Goal: Task Accomplishment & Management: Manage account settings

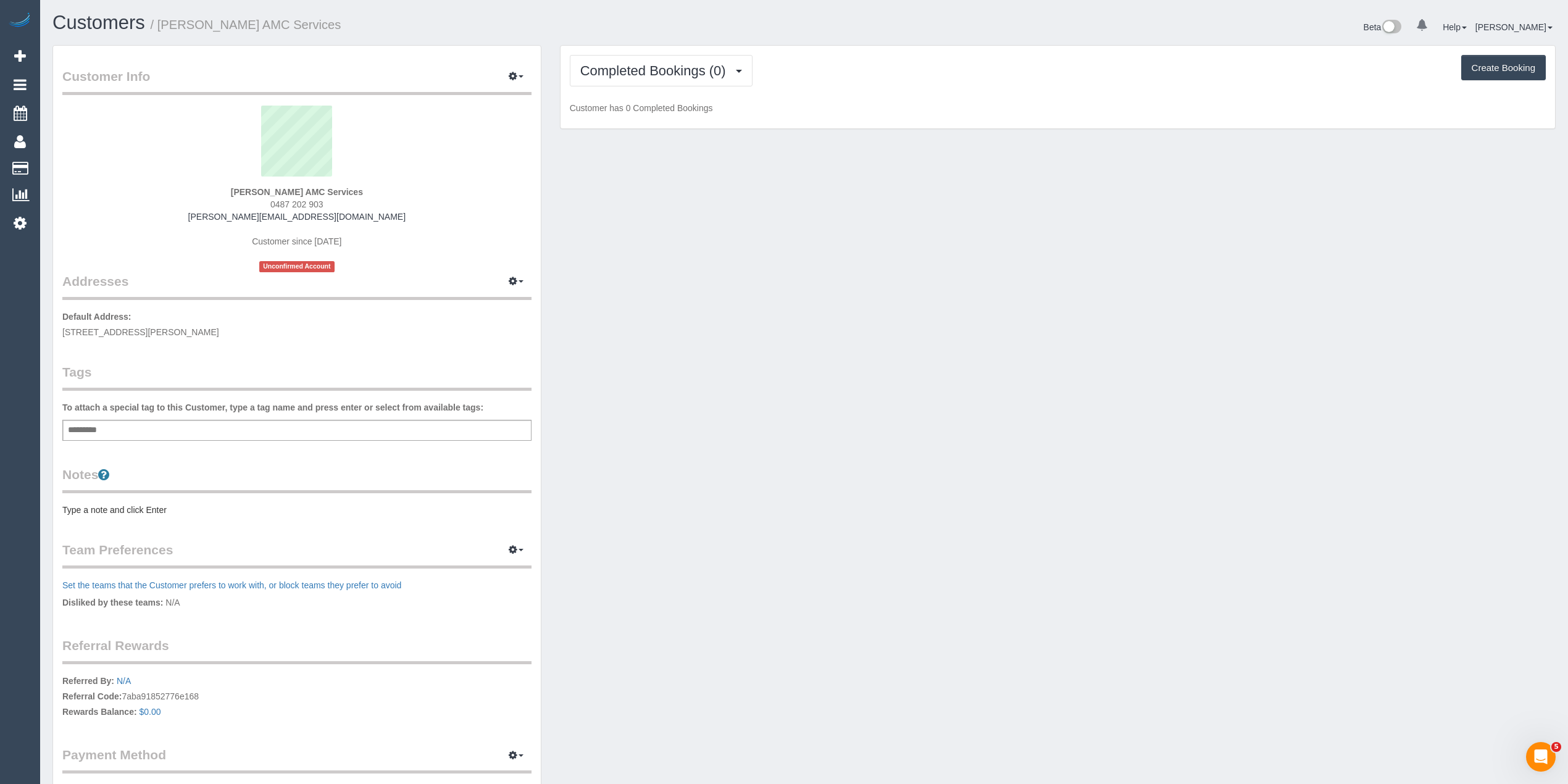
click at [120, 423] on div "Add a tag" at bounding box center [296, 430] width 469 height 21
type input "*******"
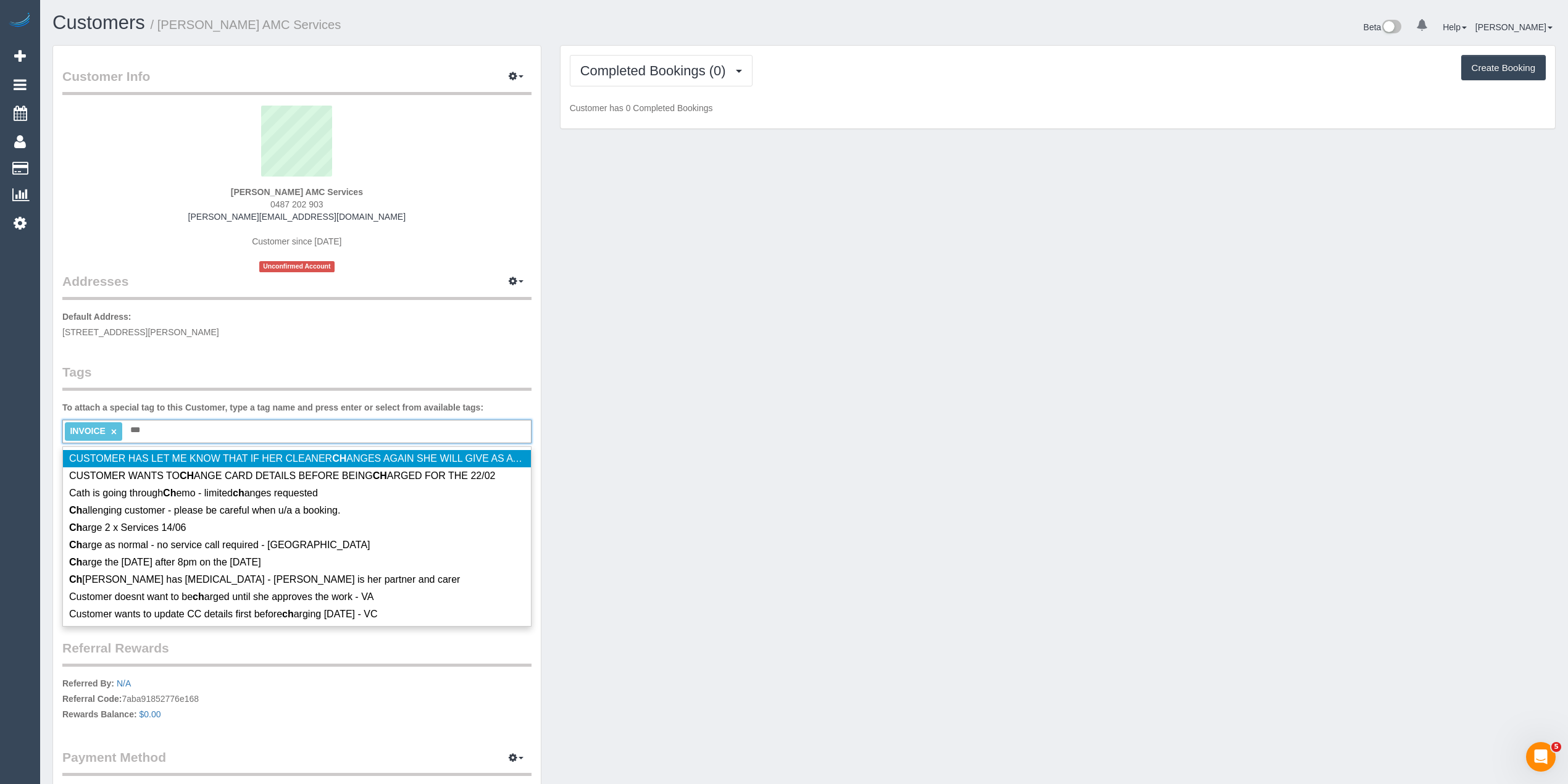
type input "****"
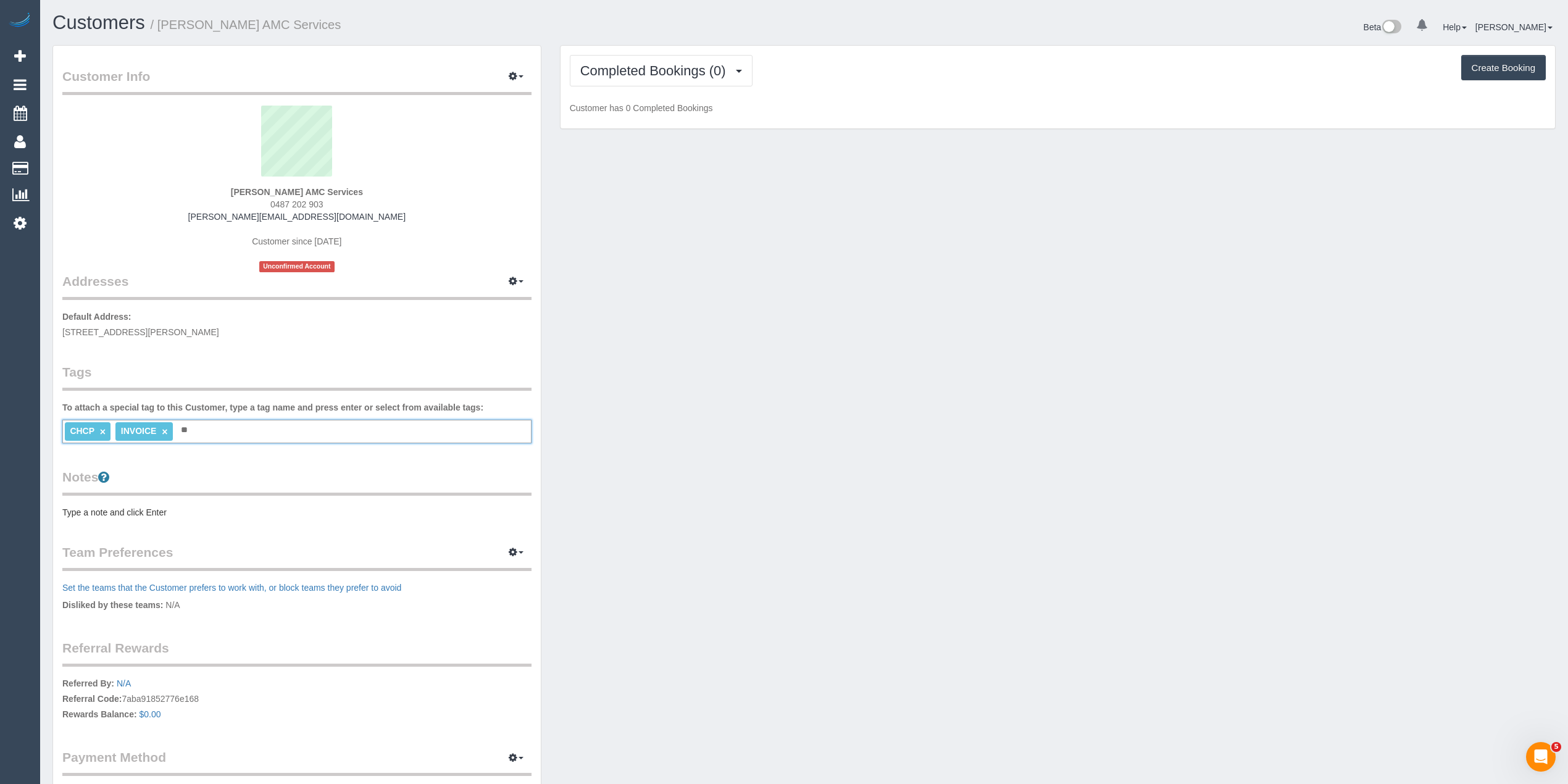
type input "***"
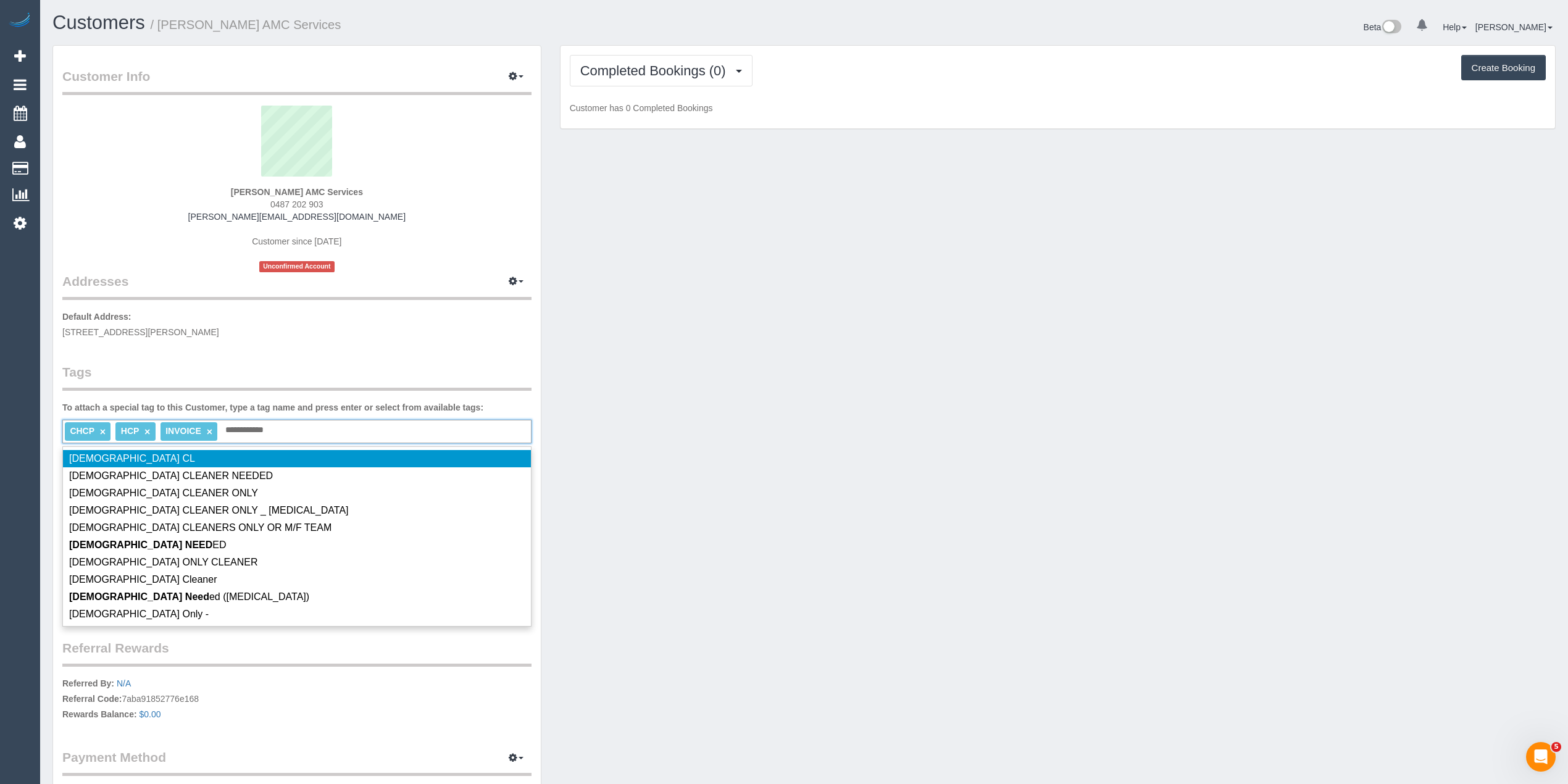
type input "**********"
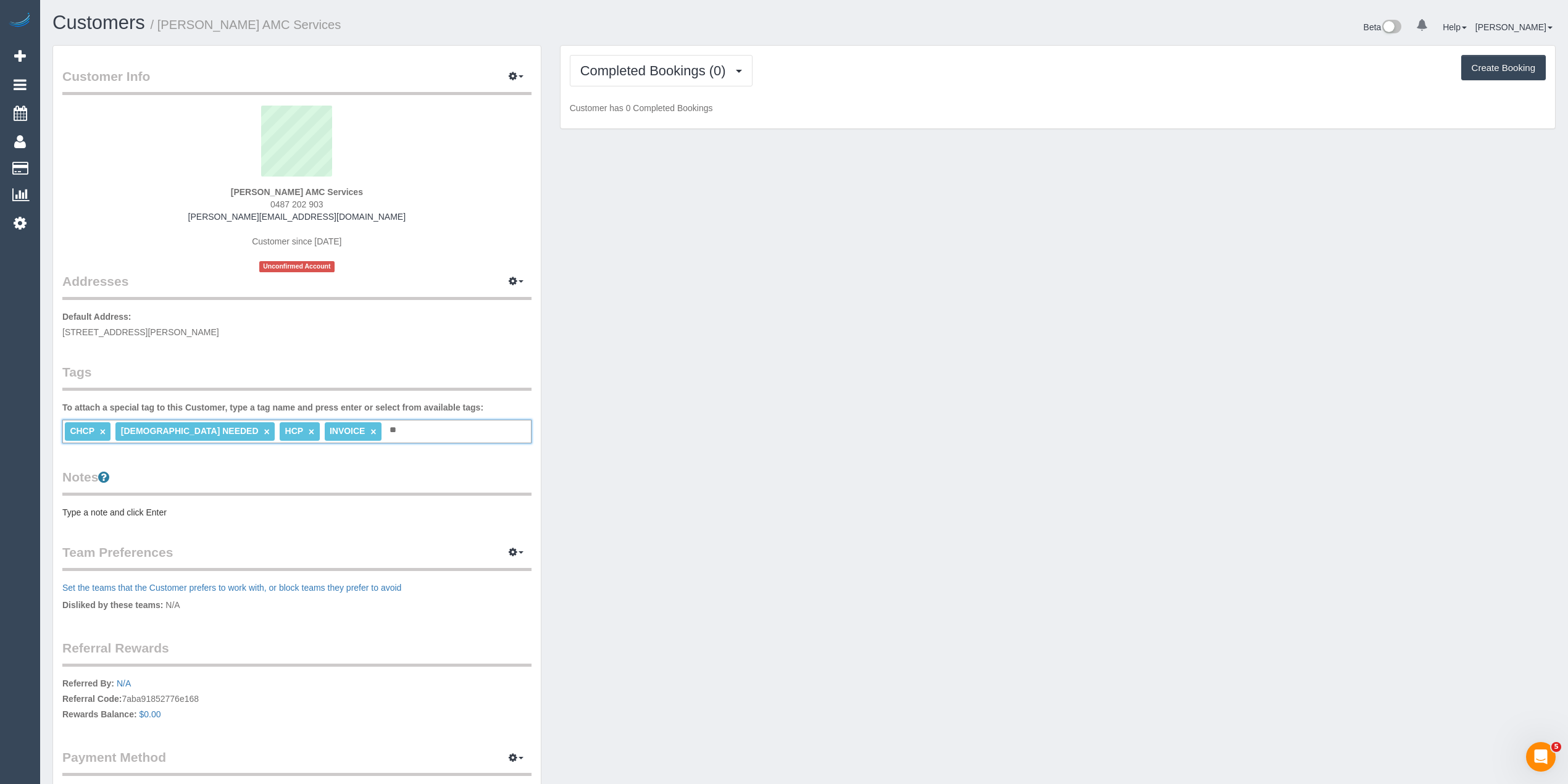
type input "***"
drag, startPoint x: 125, startPoint y: 505, endPoint x: 121, endPoint y: 559, distance: 54.1
click at [121, 568] on div "Customer Info Edit Contact Info Send Message Email Preferences Special Sales Ta…" at bounding box center [296, 439] width 488 height 788
click at [87, 521] on div "Customer Info Edit Contact Info Send Message Email Preferences Special Sales Ta…" at bounding box center [296, 439] width 488 height 788
click at [85, 503] on div "Notes Type a note and click Enter" at bounding box center [296, 494] width 469 height 51
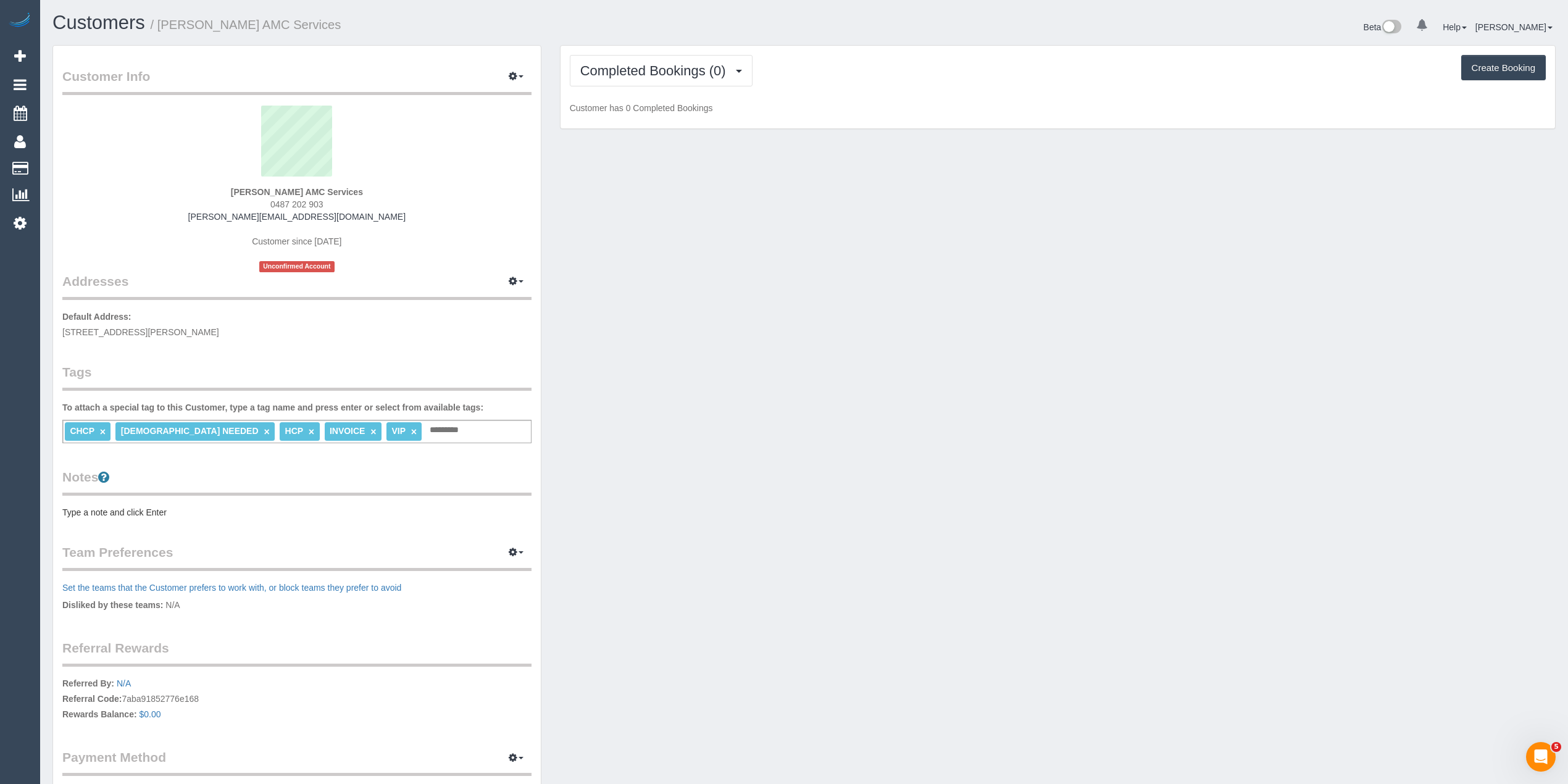
click at [89, 512] on pre "Type a note and click Enter" at bounding box center [296, 512] width 469 height 12
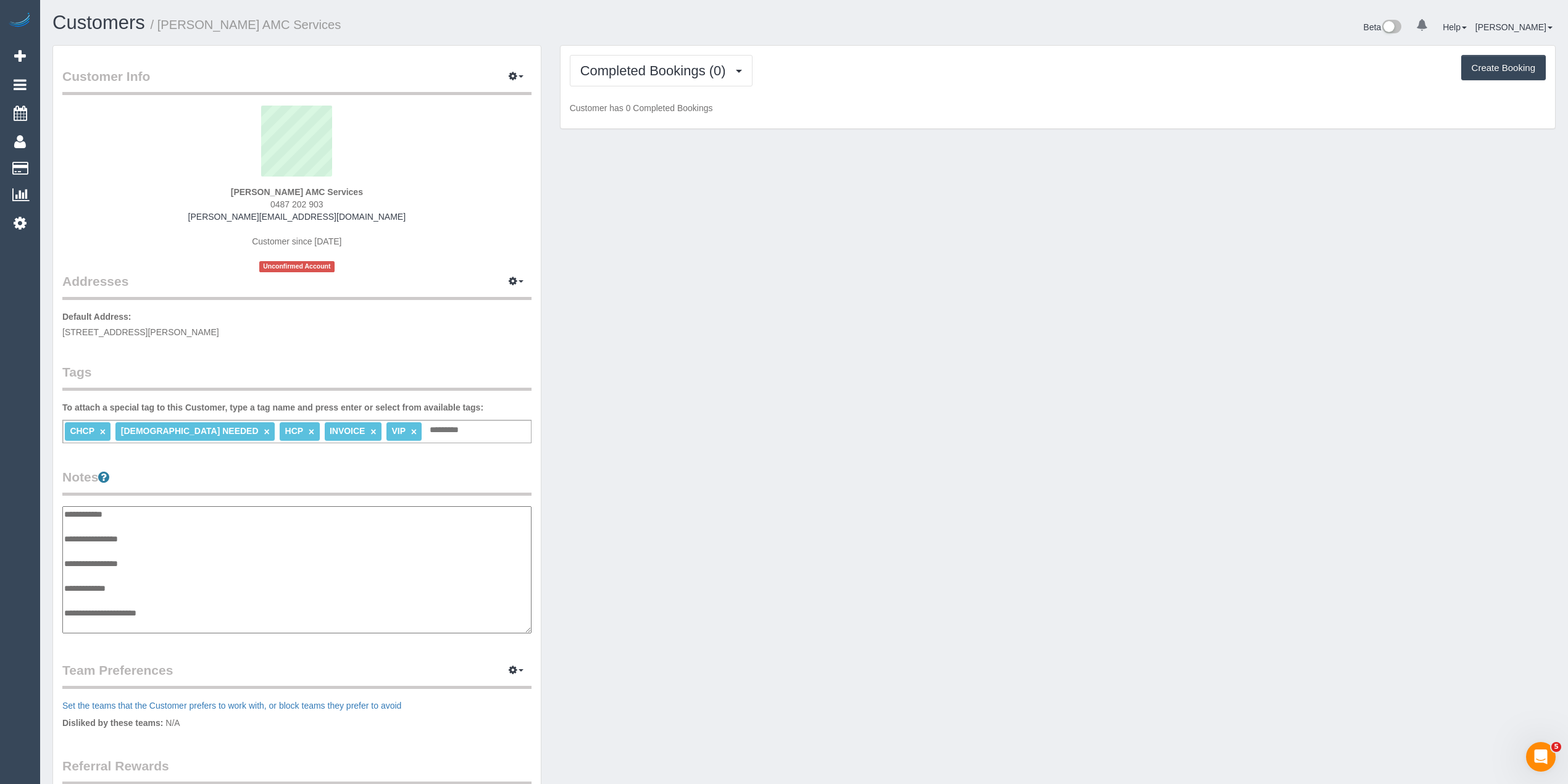
scroll to position [10, 0]
click at [163, 526] on textarea "**********" at bounding box center [296, 570] width 469 height 128
click at [186, 611] on textarea "**********" at bounding box center [296, 570] width 469 height 128
paste textarea "**********"
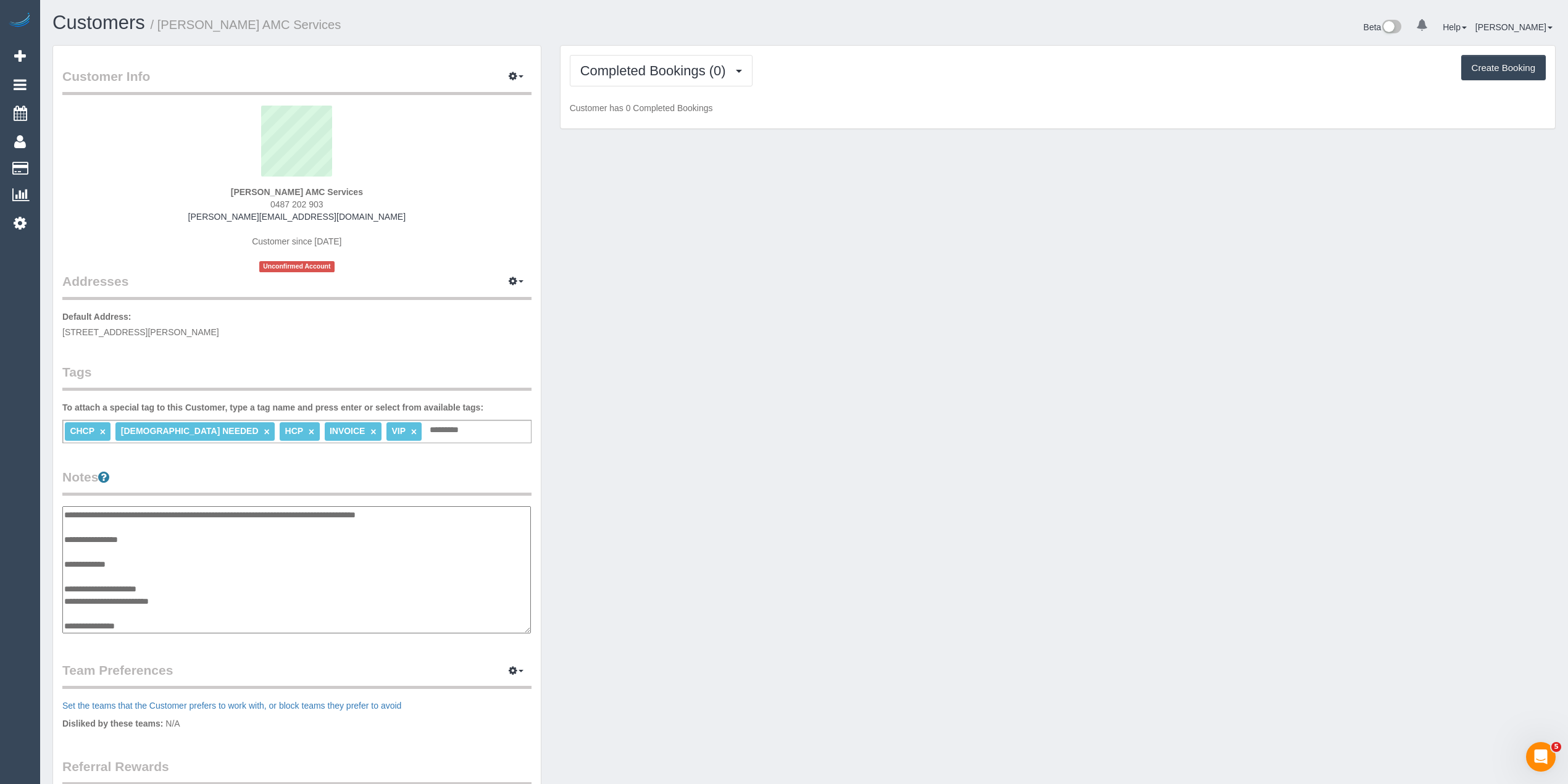
click at [170, 625] on textarea "**********" at bounding box center [296, 570] width 469 height 128
paste textarea "**********"
type textarea "**********"
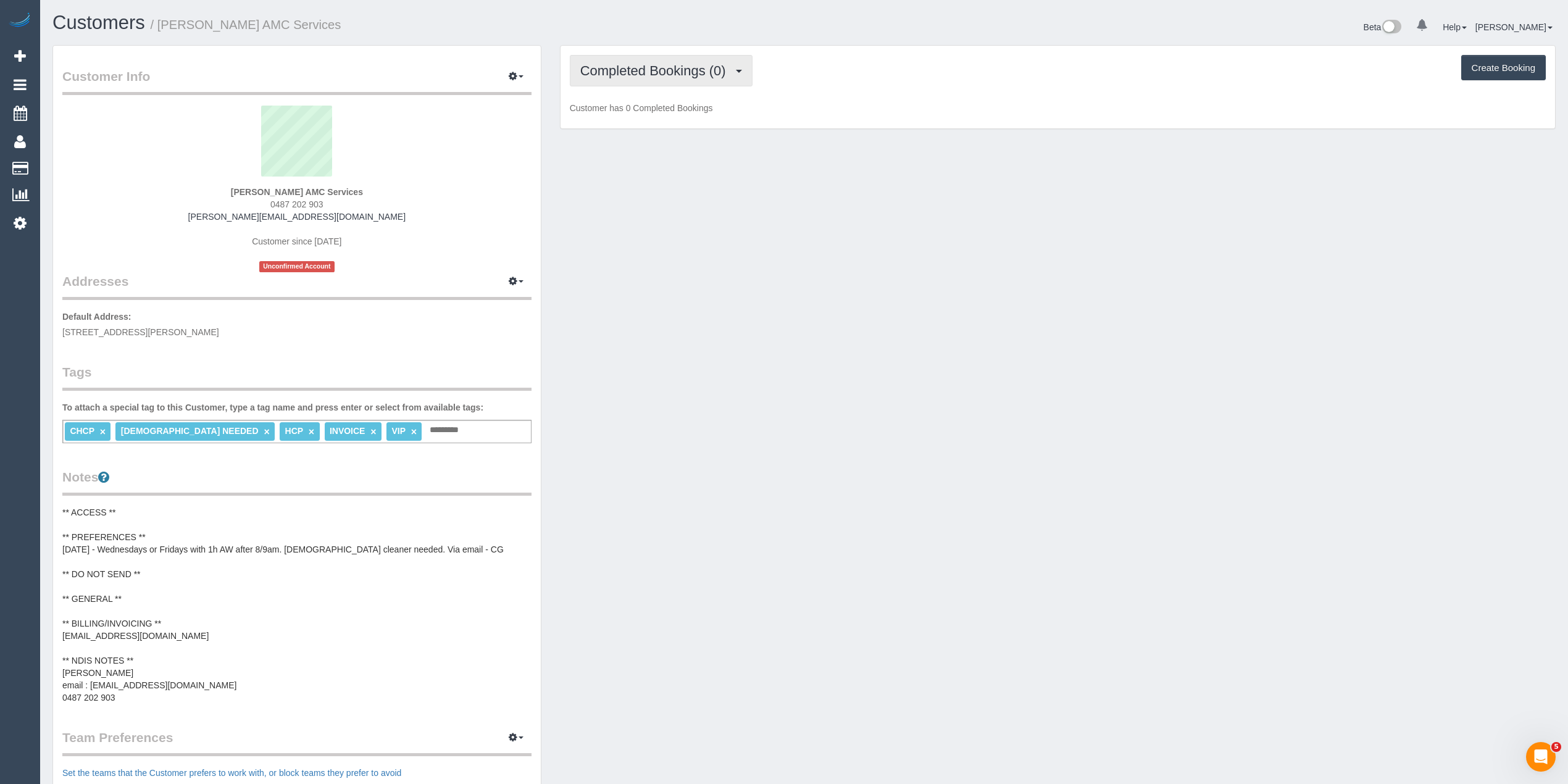
click at [608, 72] on span "Completed Bookings (0)" at bounding box center [656, 70] width 152 height 15
click at [620, 117] on link "Upcoming Bookings (11)" at bounding box center [636, 116] width 130 height 16
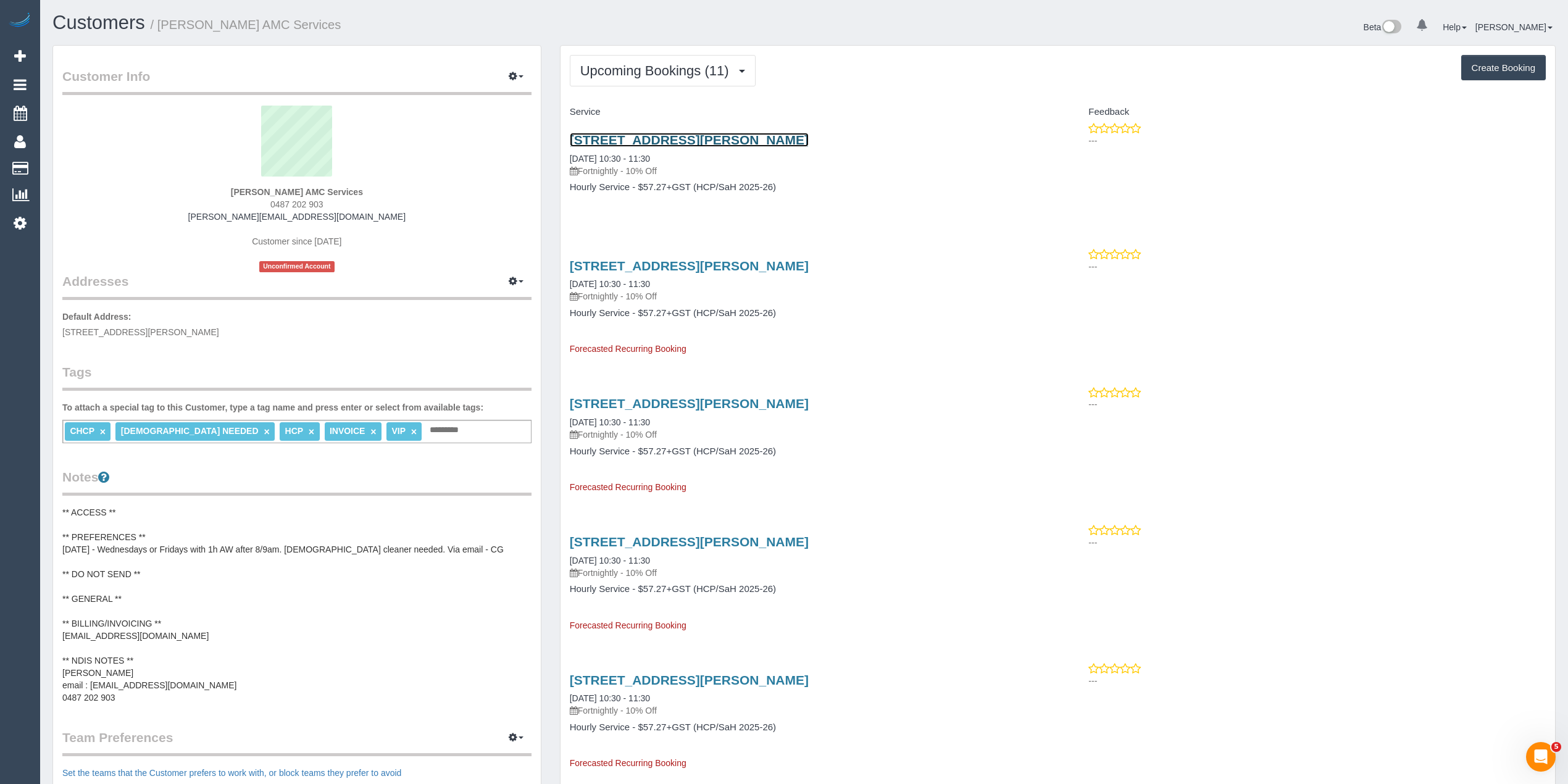
click at [651, 138] on link "28 Albert Road, Sydenham, VIC 3037" at bounding box center [689, 140] width 239 height 14
click at [627, 66] on span "Upcoming Bookings (11)" at bounding box center [657, 70] width 155 height 15
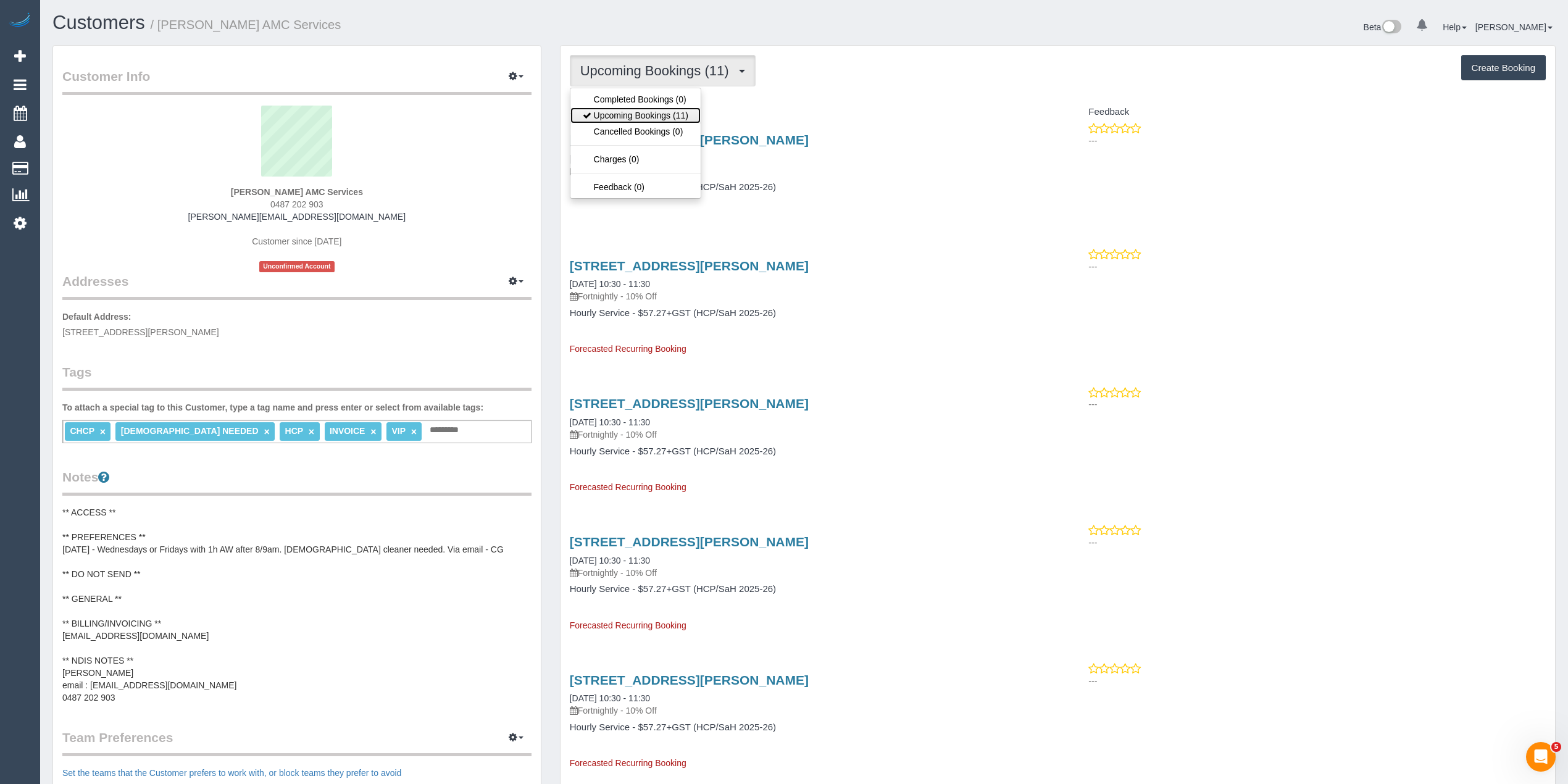
click at [646, 116] on link "Upcoming Bookings (11)" at bounding box center [636, 116] width 130 height 16
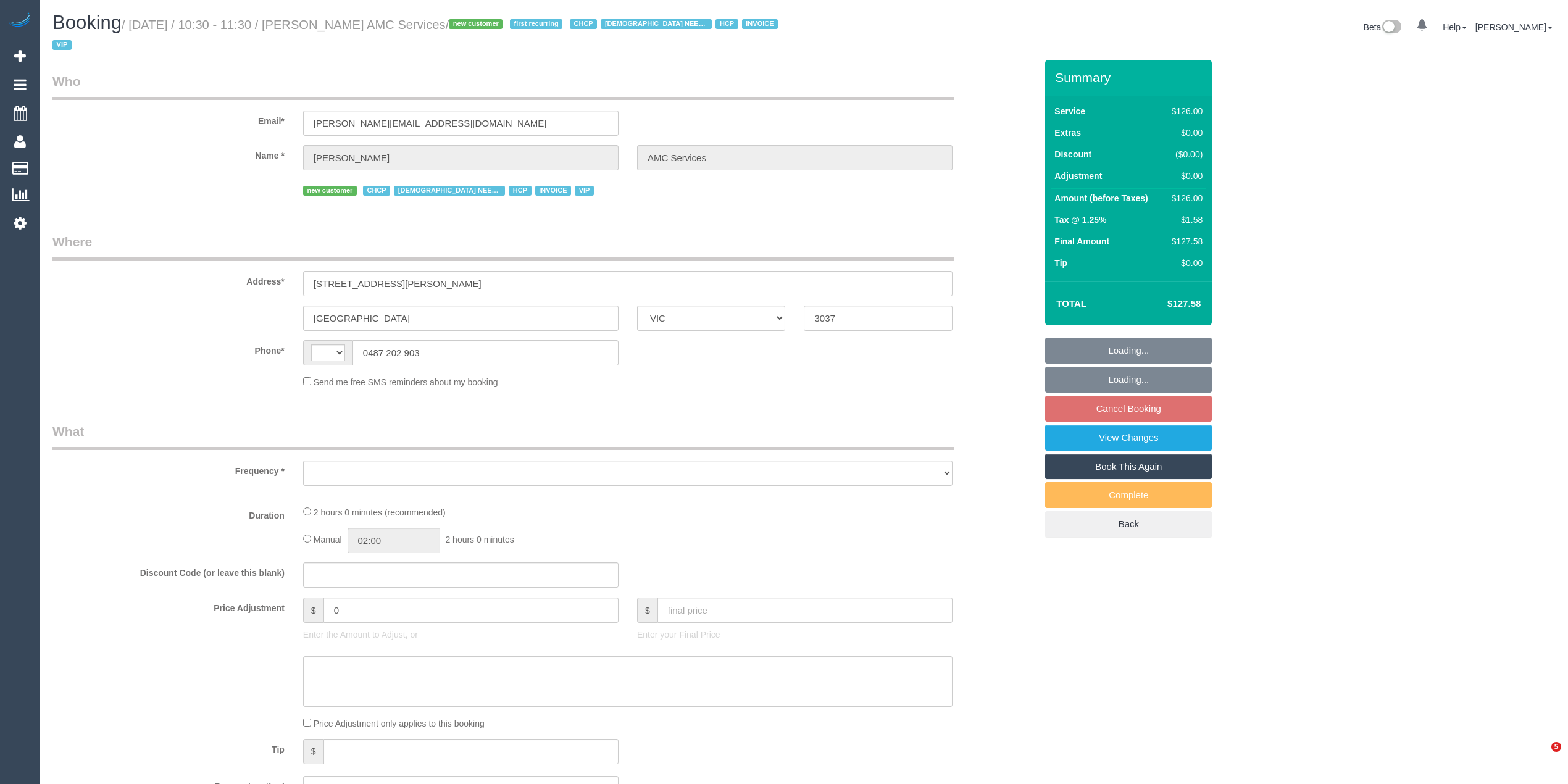
select select "VIC"
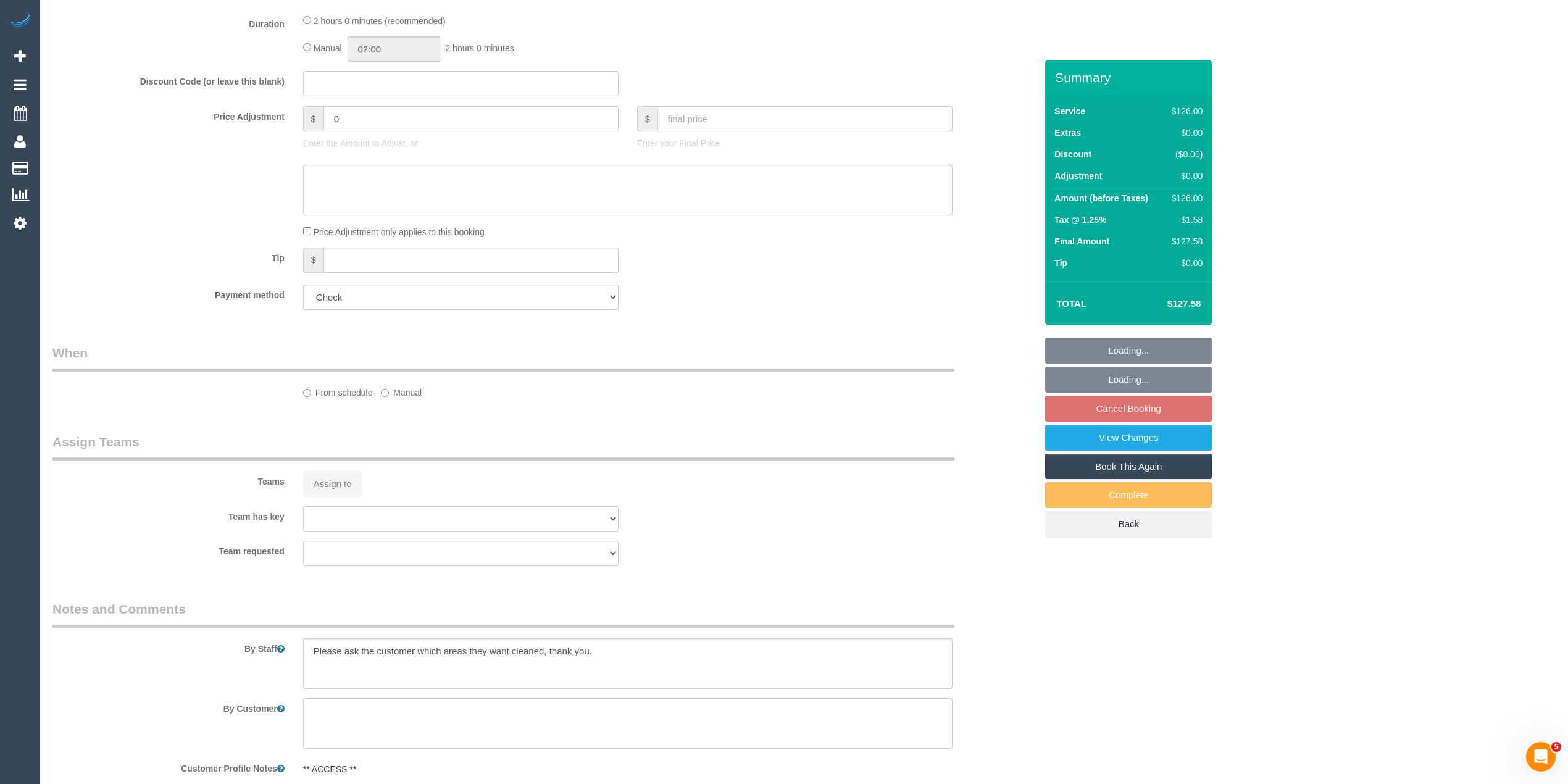
select select "object:290"
select select "120"
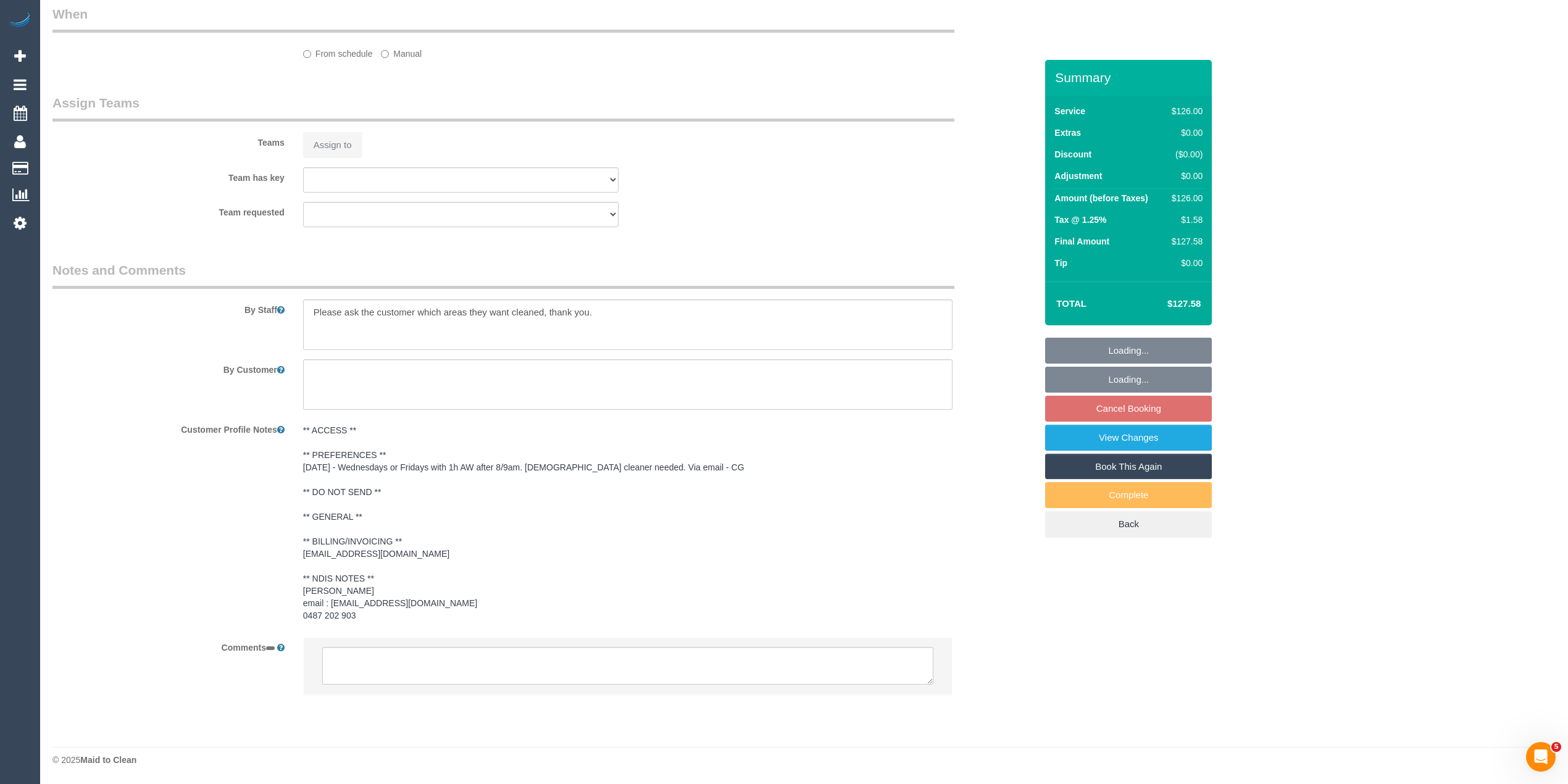
select select "string:AU"
select select "number:29"
select select "number:14"
select select "number:19"
select select "number:36"
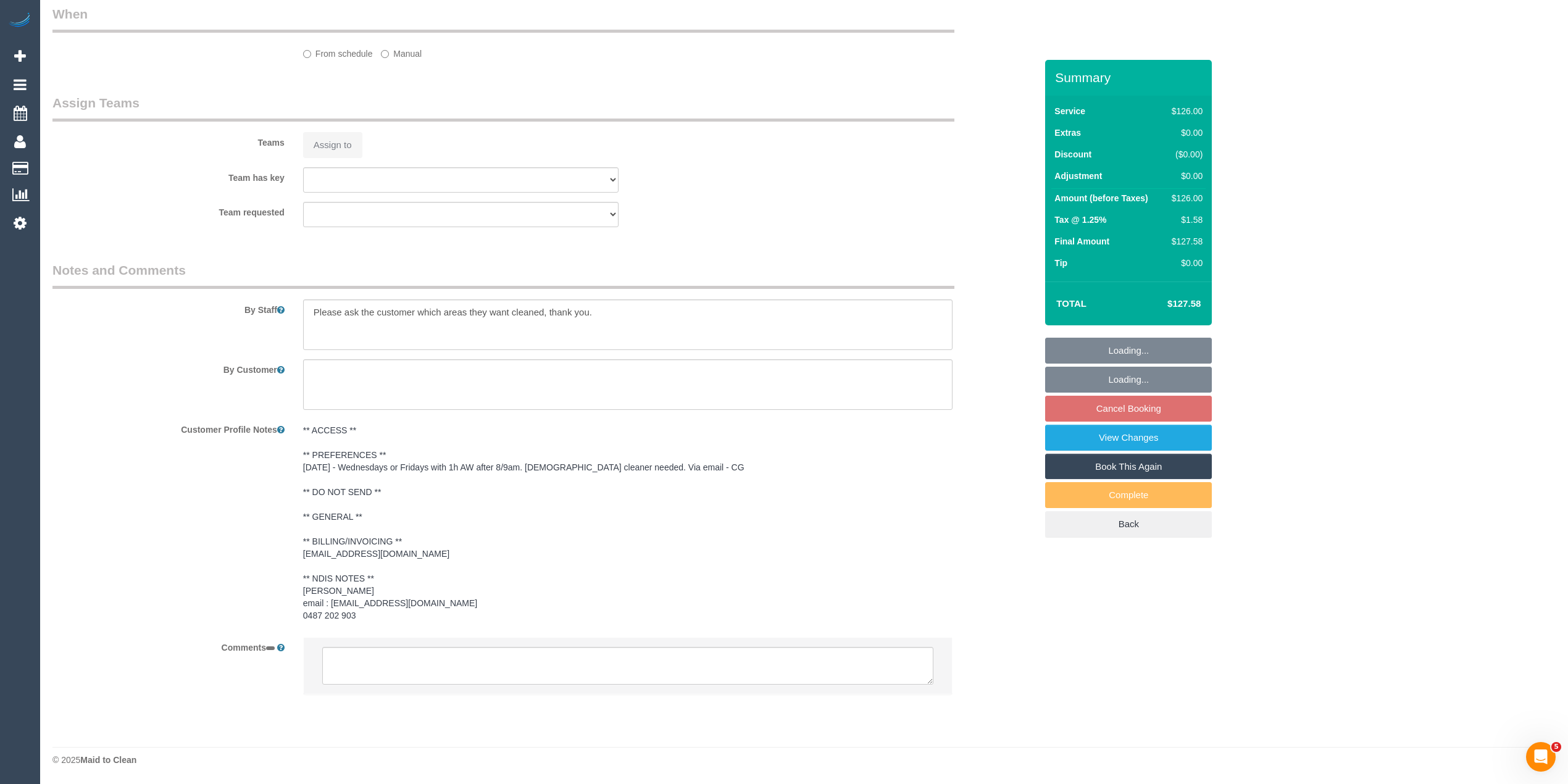
select select "number:35"
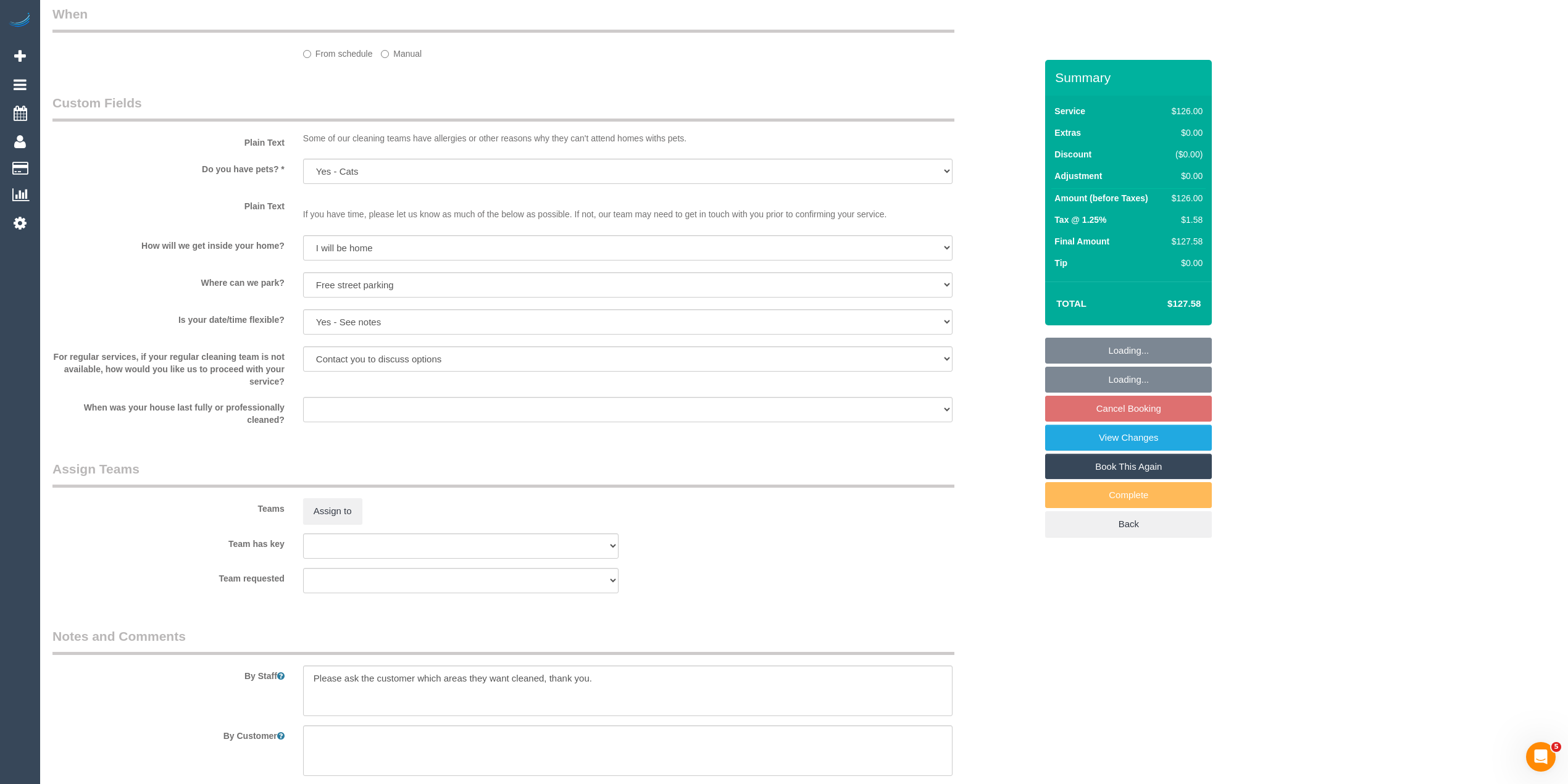
select select "object:1284"
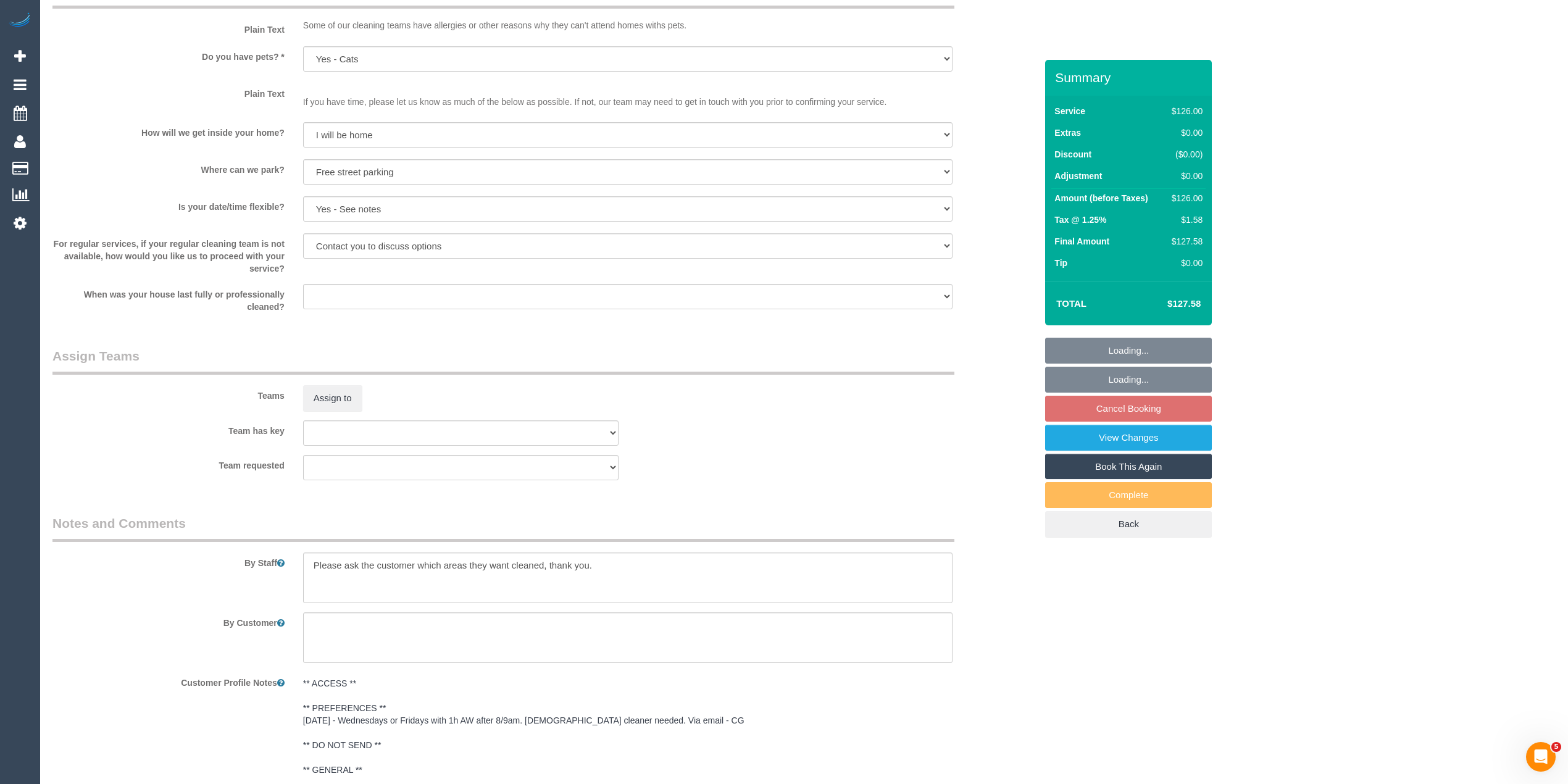
scroll to position [1442, 0]
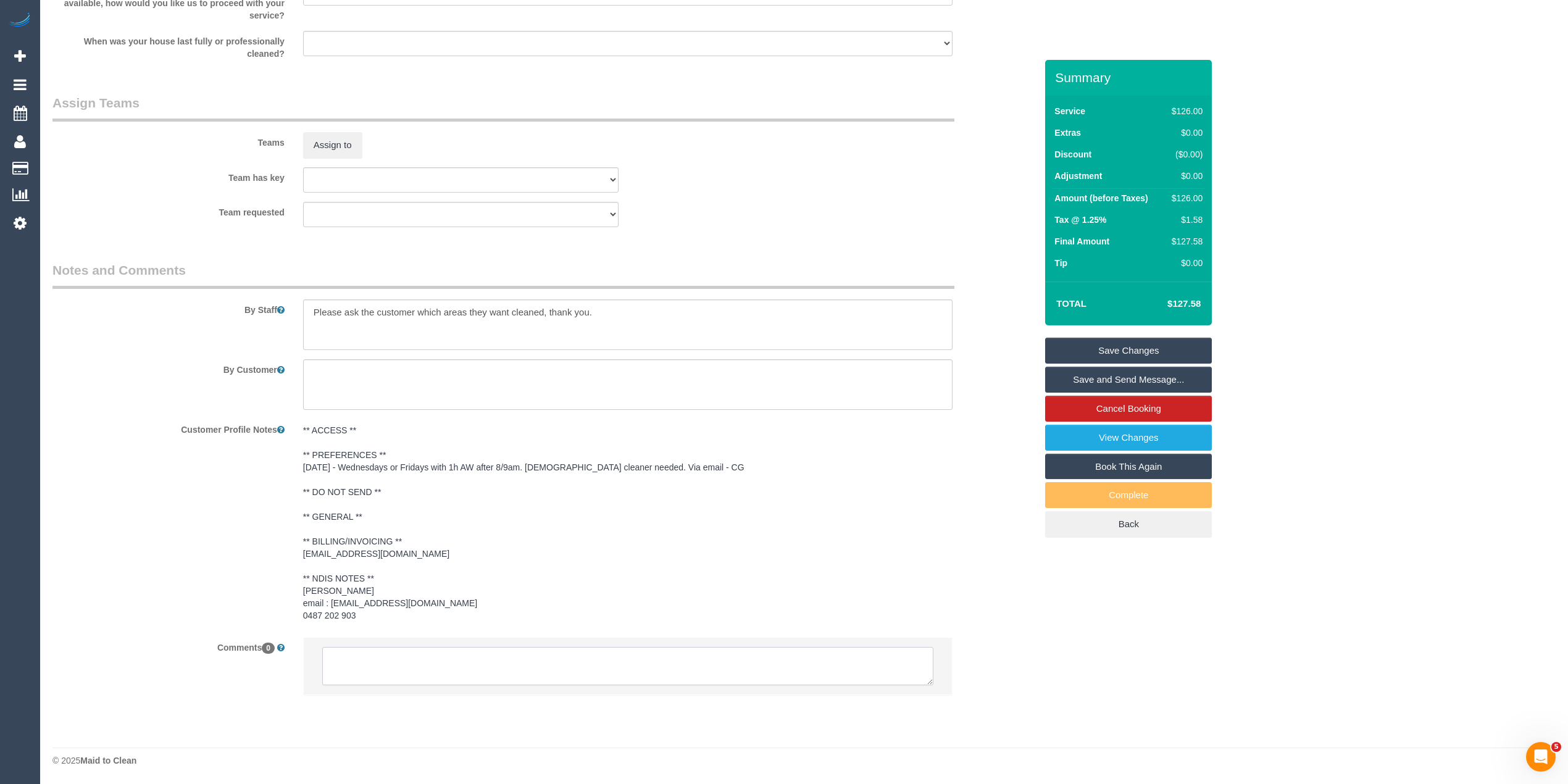
click at [456, 660] on textarea at bounding box center [628, 666] width 611 height 38
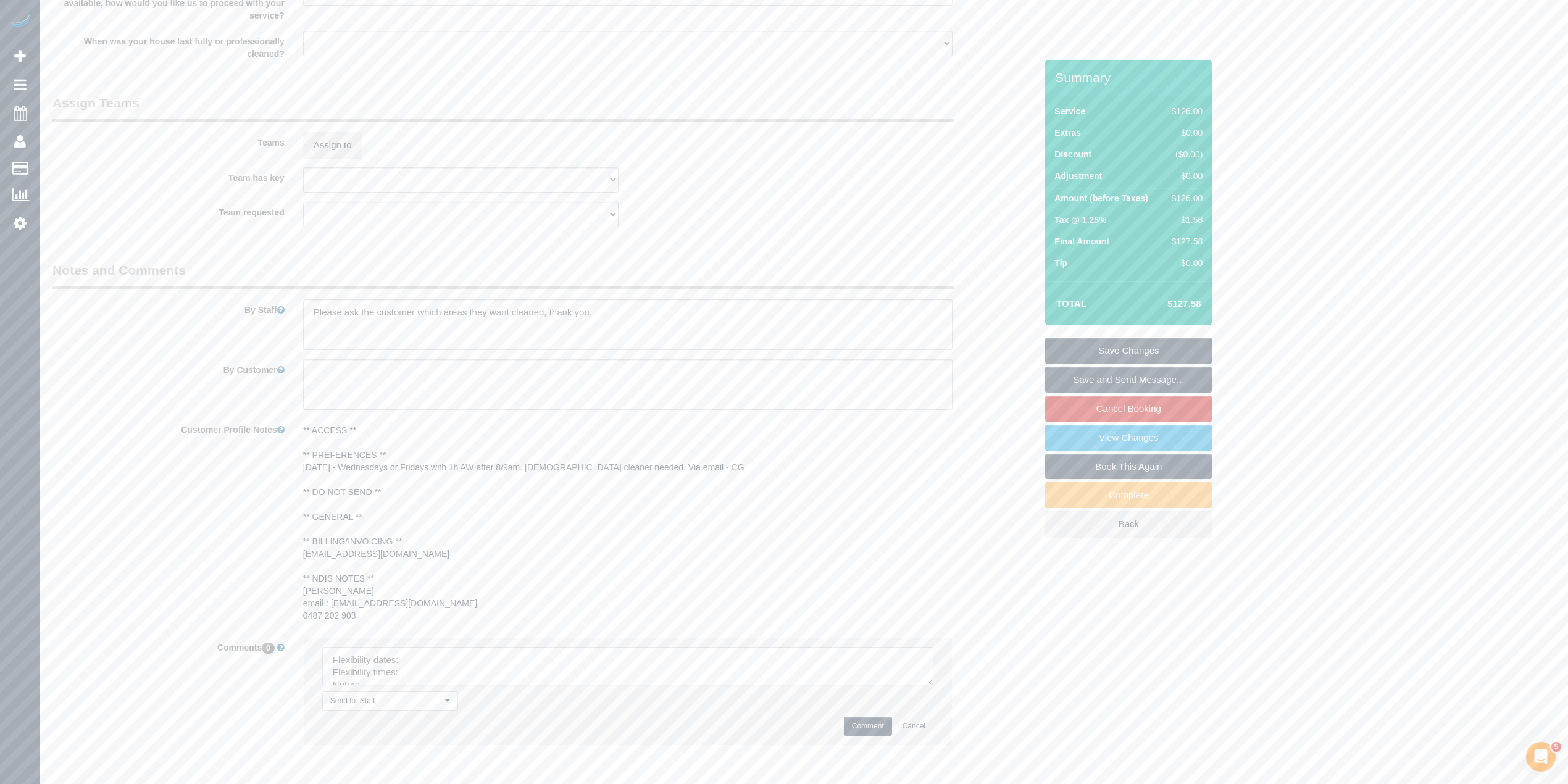
drag, startPoint x: 927, startPoint y: 677, endPoint x: 919, endPoint y: 719, distance: 42.8
click at [919, 686] on textarea at bounding box center [628, 666] width 611 height 38
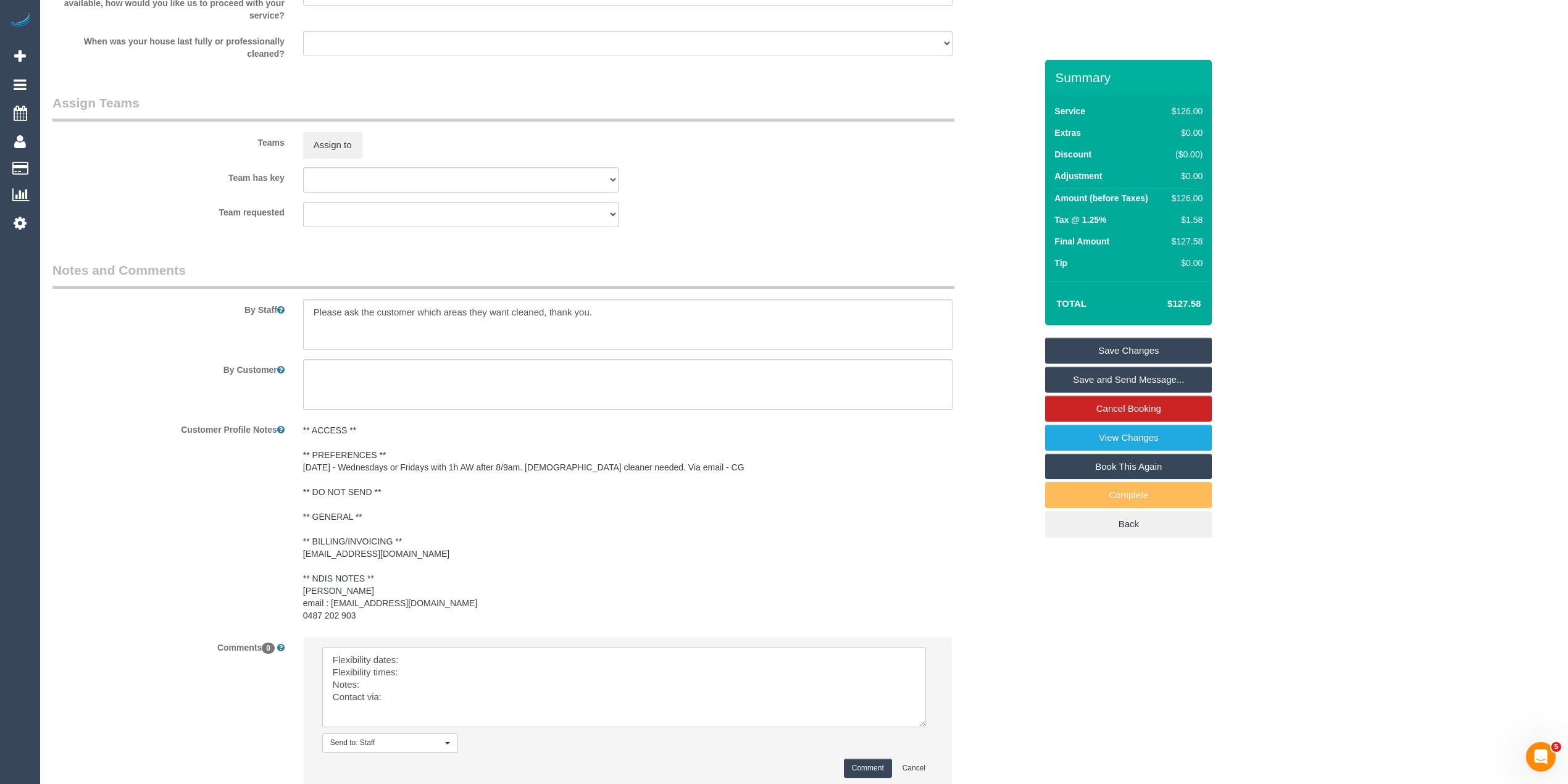
click at [463, 656] on textarea at bounding box center [624, 687] width 604 height 80
click at [425, 677] on textarea at bounding box center [624, 687] width 604 height 80
click at [389, 681] on textarea at bounding box center [624, 687] width 604 height 80
click at [410, 693] on textarea at bounding box center [624, 687] width 604 height 80
type textarea "Flexibility dates: Wed/Fri Flexibility times: flex from 8/9am with 1h AW Notes:…"
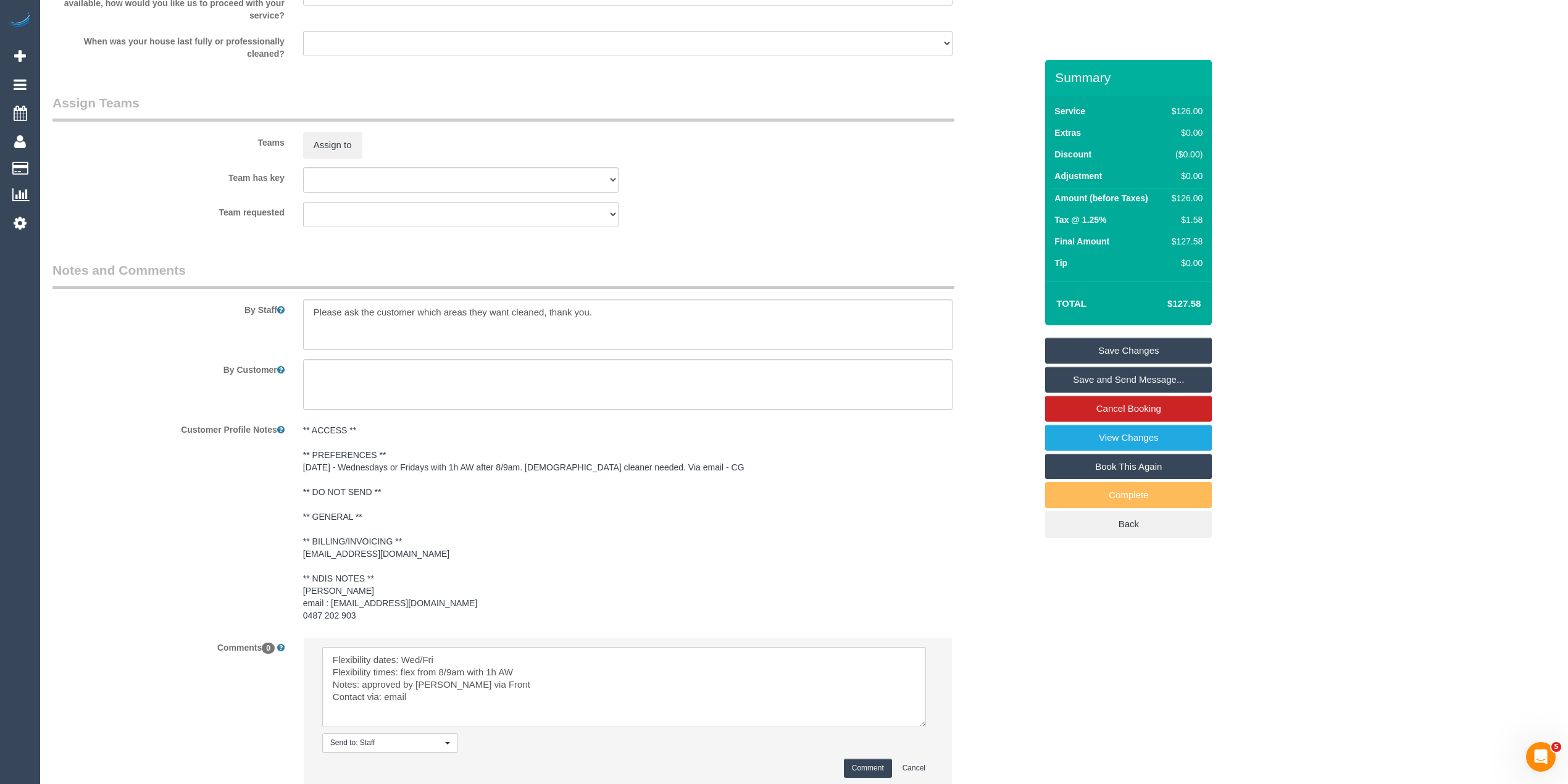
click at [855, 764] on button "Comment" at bounding box center [867, 768] width 48 height 19
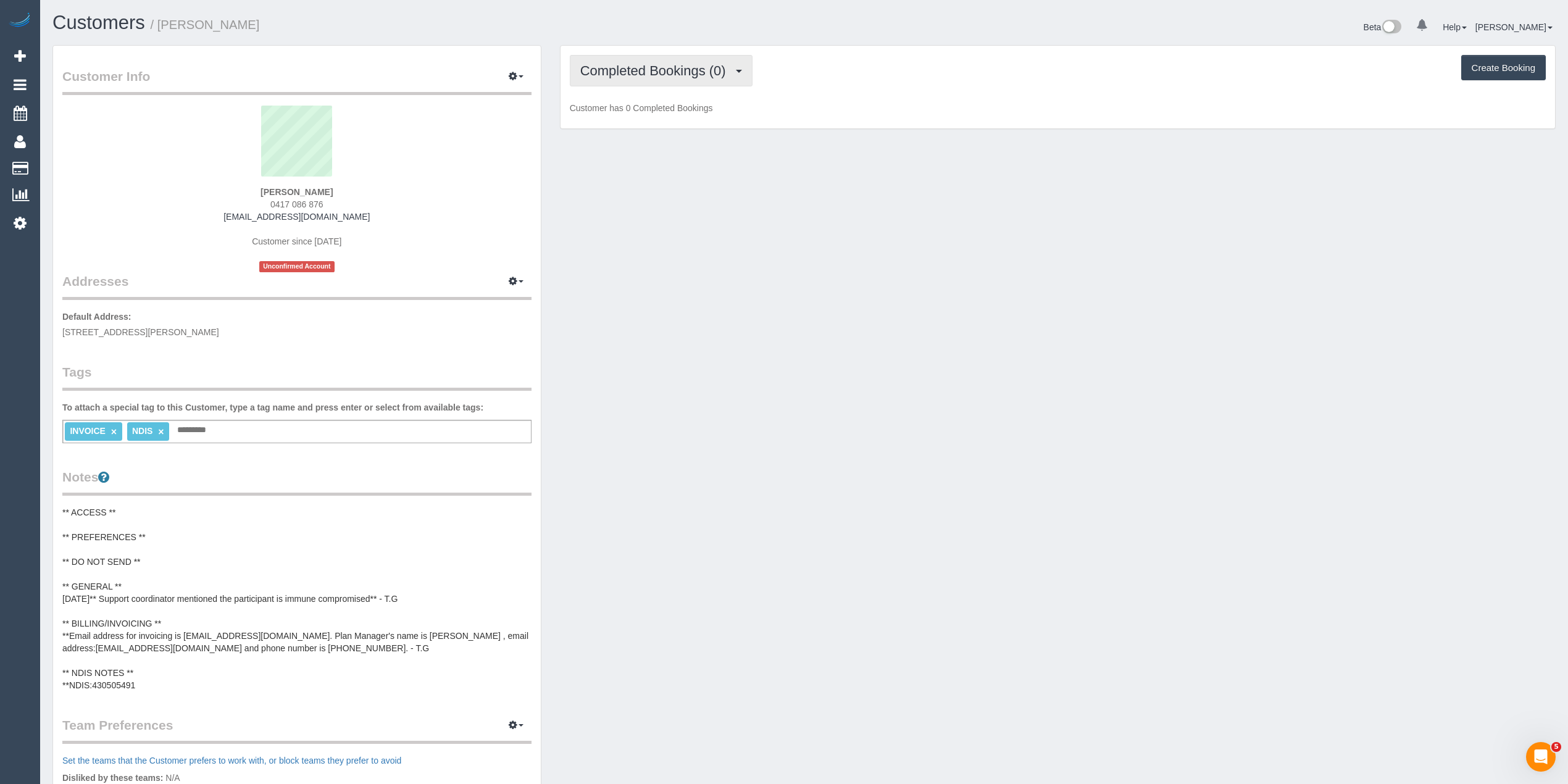
click at [660, 79] on button "Completed Bookings (0)" at bounding box center [661, 71] width 183 height 32
click at [672, 119] on link "Upcoming Bookings (11)" at bounding box center [636, 116] width 130 height 16
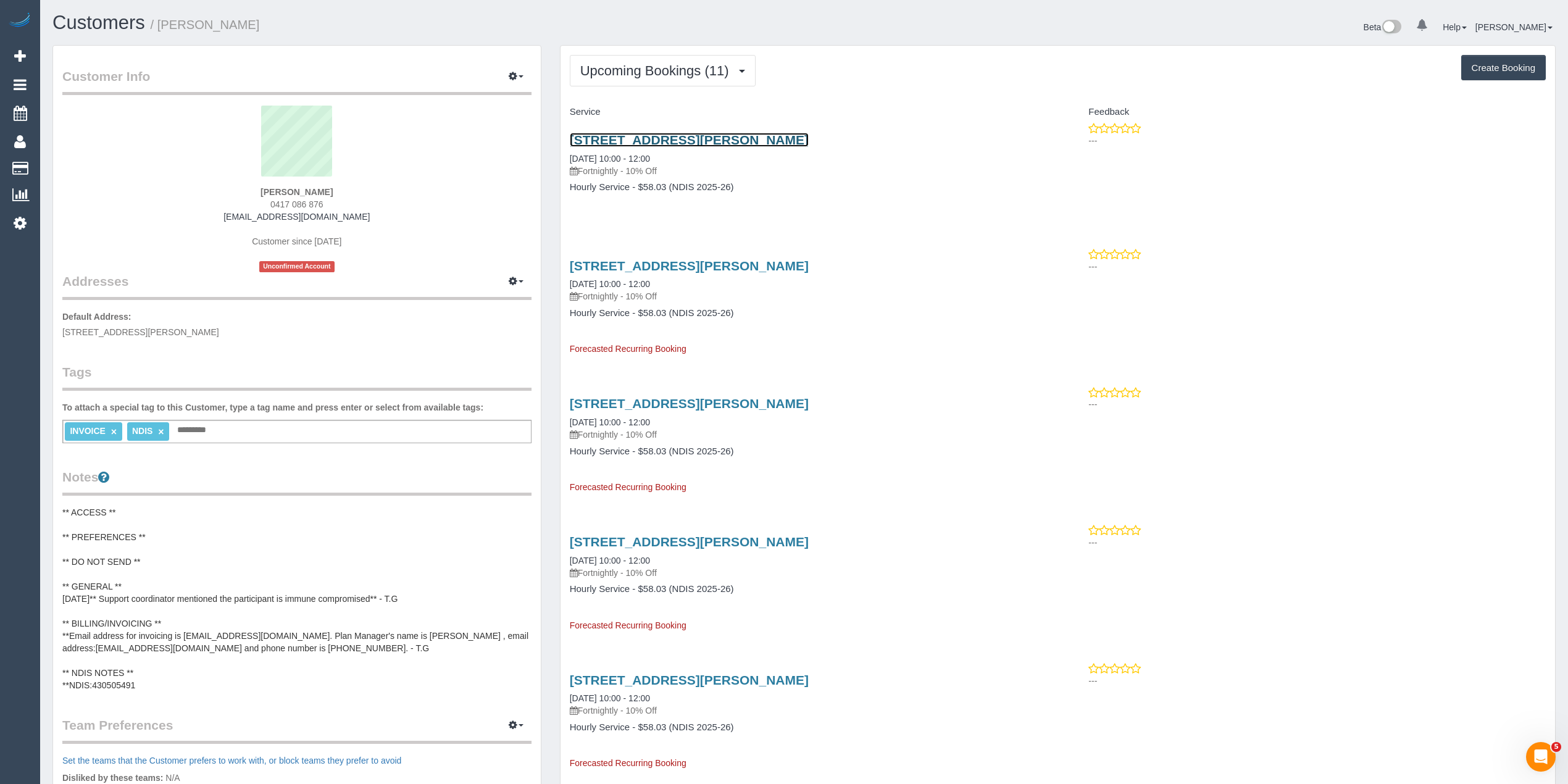
click at [722, 139] on link "3/4/ Hazelwood Rd, Boronia, VIC 3155" at bounding box center [689, 140] width 239 height 14
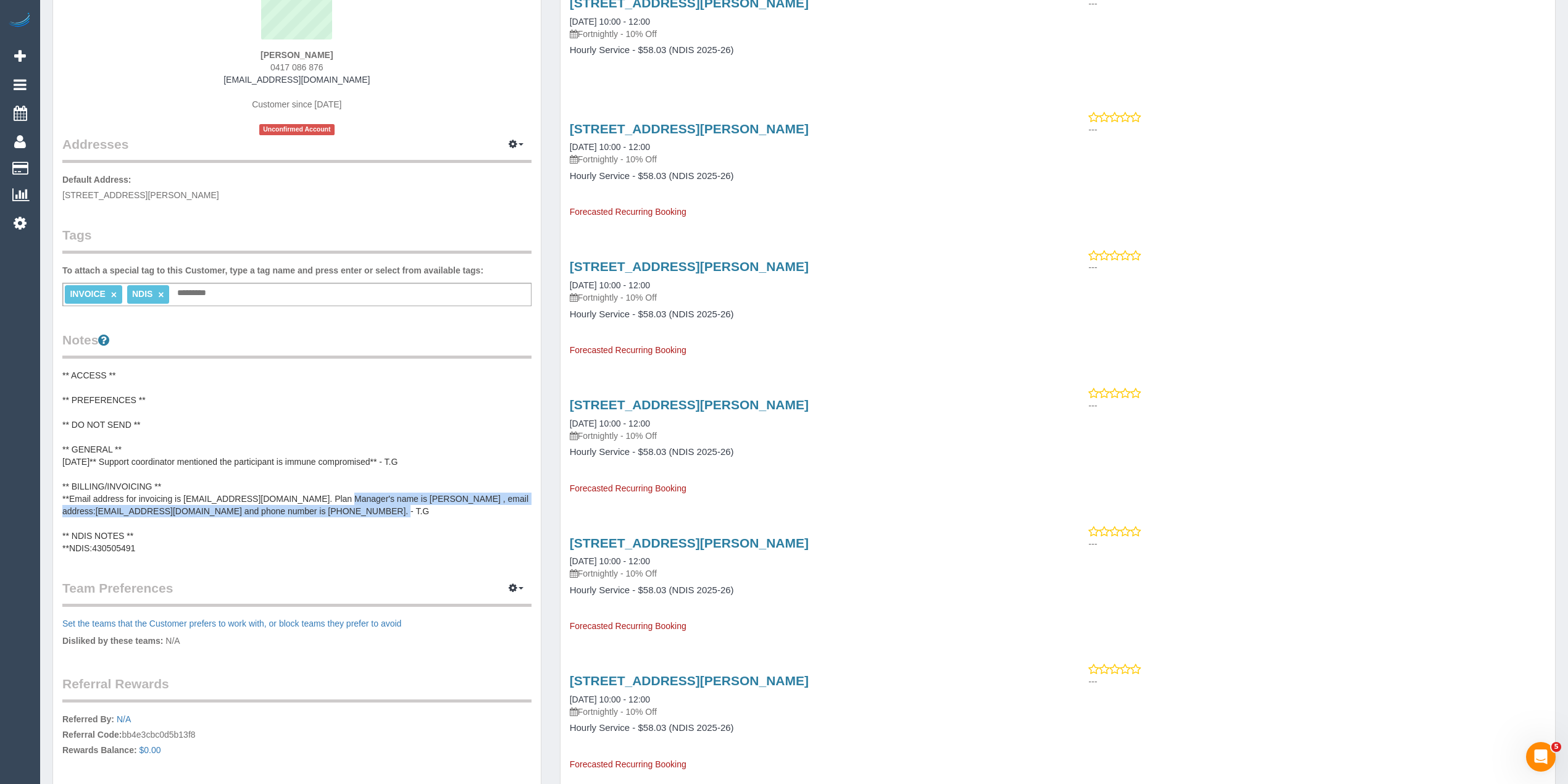
drag, startPoint x: 326, startPoint y: 493, endPoint x: 469, endPoint y: 507, distance: 143.7
click at [469, 507] on pre "** ACCESS ** ** PREFERENCES ** ** DO NOT SEND ** ** GENERAL ** [DATE]** Support…" at bounding box center [296, 462] width 469 height 185
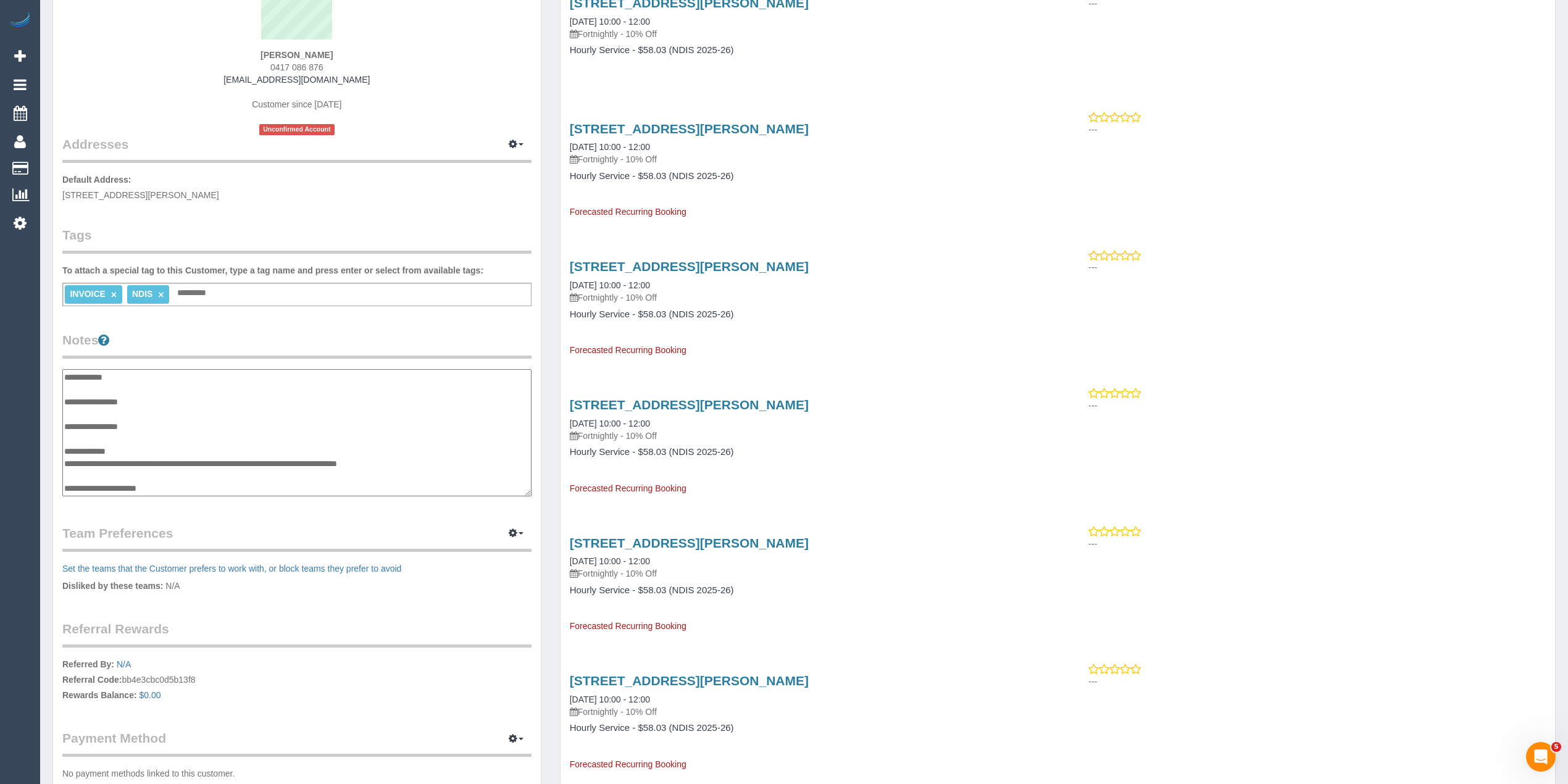
scroll to position [61, 0]
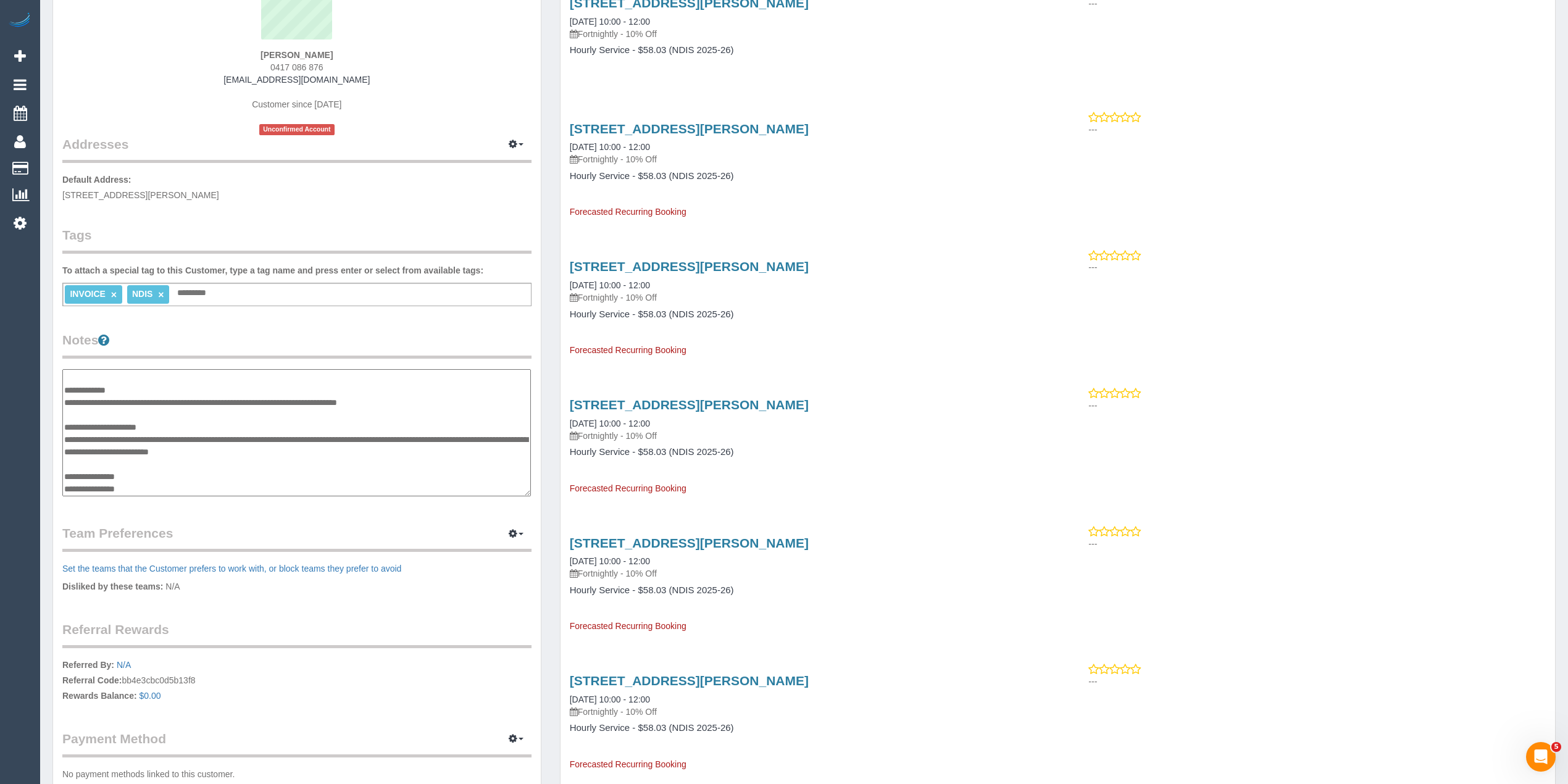
drag, startPoint x: 329, startPoint y: 437, endPoint x: 379, endPoint y: 447, distance: 51.0
click at [379, 447] on textarea "**********" at bounding box center [296, 433] width 469 height 128
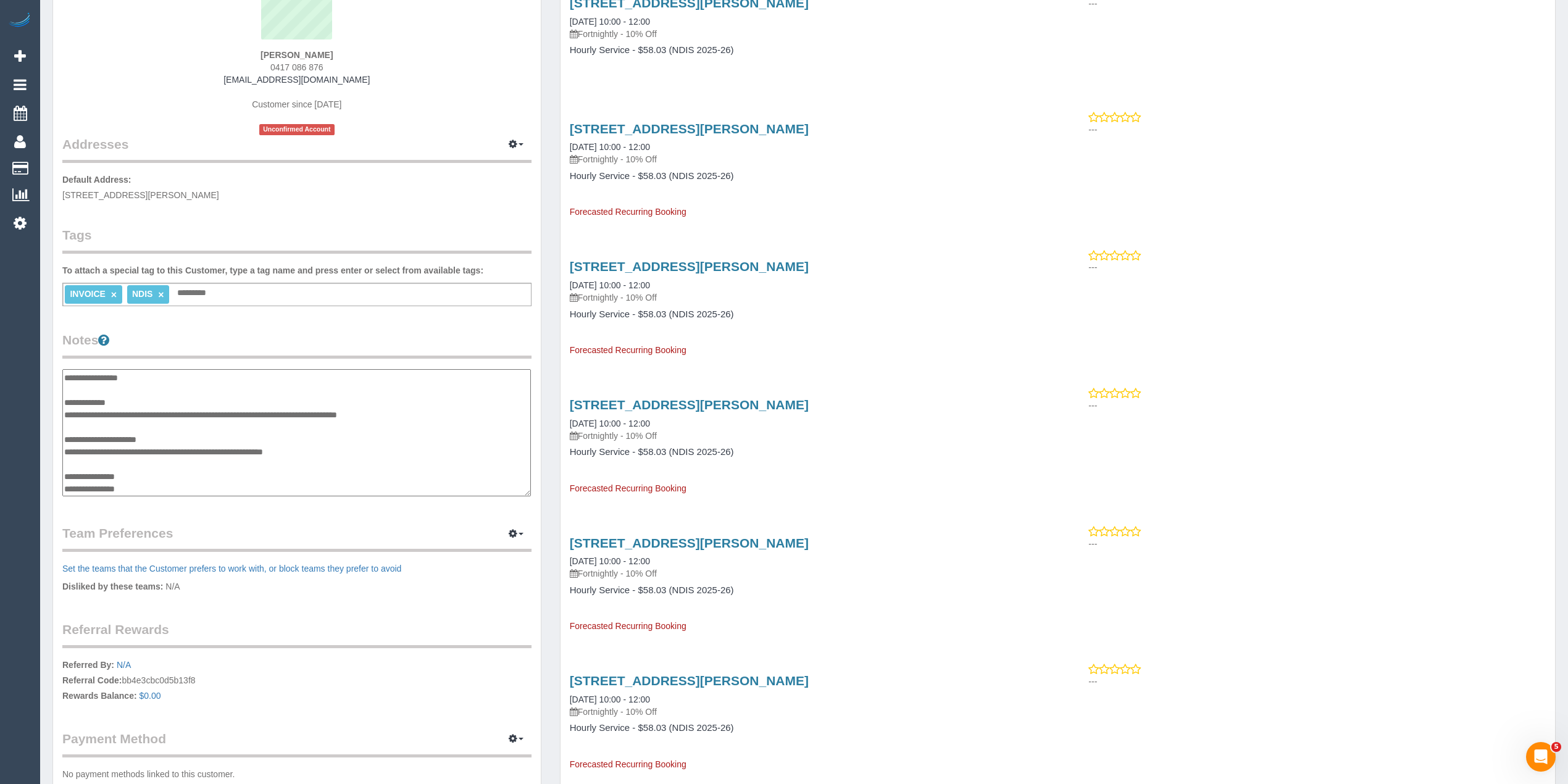
scroll to position [49, 0]
click at [176, 483] on textarea "**********" at bounding box center [296, 433] width 469 height 128
type textarea "**********"
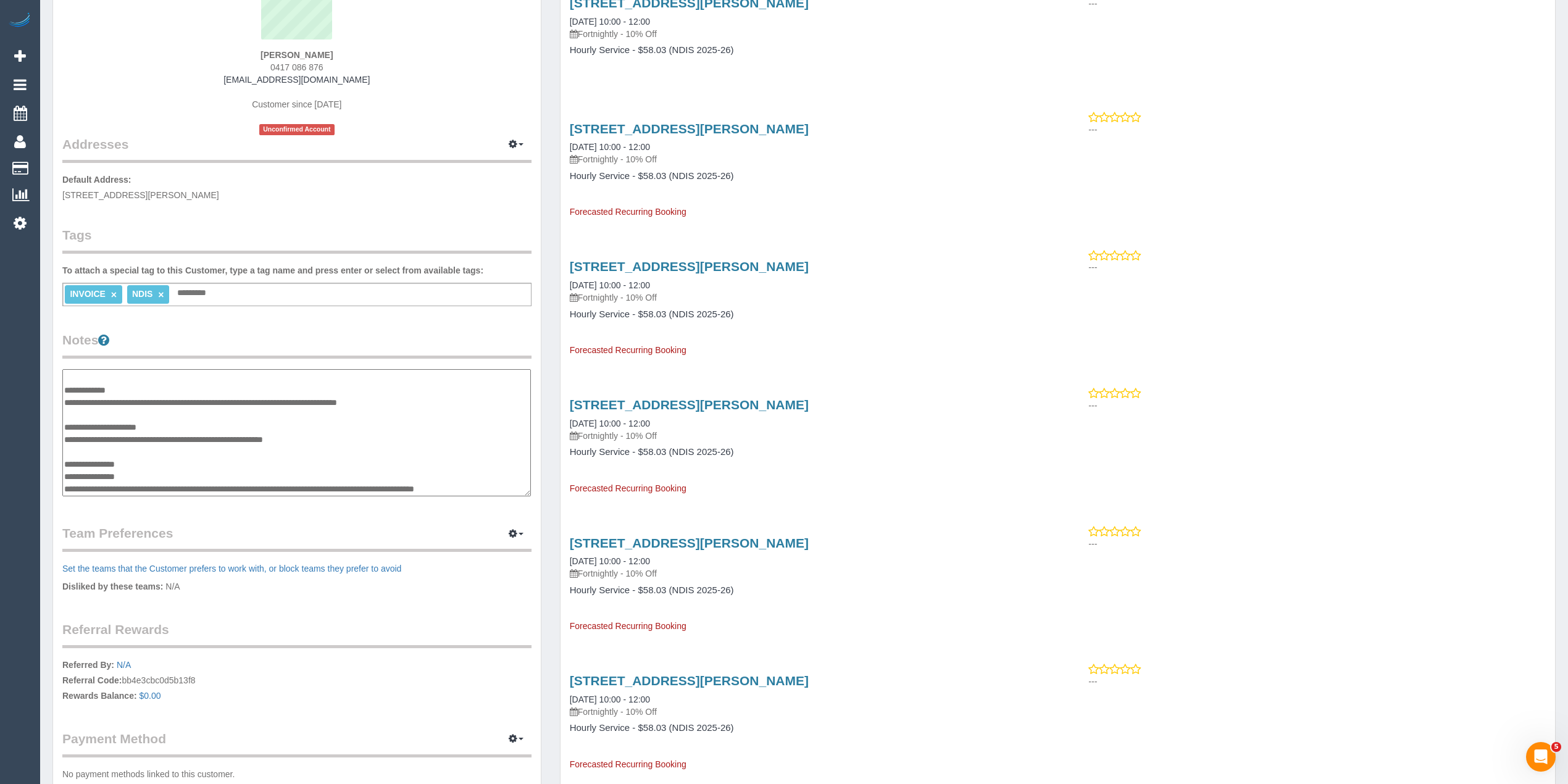
scroll to position [72, 0]
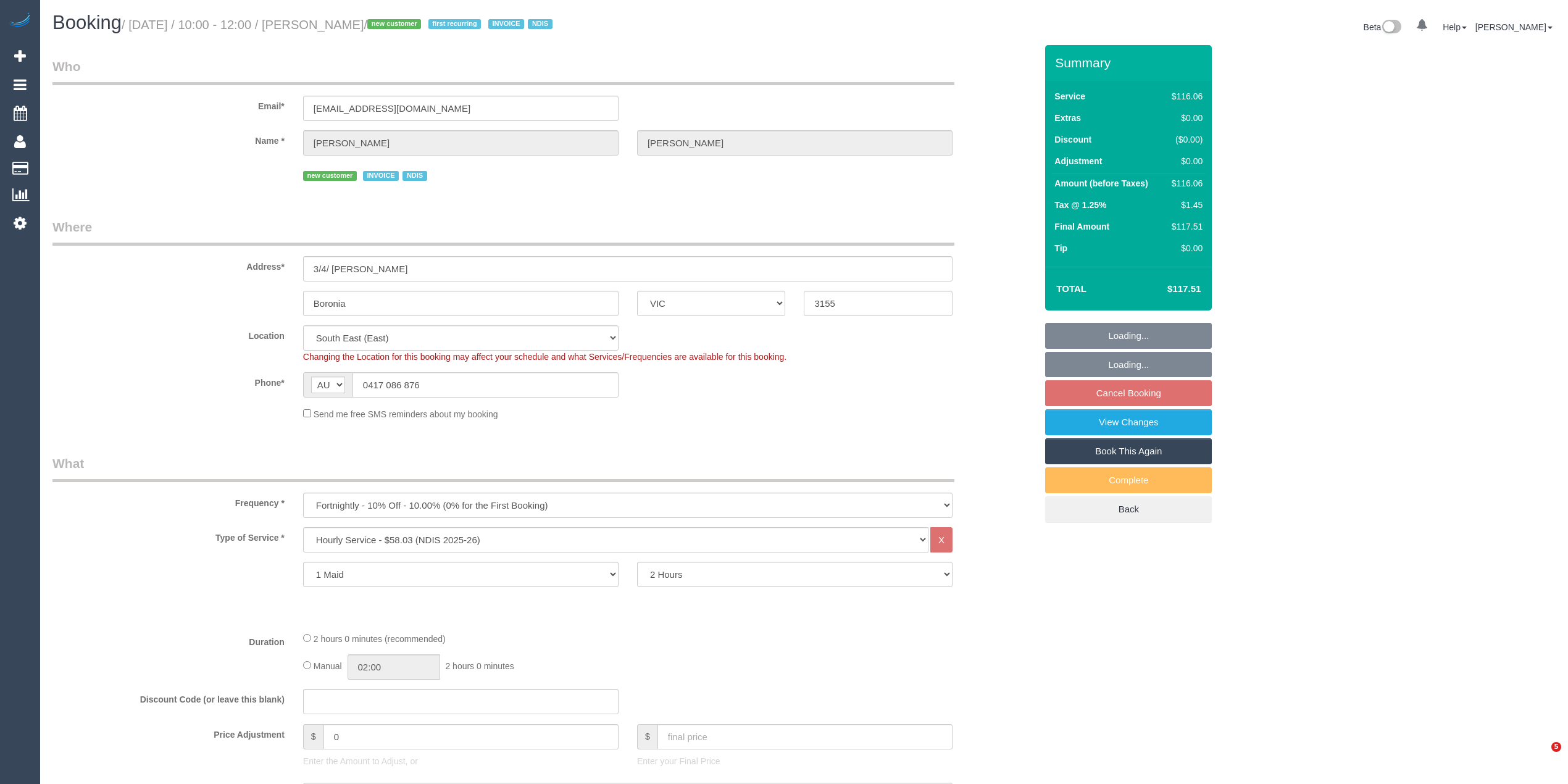
select select "VIC"
select select "number:29"
select select "number:14"
select select "number:19"
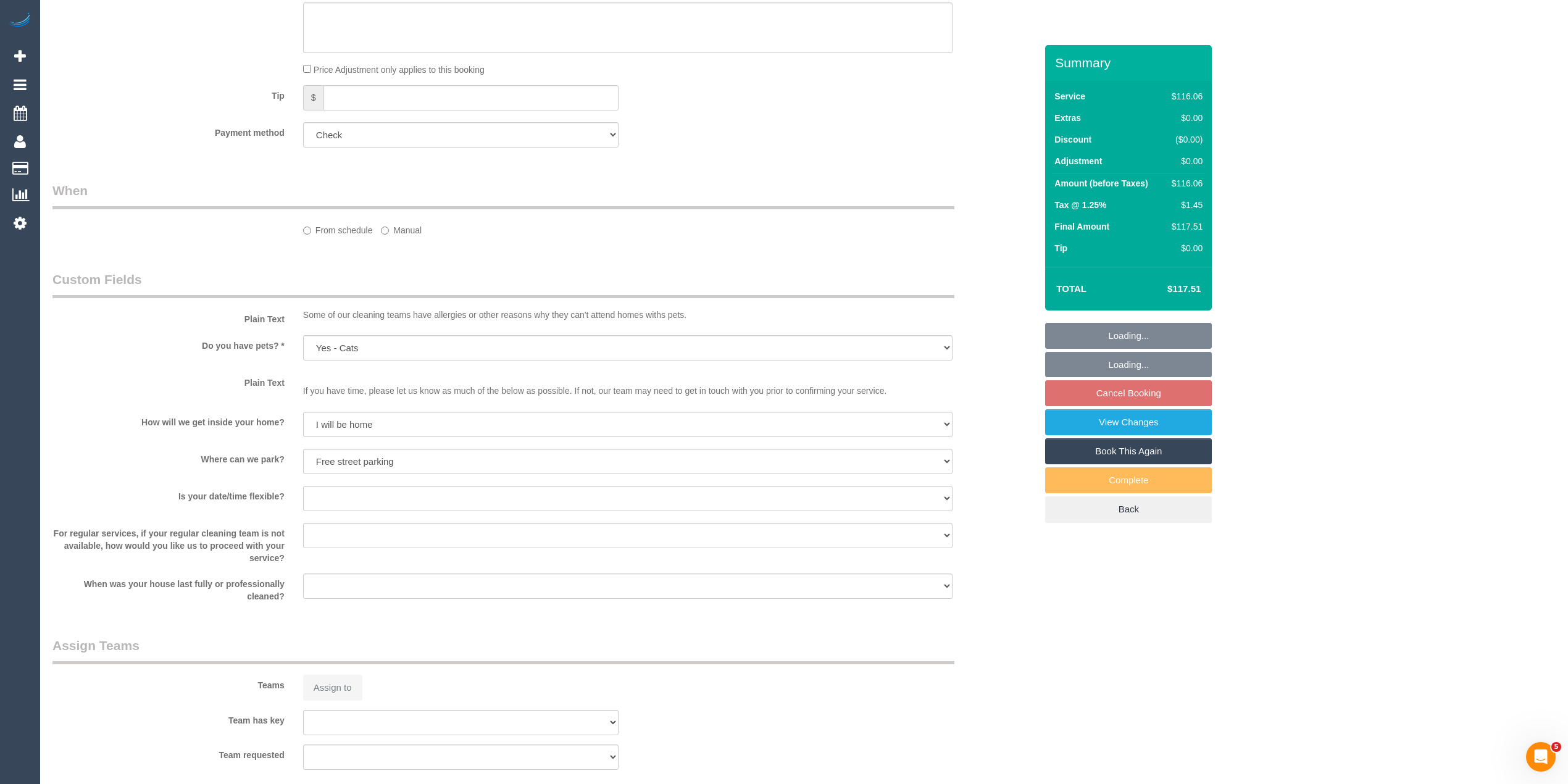
select select "object:1294"
select select "spot3"
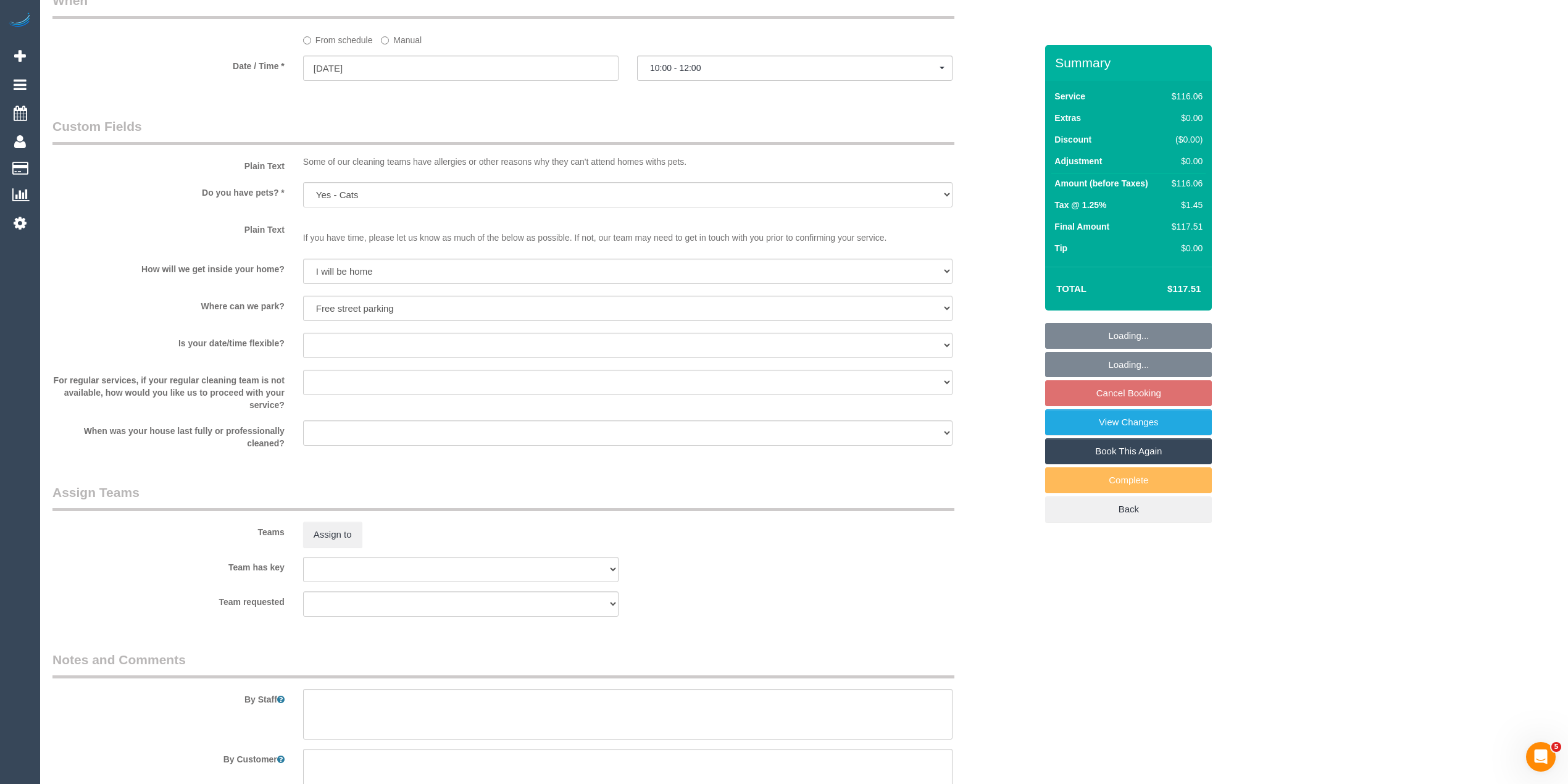
scroll to position [1467, 0]
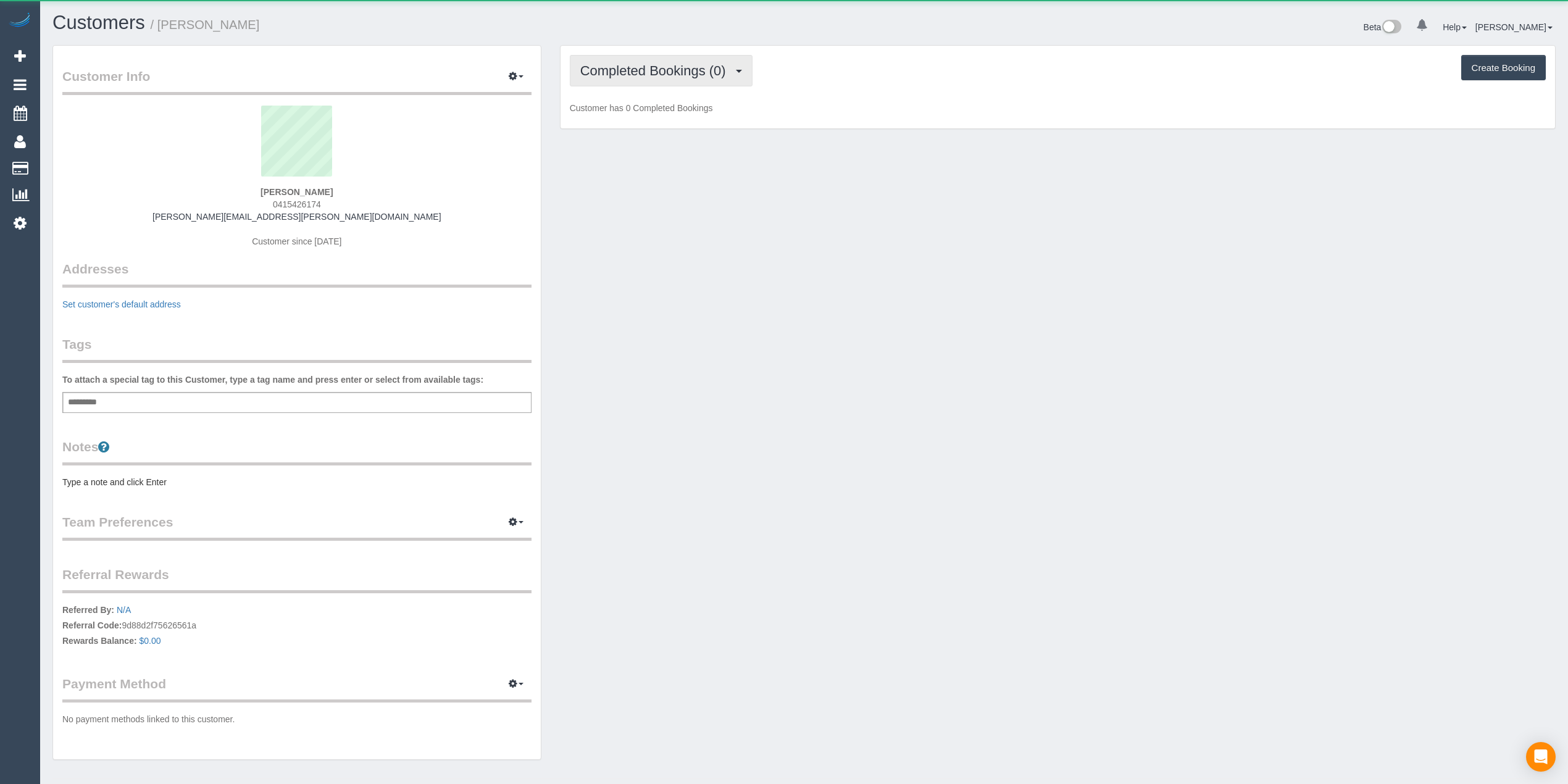
click at [633, 69] on span "Completed Bookings (0)" at bounding box center [656, 70] width 152 height 15
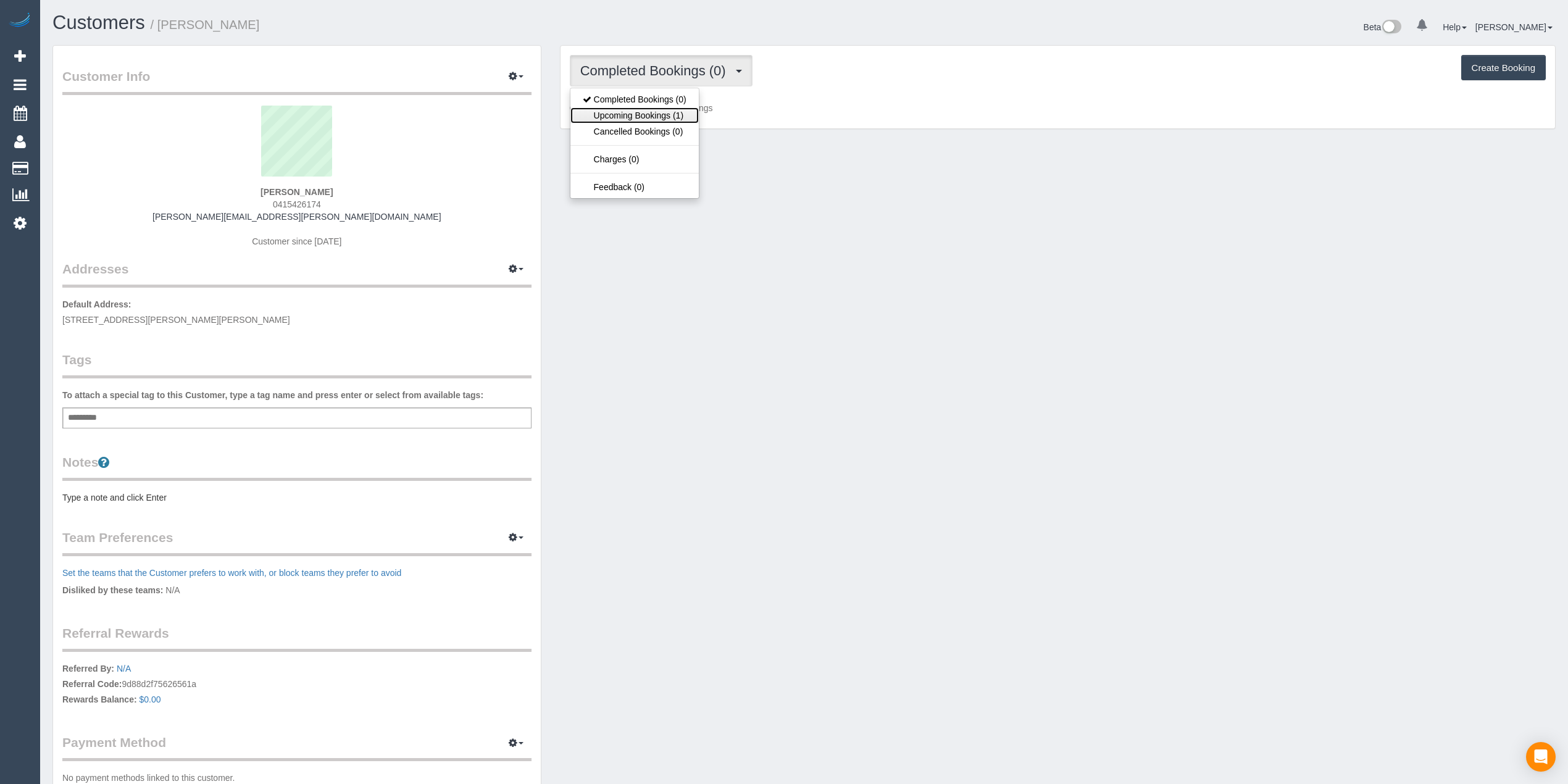
click at [665, 113] on link "Upcoming Bookings (1)" at bounding box center [635, 116] width 129 height 16
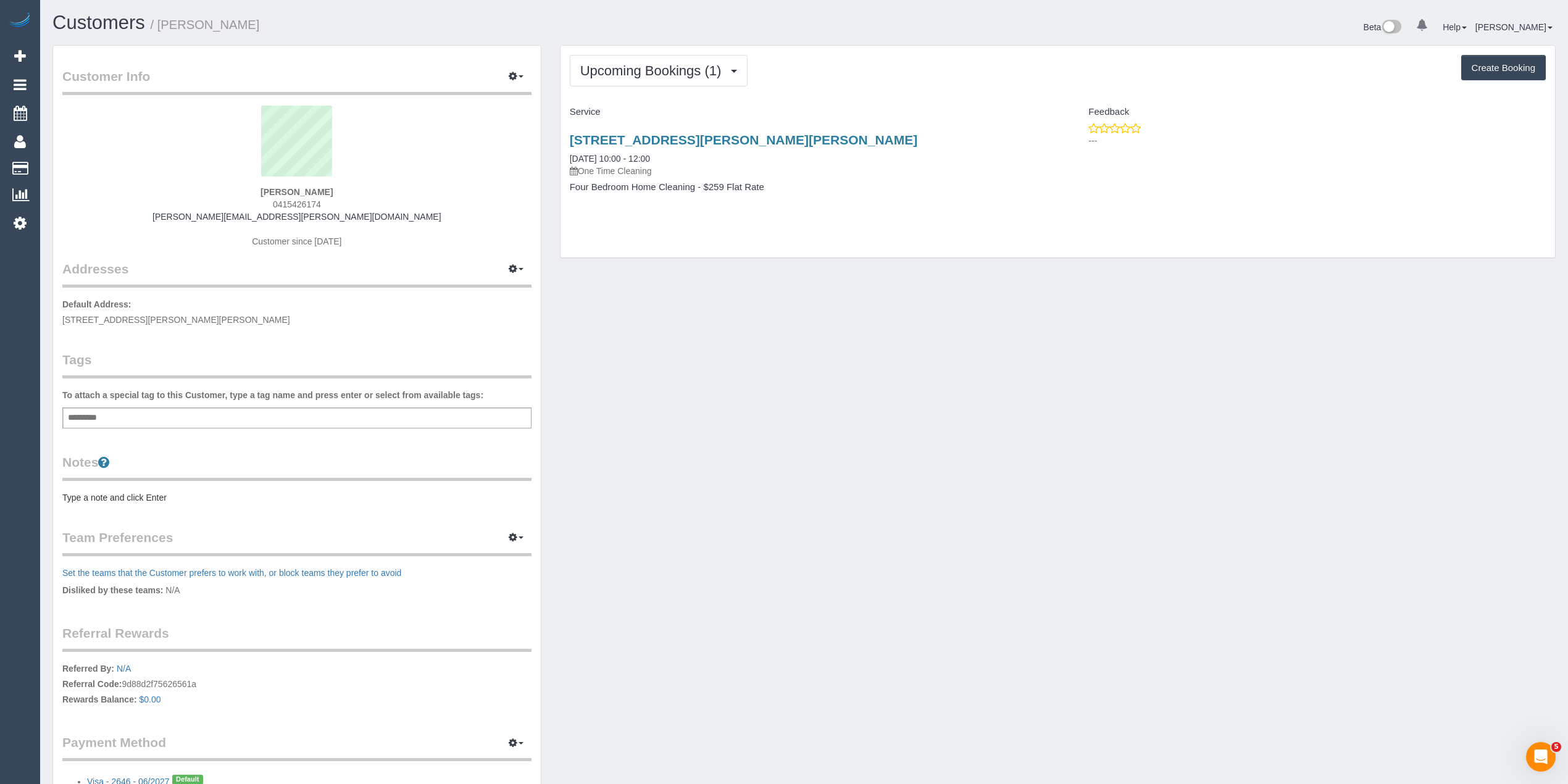
click at [919, 67] on div "Upcoming Bookings (1) Completed Bookings (0) Upcoming Bookings (1) Cancelled Bo…" at bounding box center [1057, 71] width 976 height 32
click at [898, 110] on h4 "Service" at bounding box center [809, 112] width 479 height 11
click at [512, 72] on icon "button" at bounding box center [513, 76] width 9 height 7
click at [468, 161] on link "View Changes" at bounding box center [477, 163] width 107 height 16
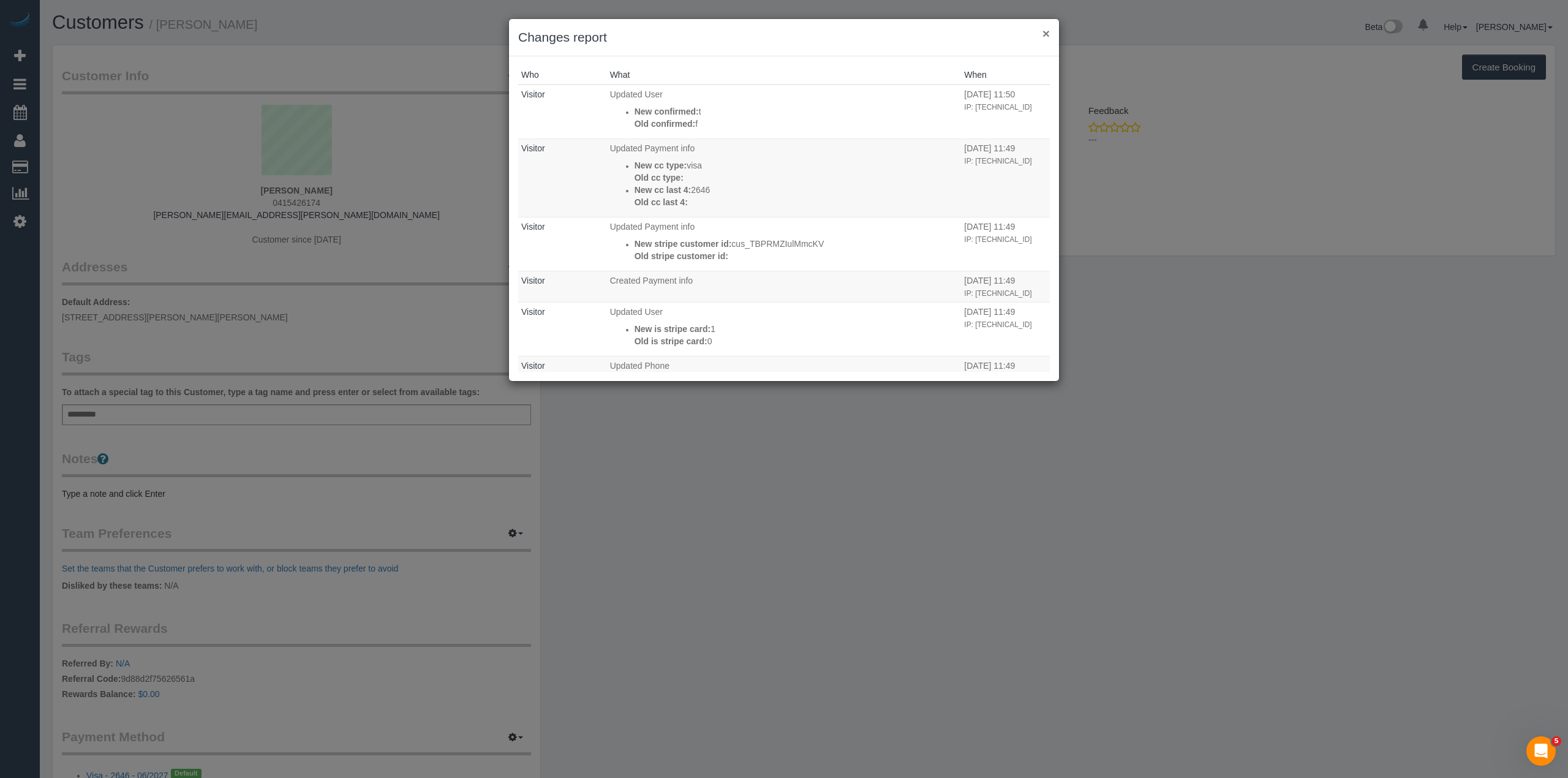
click at [1046, 28] on button "×" at bounding box center [1046, 34] width 7 height 13
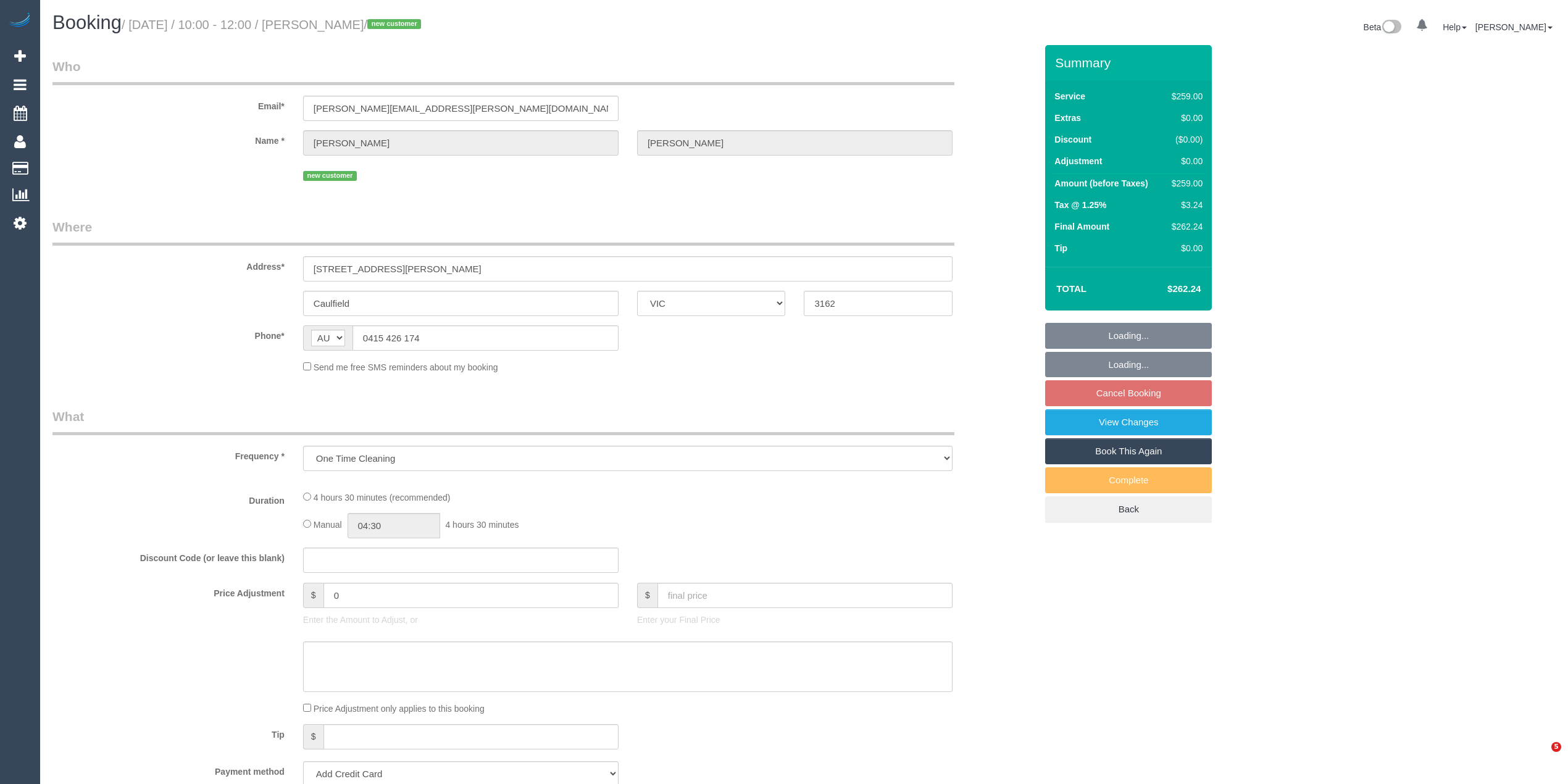
select select "VIC"
select select "string:stripe-pm_1SF2cZ2GScqysDRVxyO1DkDG"
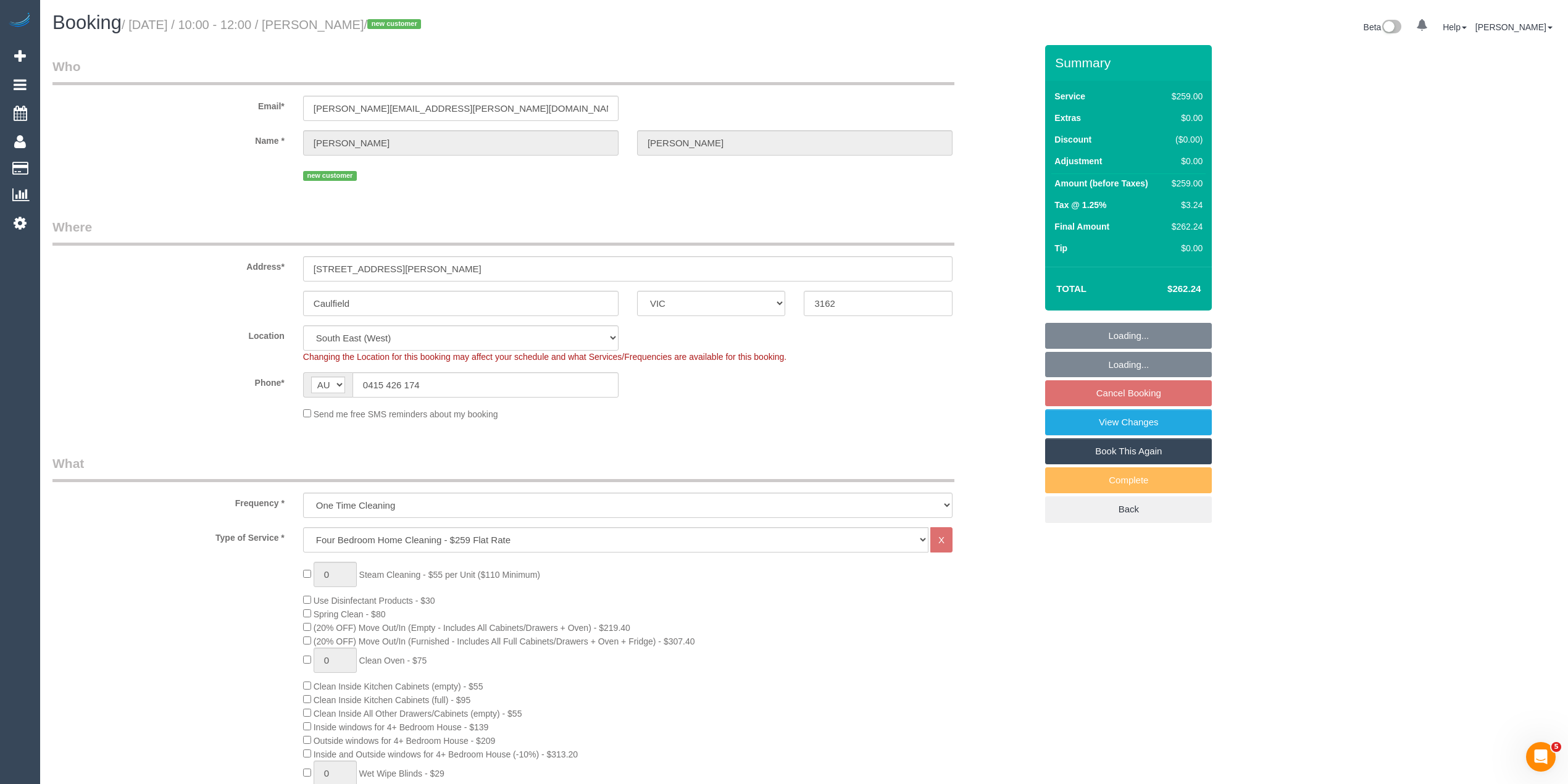
select select "object:640"
select select "spot3"
select select "number:28"
select select "number:14"
select select "number:19"
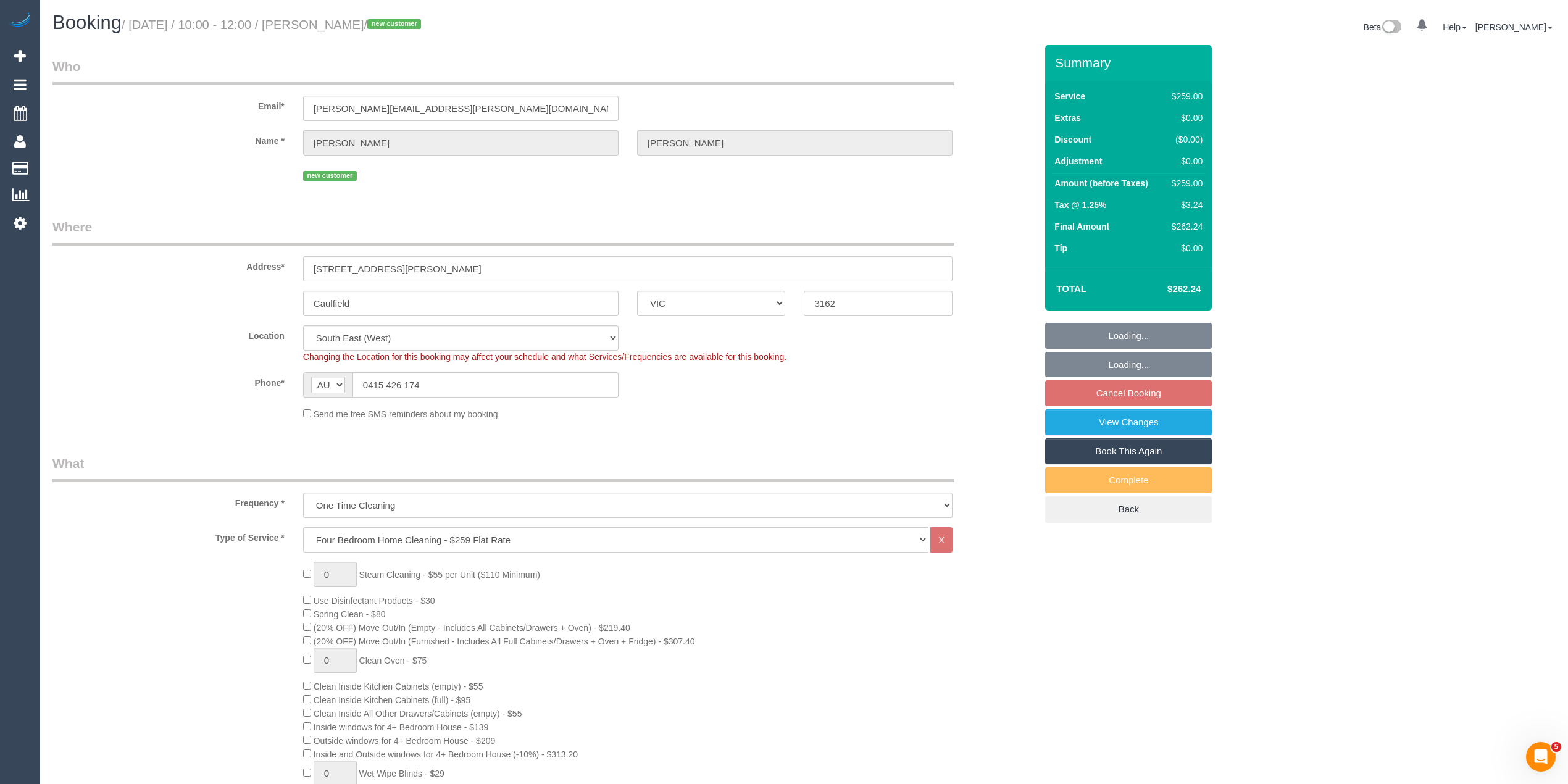
select select "number:24"
select select "number:35"
select select "number:12"
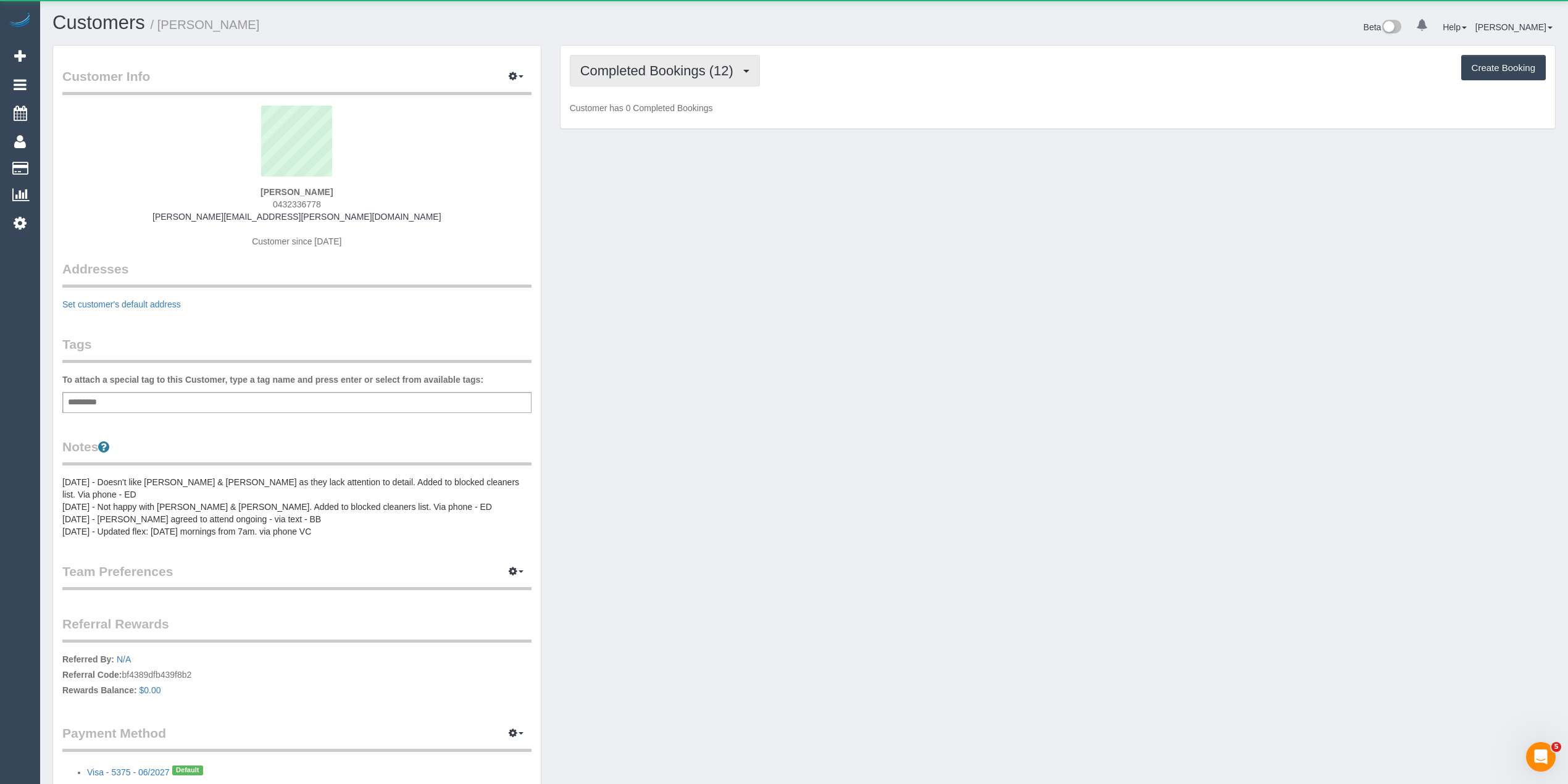
click at [612, 72] on span "Completed Bookings (12)" at bounding box center [659, 70] width 159 height 15
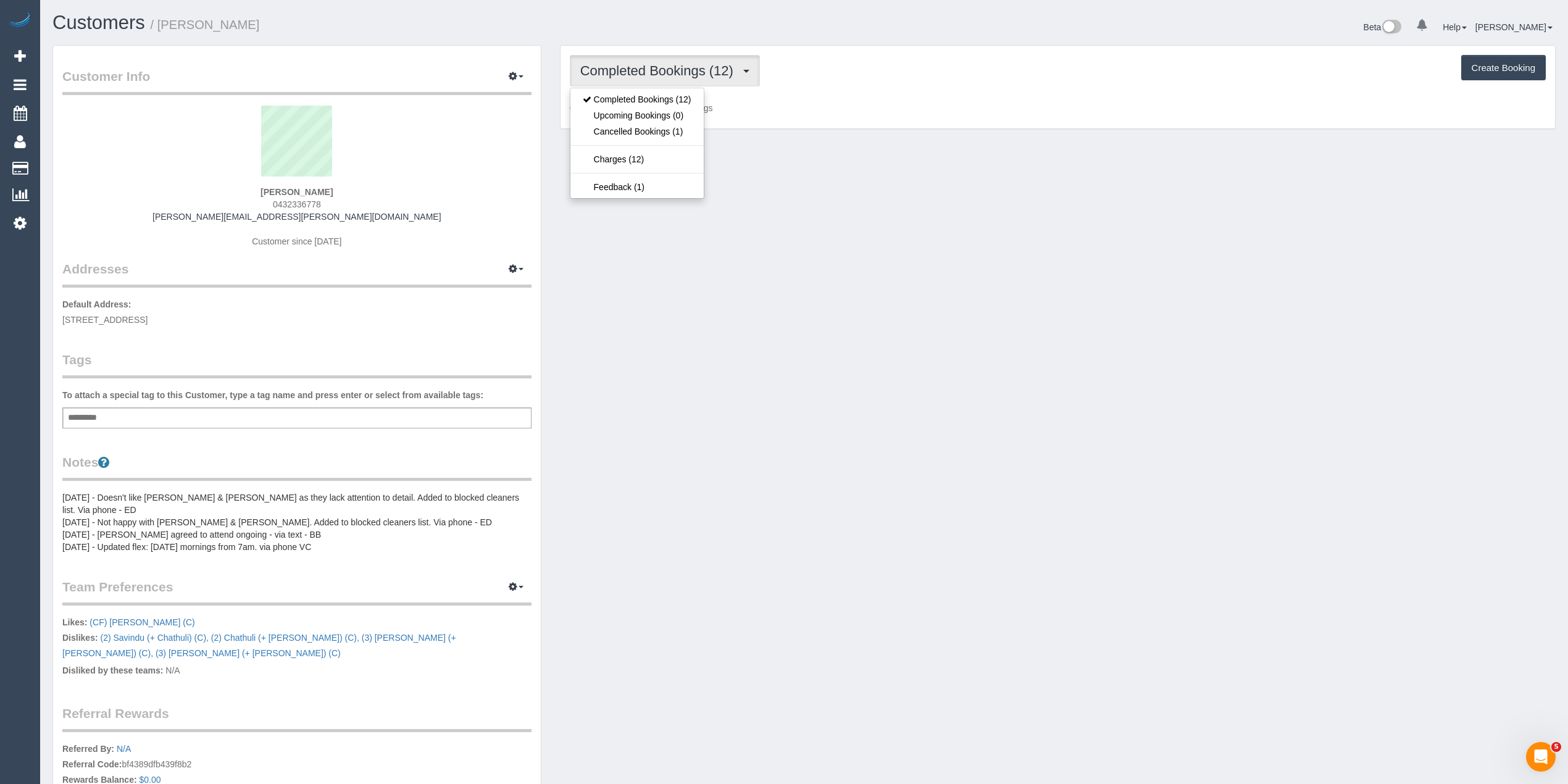
click at [904, 70] on div "Completed Bookings (12) Completed Bookings (12) Upcoming Bookings (0) Cancelled…" at bounding box center [1057, 71] width 976 height 32
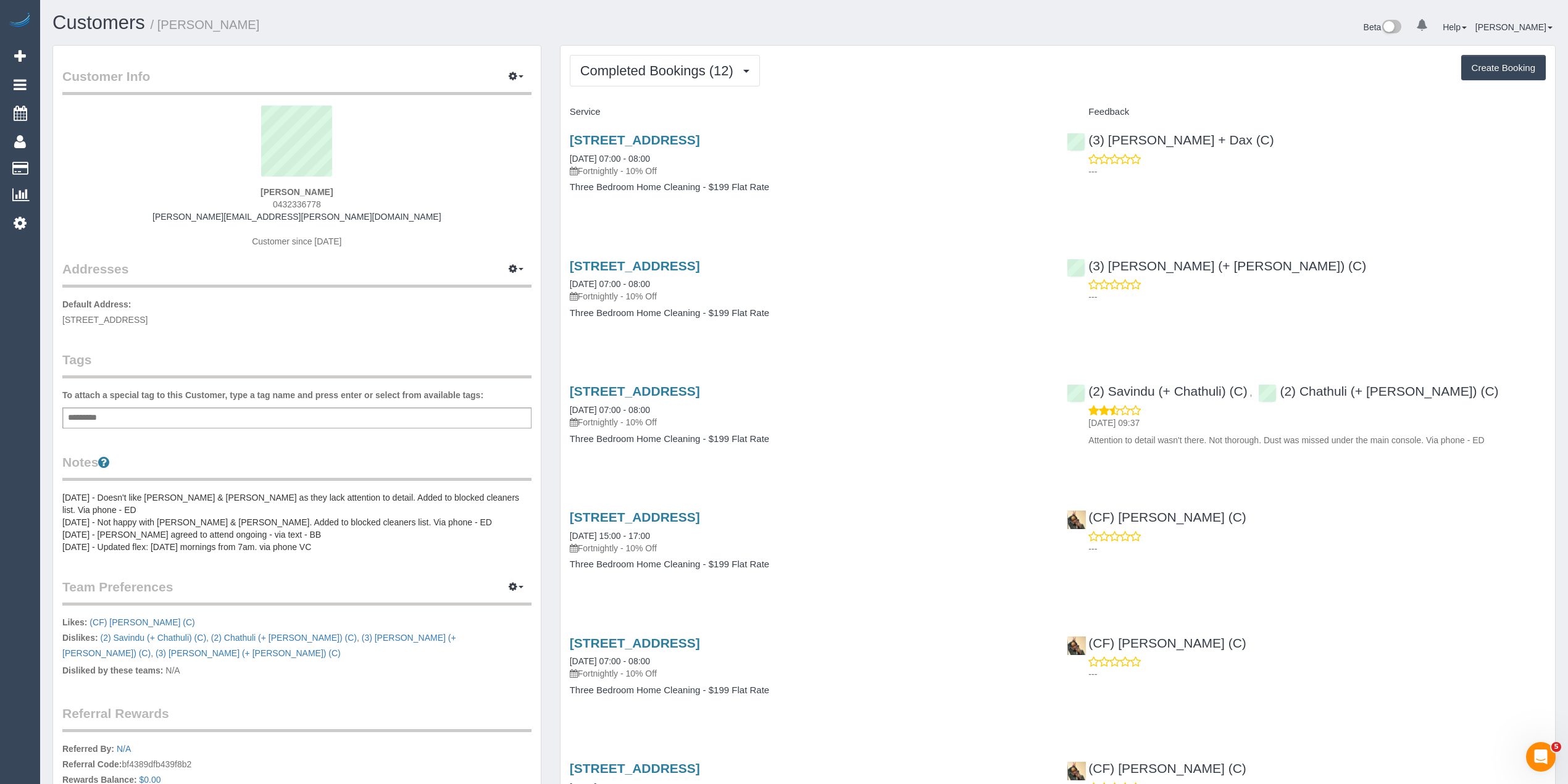
click at [904, 70] on div "Completed Bookings (12) Completed Bookings (12) Upcoming Bookings (0) Cancelled…" at bounding box center [1057, 71] width 976 height 32
click at [852, 77] on div "Completed Bookings (12) Completed Bookings (12) Upcoming Bookings (0) Cancelled…" at bounding box center [1057, 71] width 976 height 32
click at [880, 78] on div "Completed Bookings (12) Completed Bookings (12) Upcoming Bookings (0) Cancelled…" at bounding box center [1057, 71] width 976 height 32
click at [910, 77] on div "Completed Bookings (12) Completed Bookings (12) Upcoming Bookings (0) Cancelled…" at bounding box center [1057, 71] width 976 height 32
click at [1509, 65] on button "Create Booking" at bounding box center [1503, 68] width 85 height 26
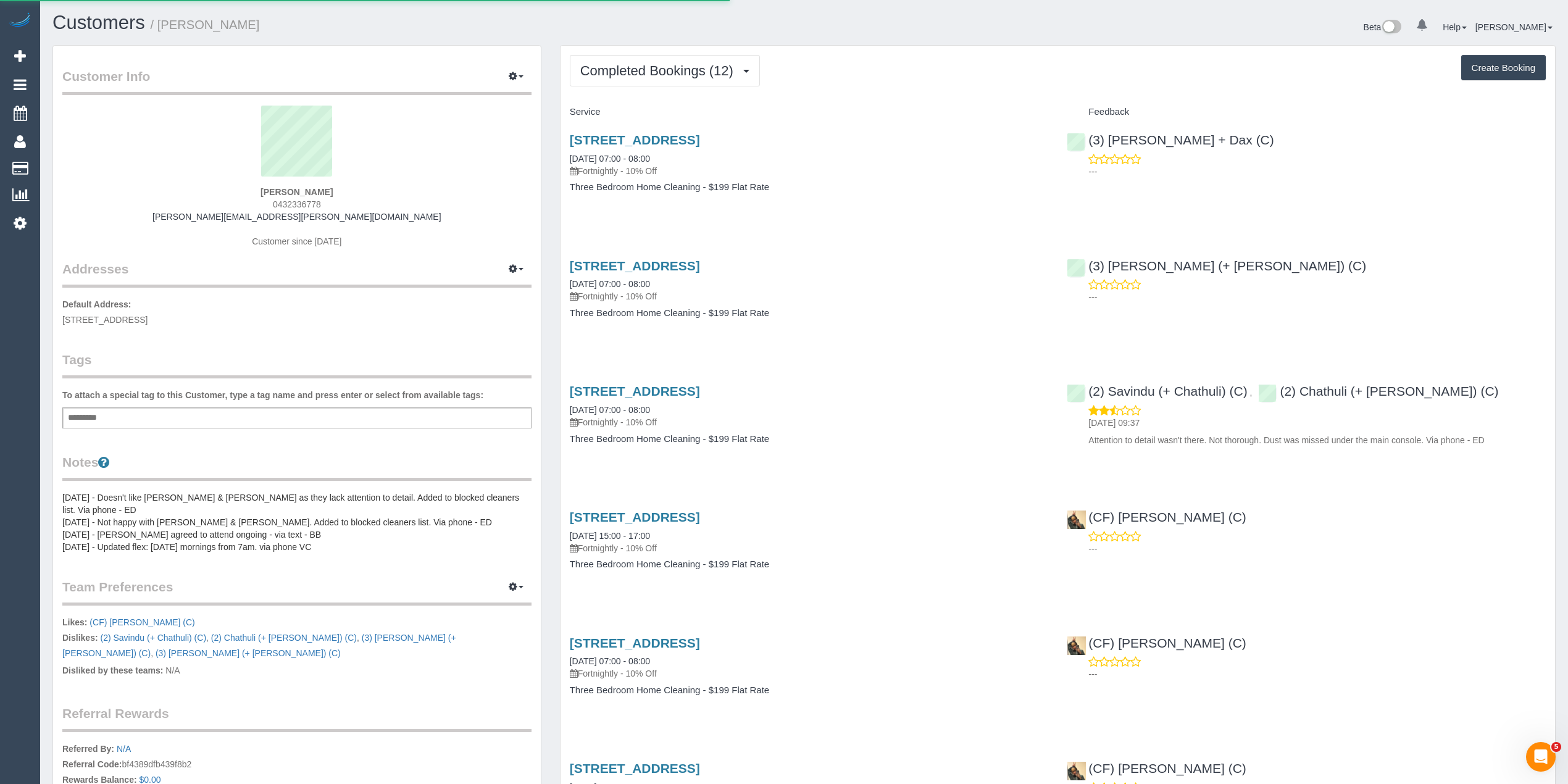
select select "VIC"
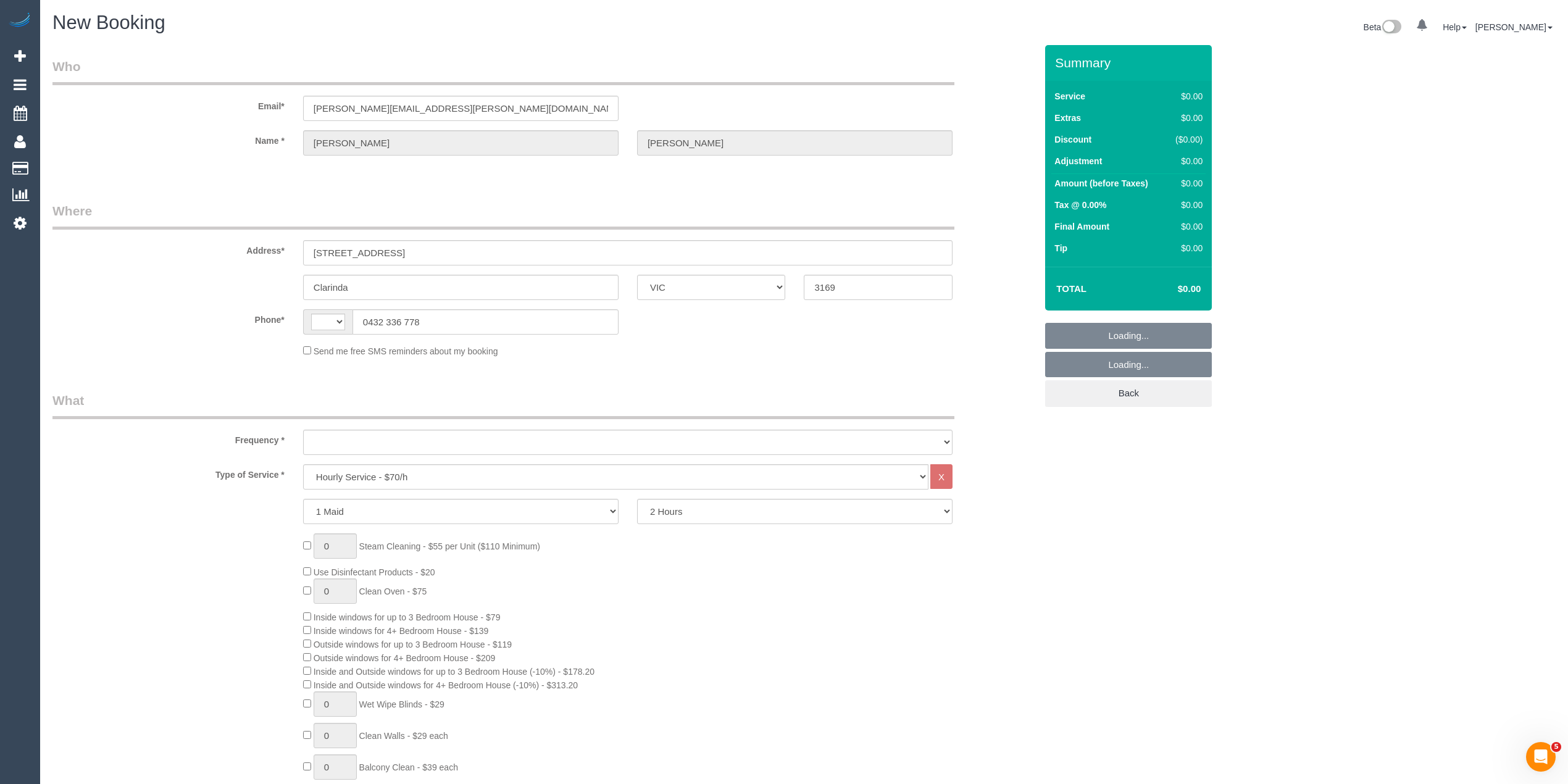
select select "string:AU"
select select "object:1176"
select select "string:stripe-pm_1Ollec2GScqysDRV1IMt8sIS"
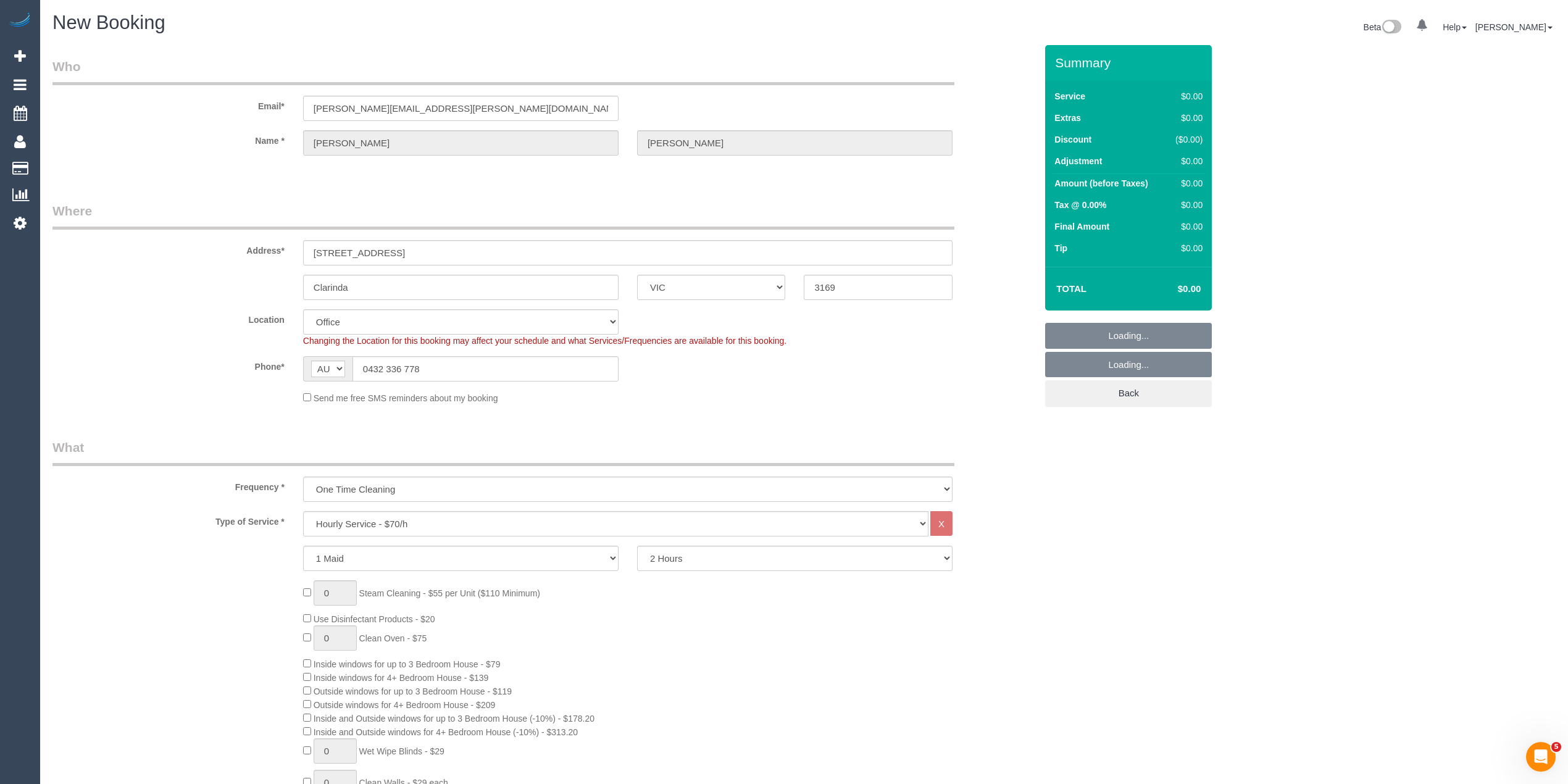
select select "object:1430"
select select "64"
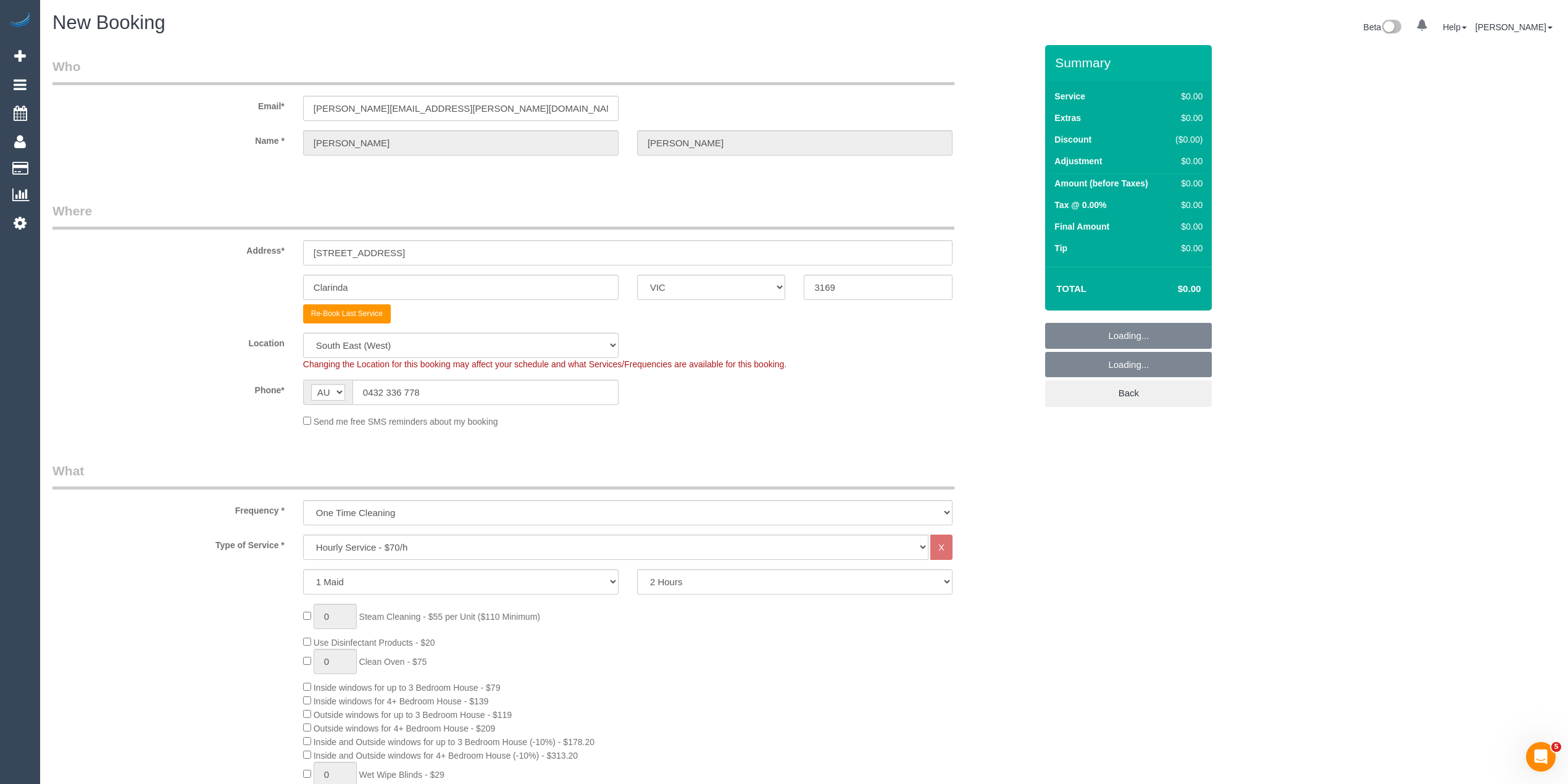
select select "object:2706"
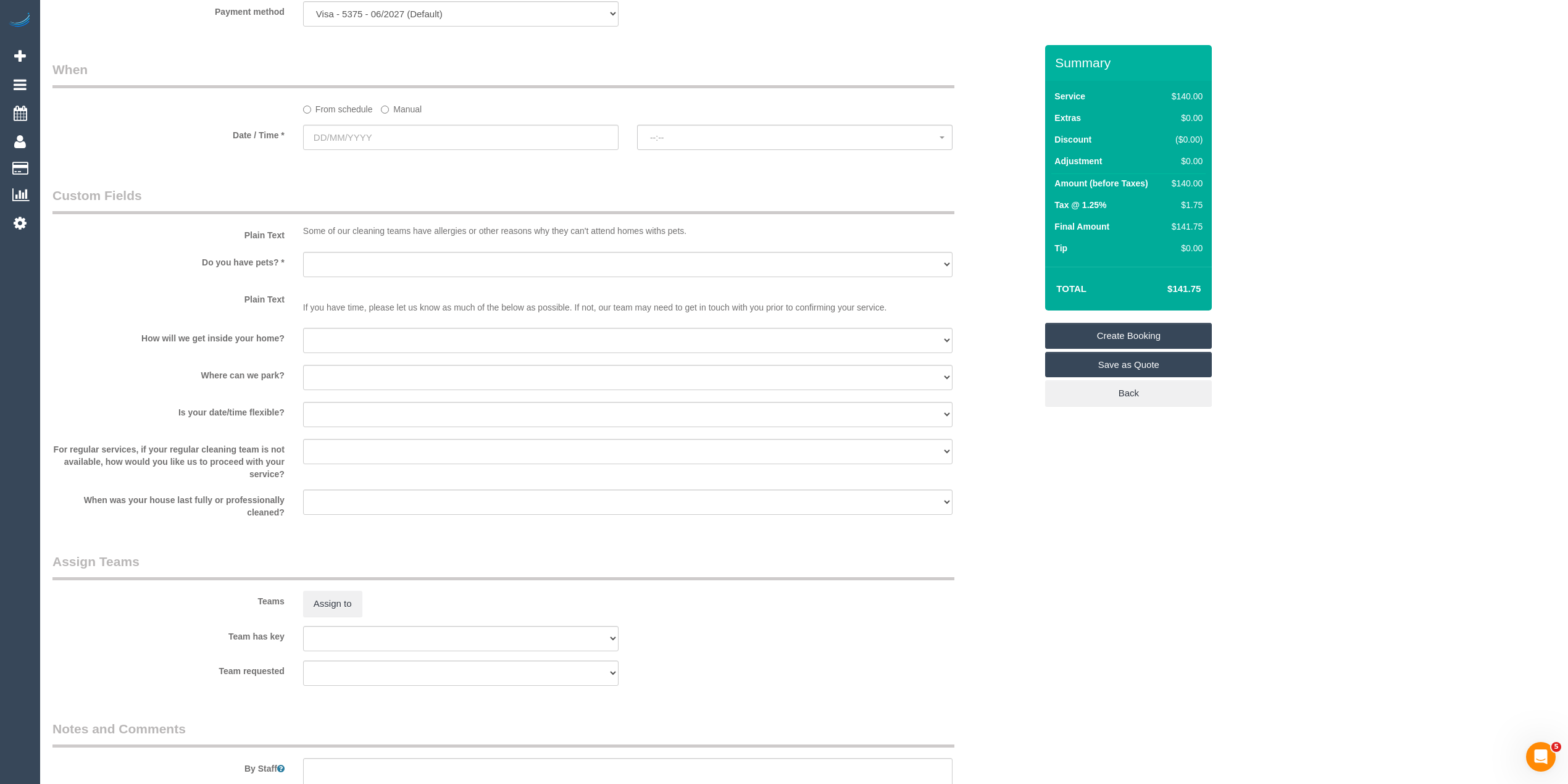
scroll to position [1147, 0]
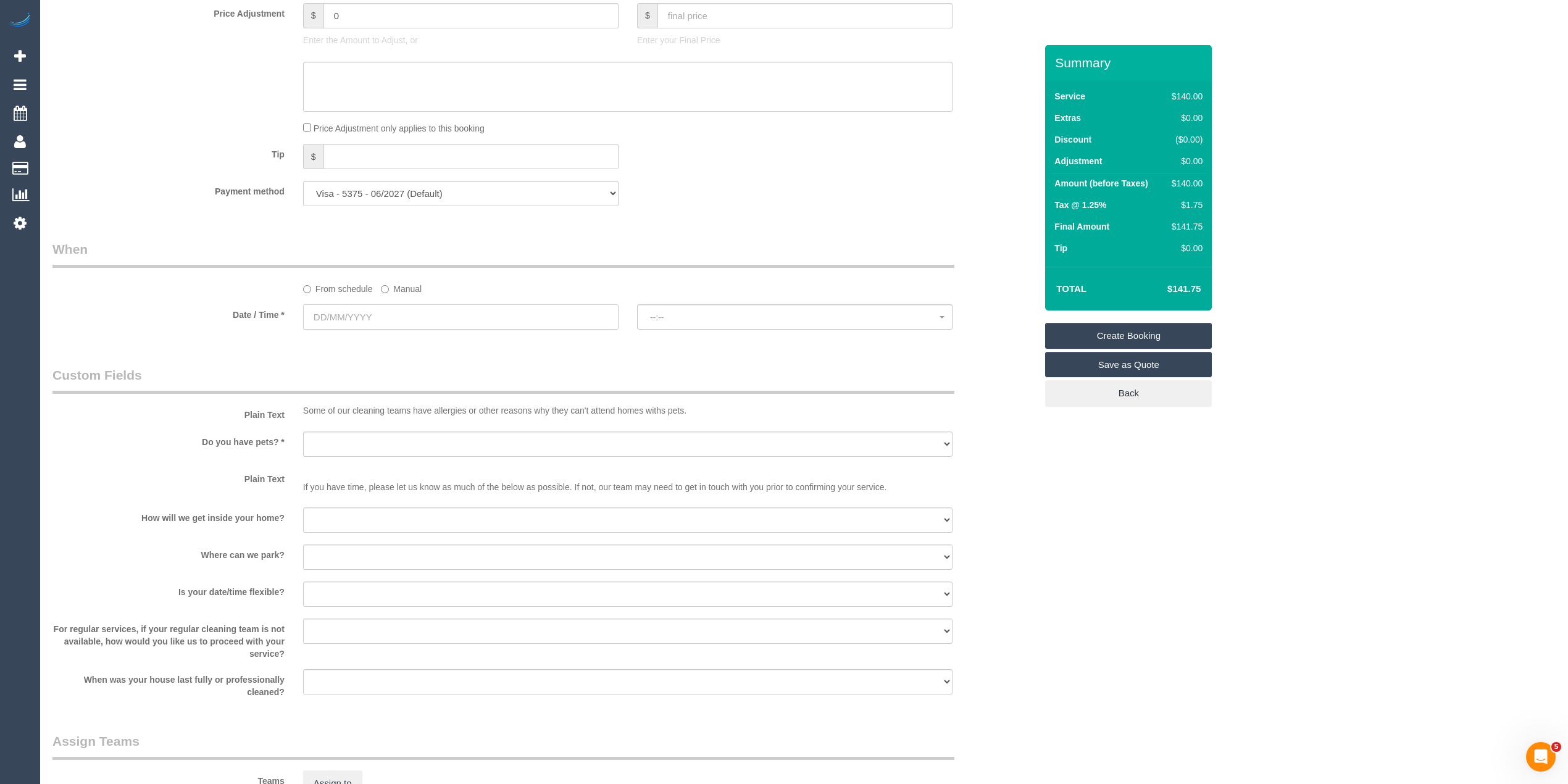
click at [342, 314] on input "text" at bounding box center [461, 316] width 316 height 25
click at [454, 406] on link "11" at bounding box center [451, 408] width 20 height 17
type input "11/10/2025"
click at [731, 306] on button "--:--" at bounding box center [794, 316] width 316 height 25
select select "spot1"
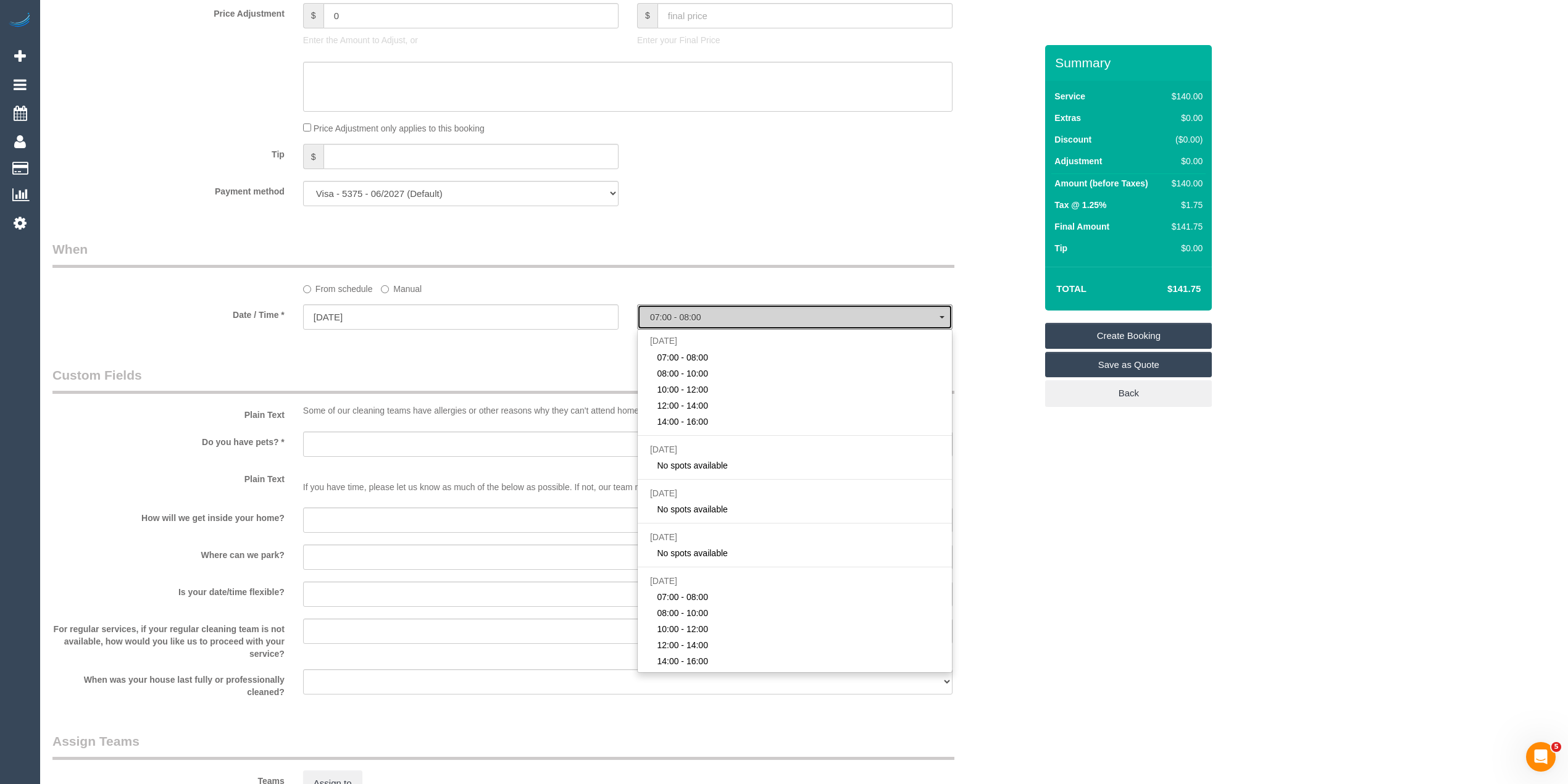
click at [731, 306] on button "07:00 - 08:00" at bounding box center [794, 316] width 316 height 25
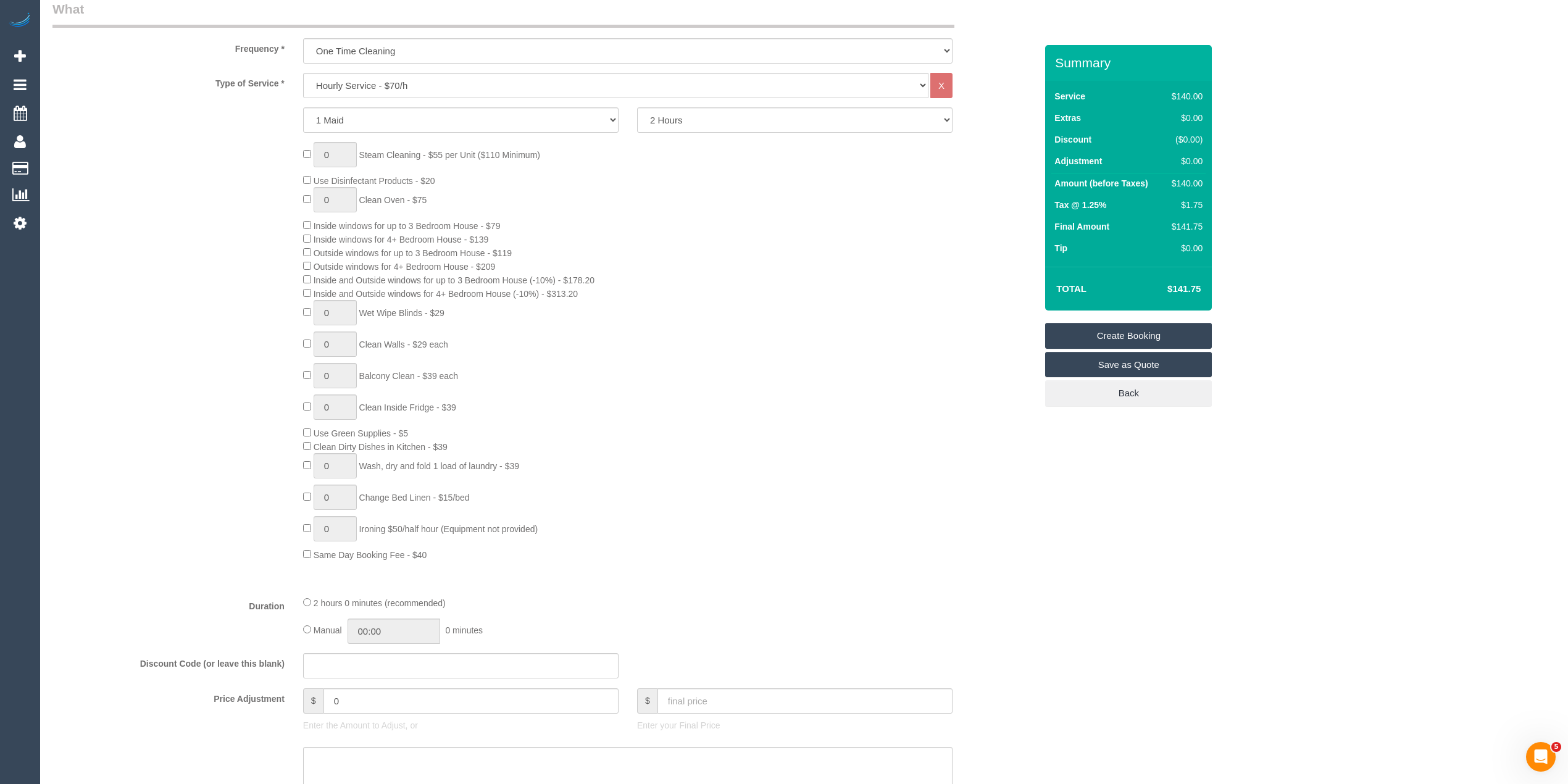
scroll to position [0, 0]
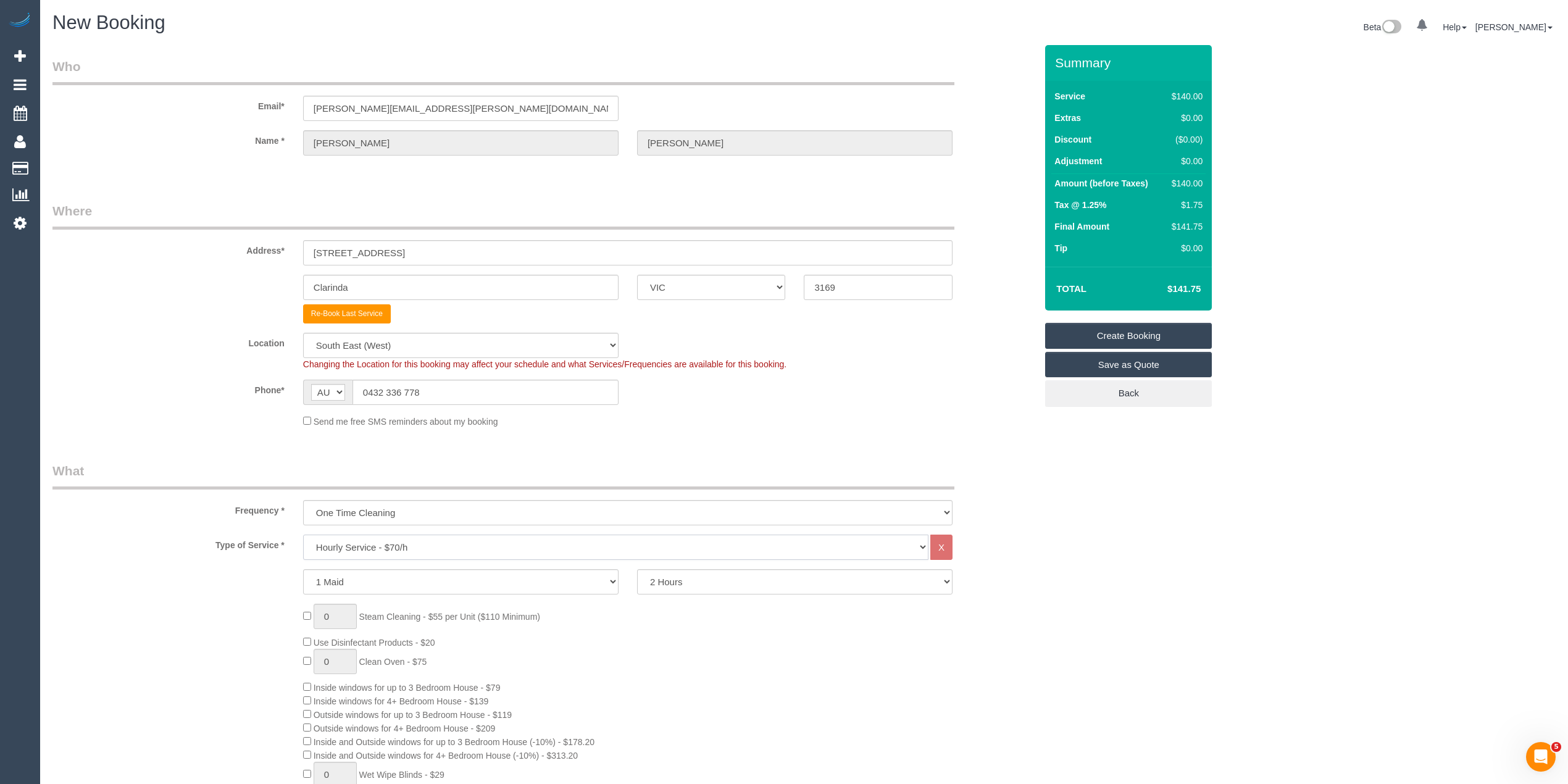
click at [346, 540] on select "Hourly Service - $70/h Hourly Service - $65/h Hourly Service - $60/h Hourly Ser…" at bounding box center [616, 547] width 625 height 25
select select "212"
click at [303, 535] on select "Hourly Service - $70/h Hourly Service - $65/h Hourly Service - $60/h Hourly Ser…" at bounding box center [616, 547] width 625 height 25
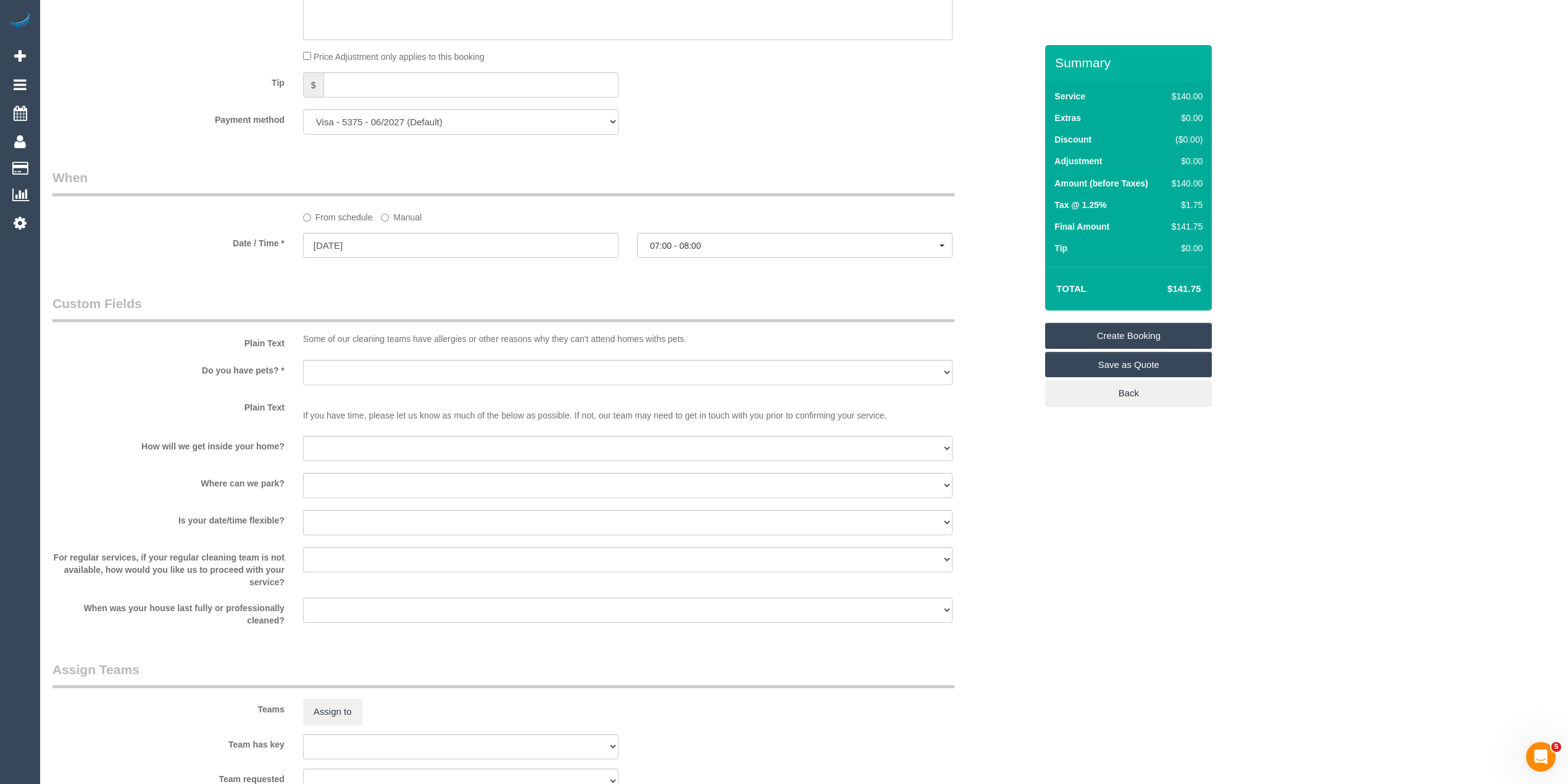
scroll to position [1235, 0]
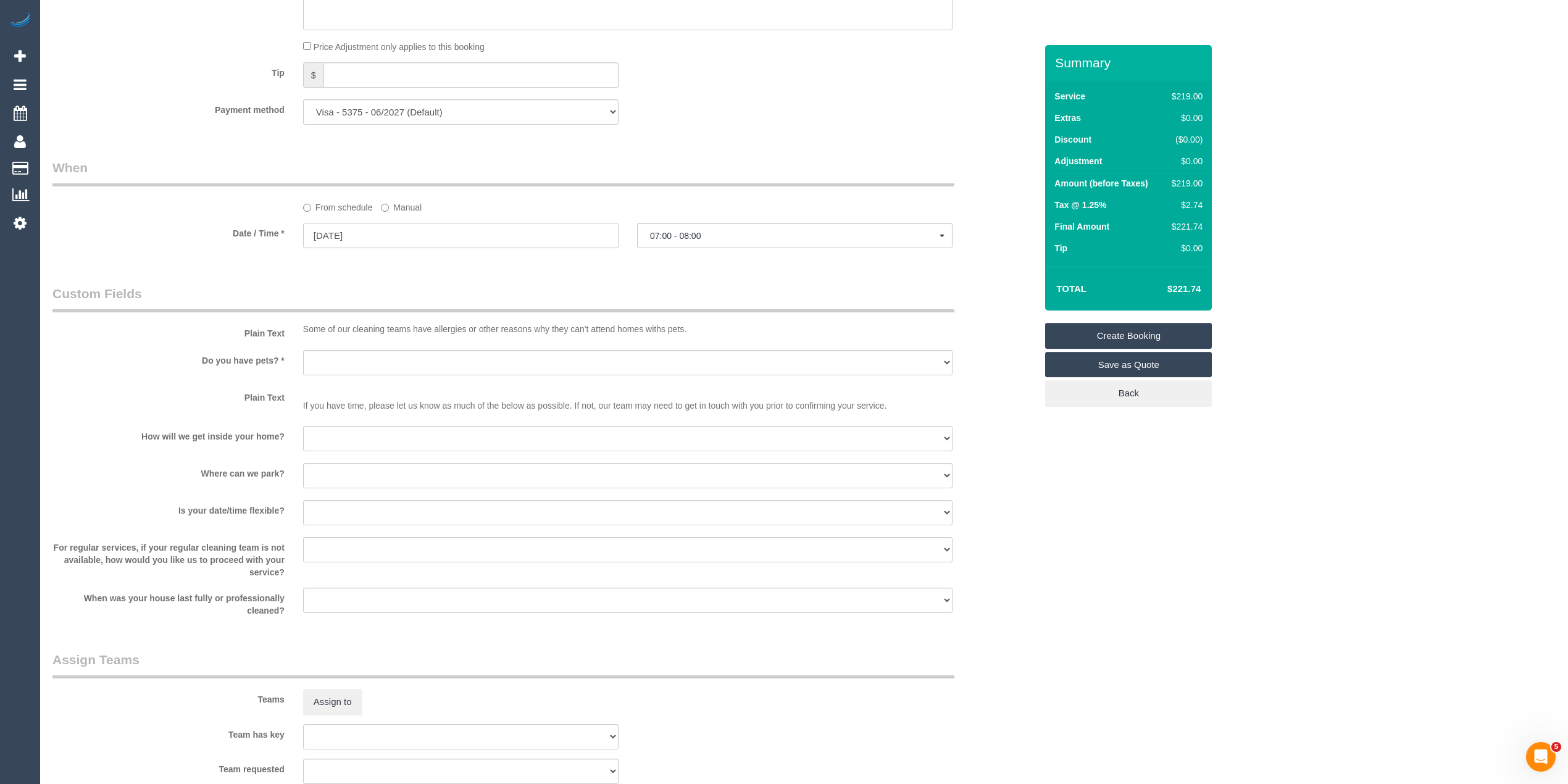
click at [326, 244] on input "11/10/2025" at bounding box center [461, 235] width 316 height 25
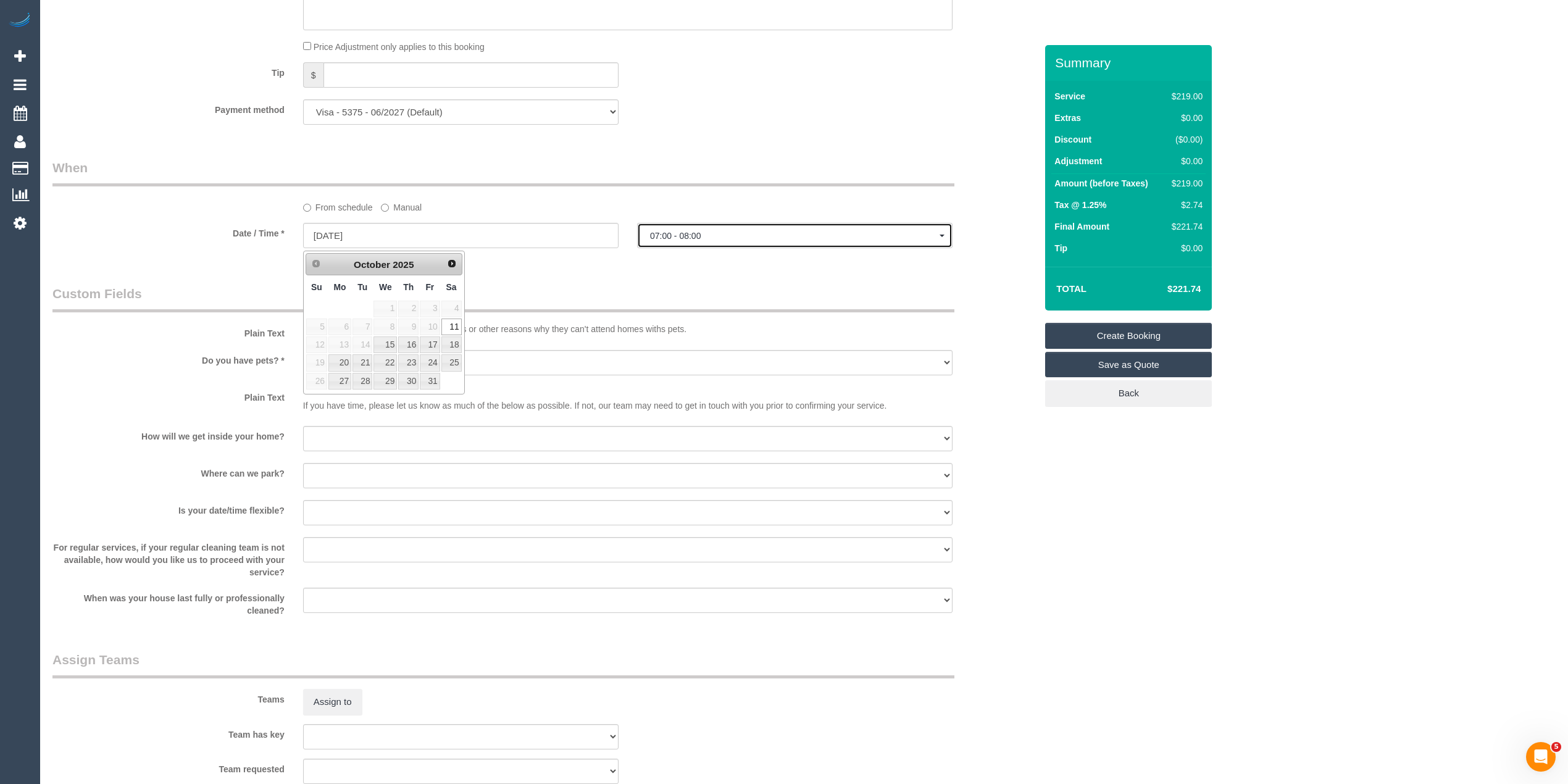
click at [675, 236] on span "07:00 - 08:00" at bounding box center [794, 236] width 290 height 10
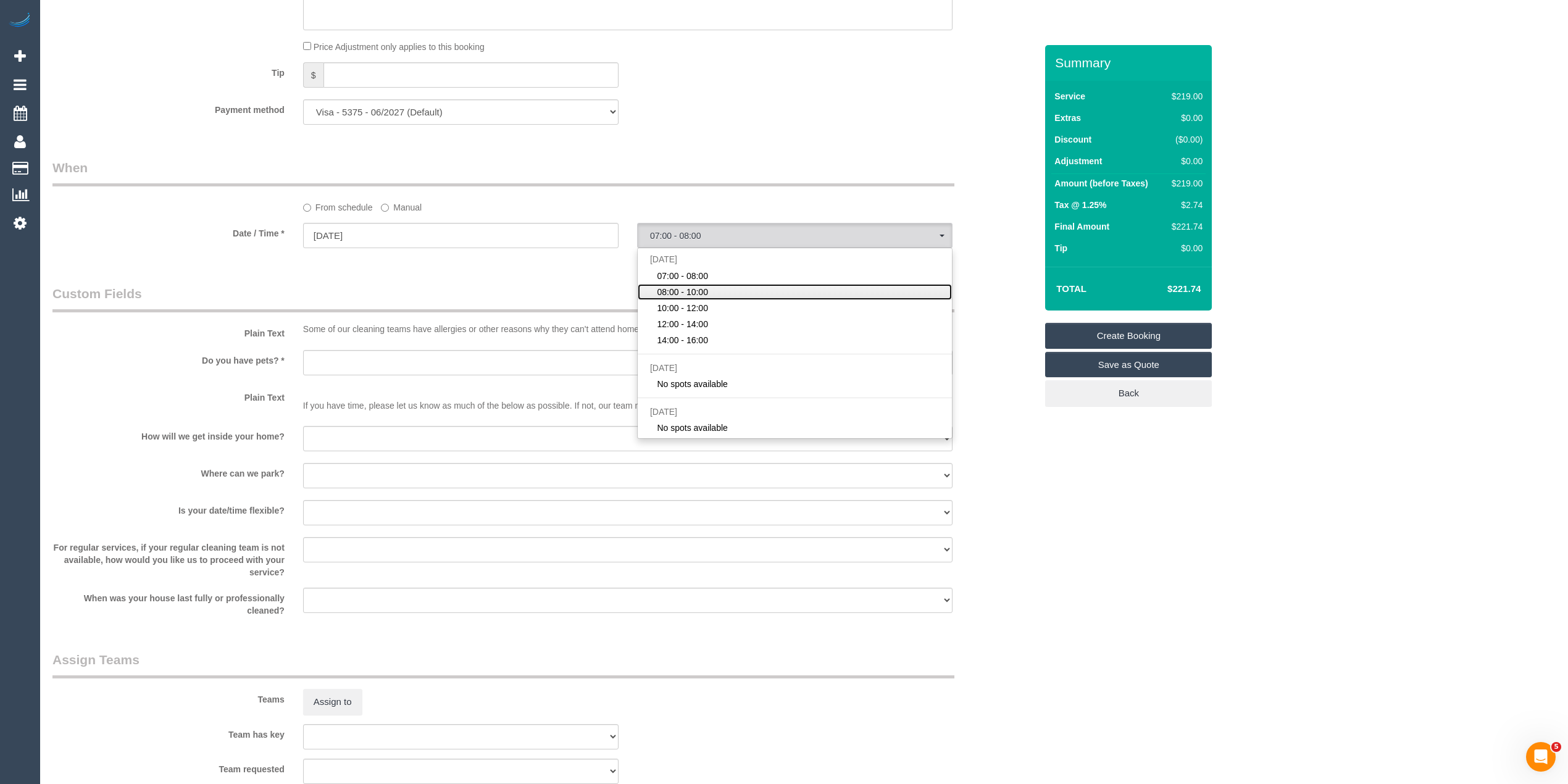
click at [699, 293] on span "08:00 - 10:00" at bounding box center [682, 292] width 51 height 12
select select "spot15"
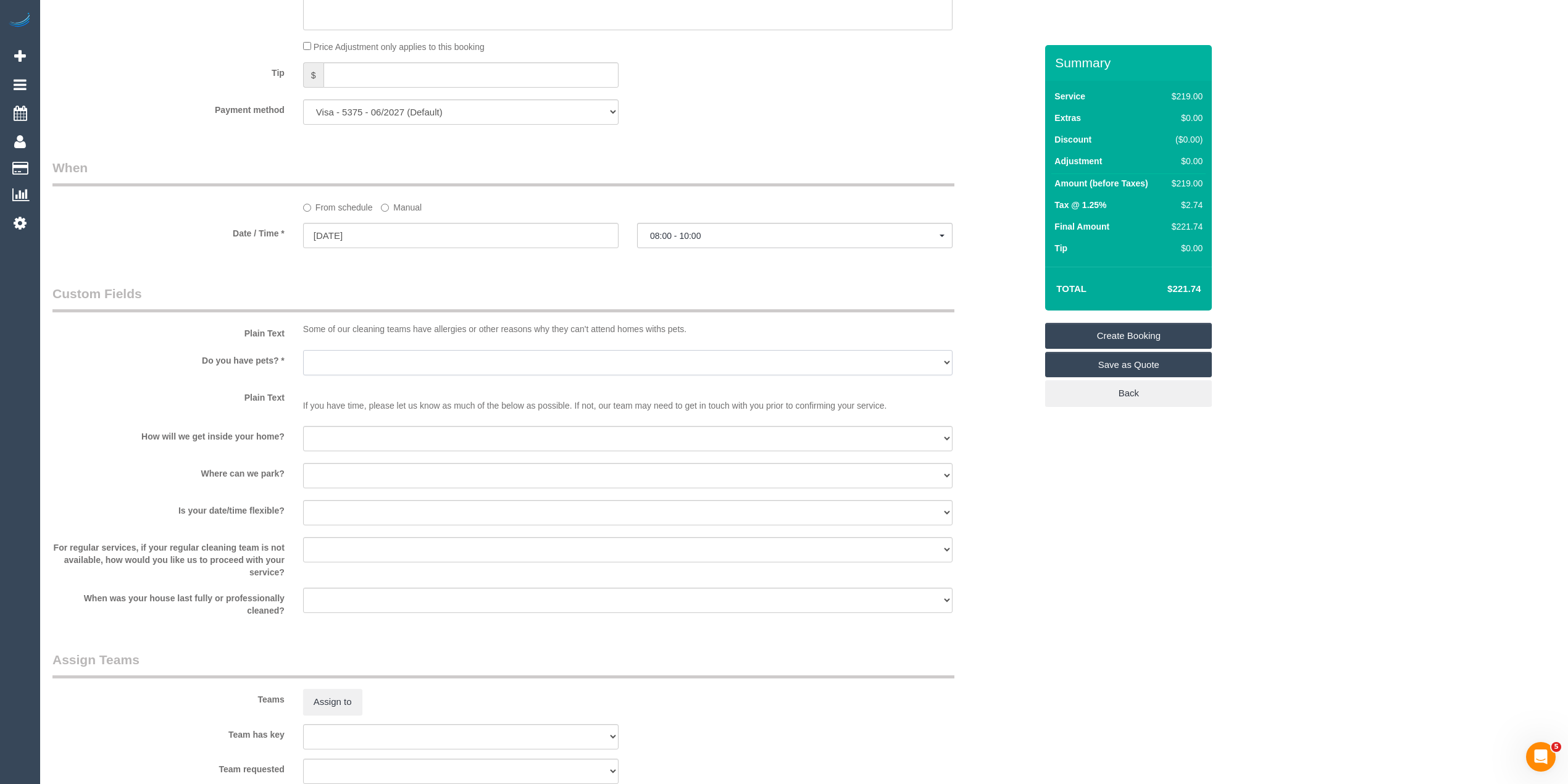
click at [339, 361] on select "Yes - Cats Yes - Dogs No pets Yes - Dogs and Cats Yes - Other" at bounding box center [628, 363] width 649 height 25
click at [336, 358] on select "Yes - Cats Yes - Dogs No pets Yes - Dogs and Cats Yes - Other" at bounding box center [628, 363] width 649 height 25
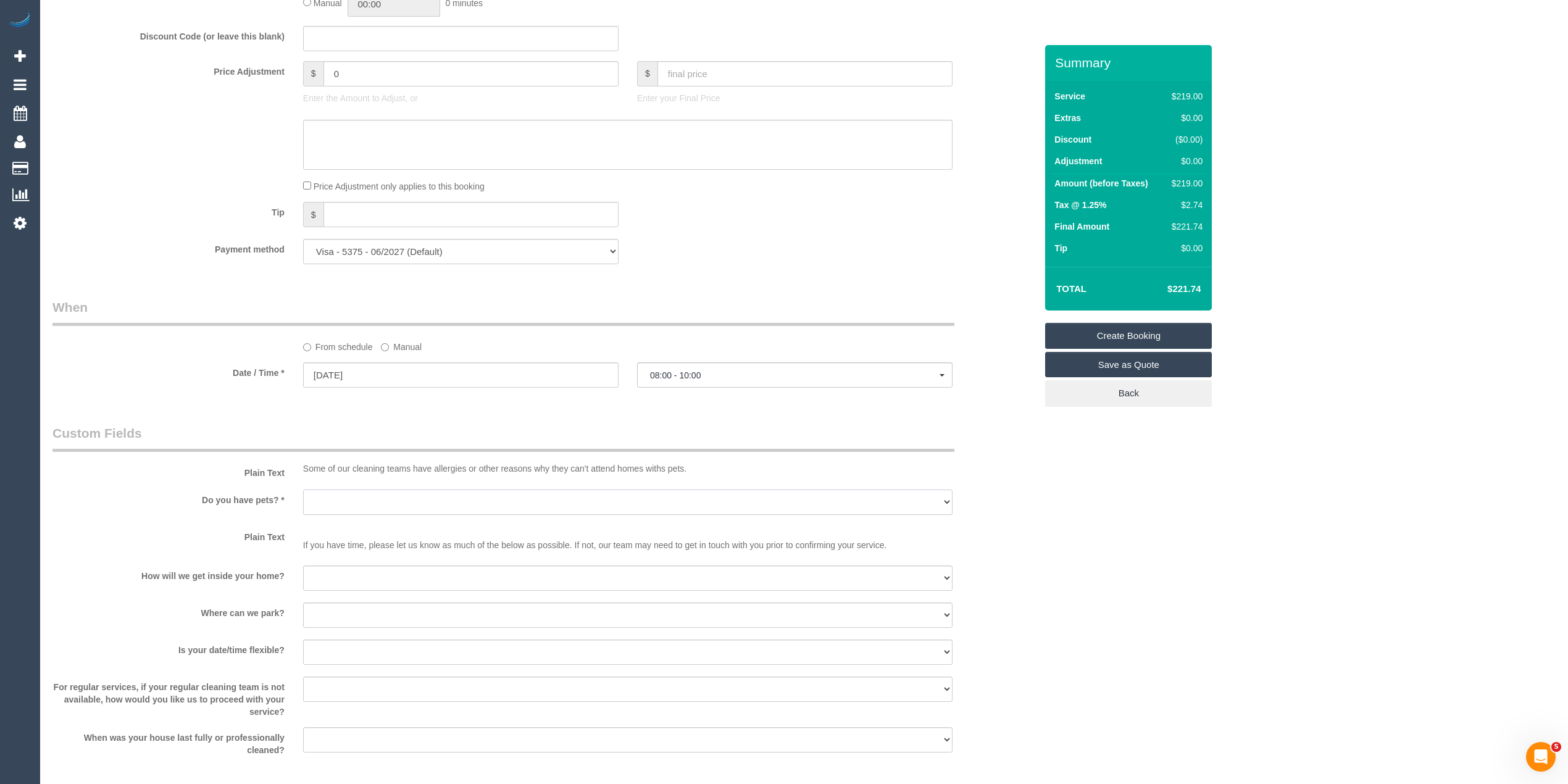
scroll to position [1098, 0]
click at [321, 497] on select "Yes - Cats Yes - Dogs No pets Yes - Dogs and Cats Yes - Other" at bounding box center [628, 500] width 649 height 25
click at [324, 495] on select "Yes - Cats Yes - Dogs No pets Yes - Dogs and Cats Yes - Other" at bounding box center [628, 500] width 649 height 25
select select "number:27"
click at [303, 489] on select "Yes - Cats Yes - Dogs No pets Yes - Dogs and Cats Yes - Other" at bounding box center [628, 500] width 649 height 25
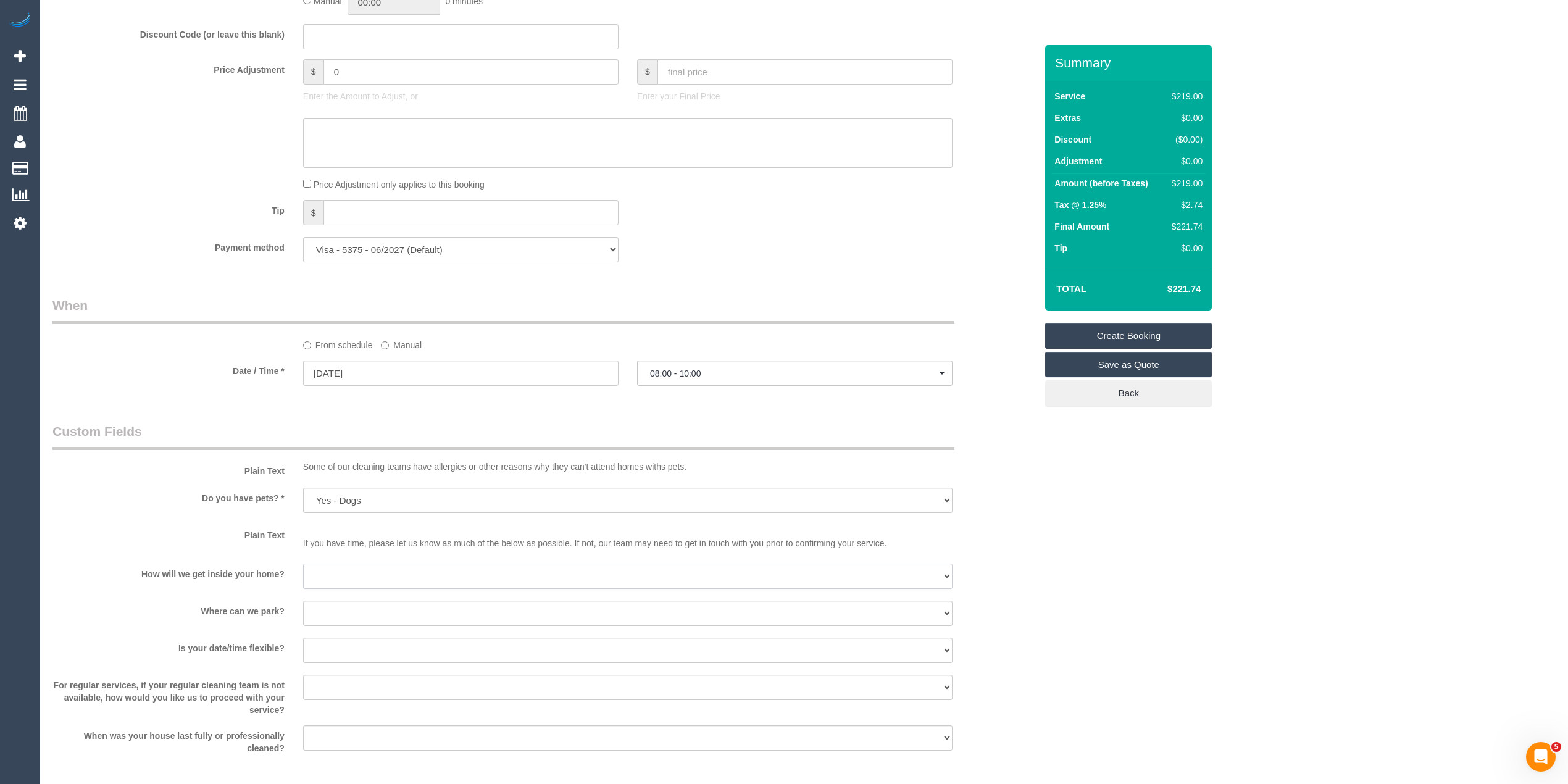
click at [350, 583] on select "I will be home Key will be left (please provide details below) Lock box/Access …" at bounding box center [628, 576] width 649 height 25
select select "number:14"
click at [303, 566] on select "I will be home Key will be left (please provide details below) Lock box/Access …" at bounding box center [628, 576] width 649 height 25
click at [351, 610] on select "I will provide parking on-site Free street parking Paid street parking (cost wi…" at bounding box center [628, 613] width 649 height 25
select select "number:19"
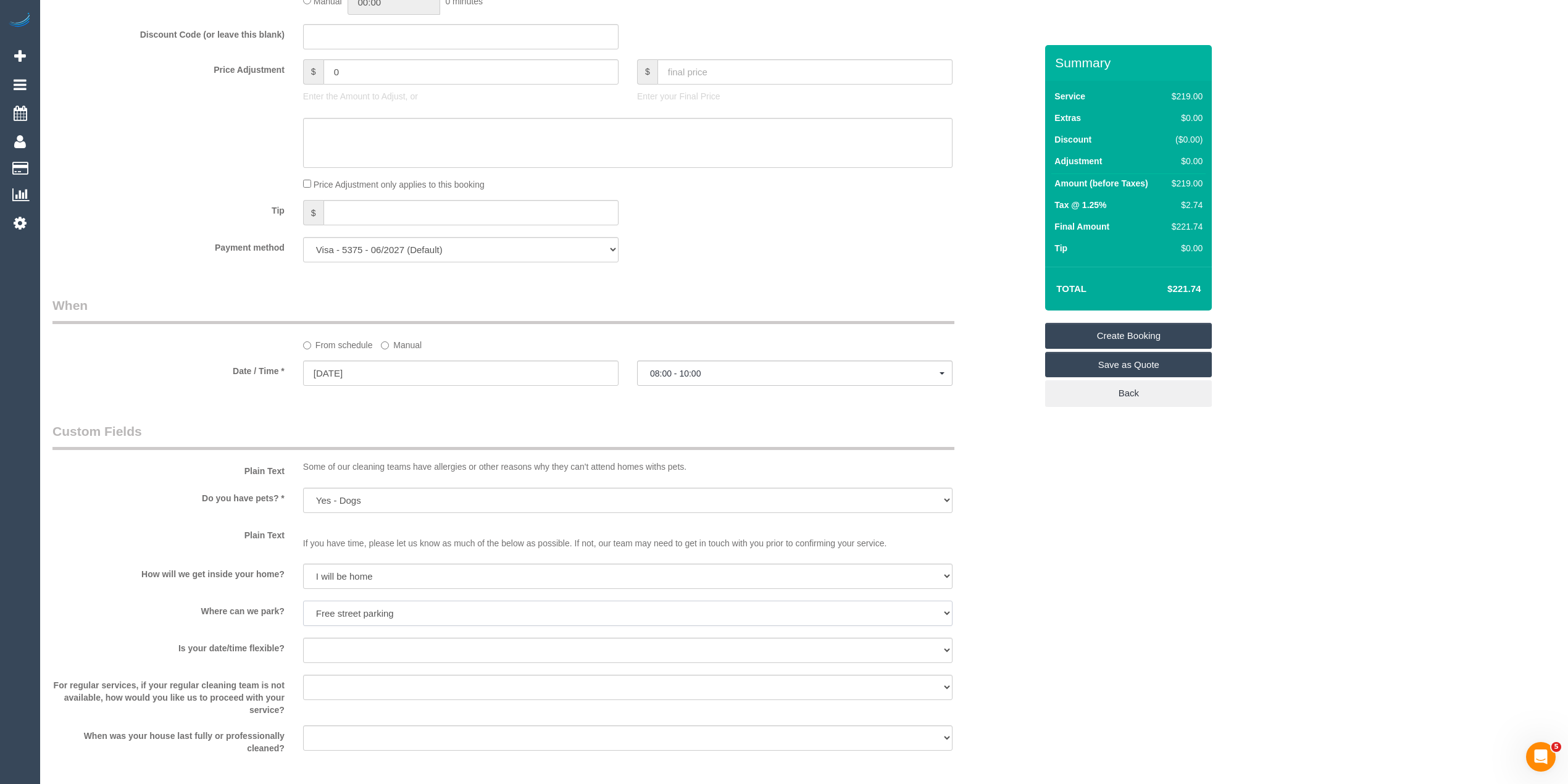
click at [303, 603] on select "I will provide parking on-site Free street parking Paid street parking (cost wi…" at bounding box center [628, 613] width 649 height 25
click at [336, 639] on select "Yes - date and time Yes - date but not time Yes - time but not date No - No fle…" at bounding box center [628, 650] width 649 height 25
select select "number:36"
click at [303, 639] on select "Yes - date and time Yes - date but not time Yes - time but not date No - No fle…" at bounding box center [628, 650] width 649 height 25
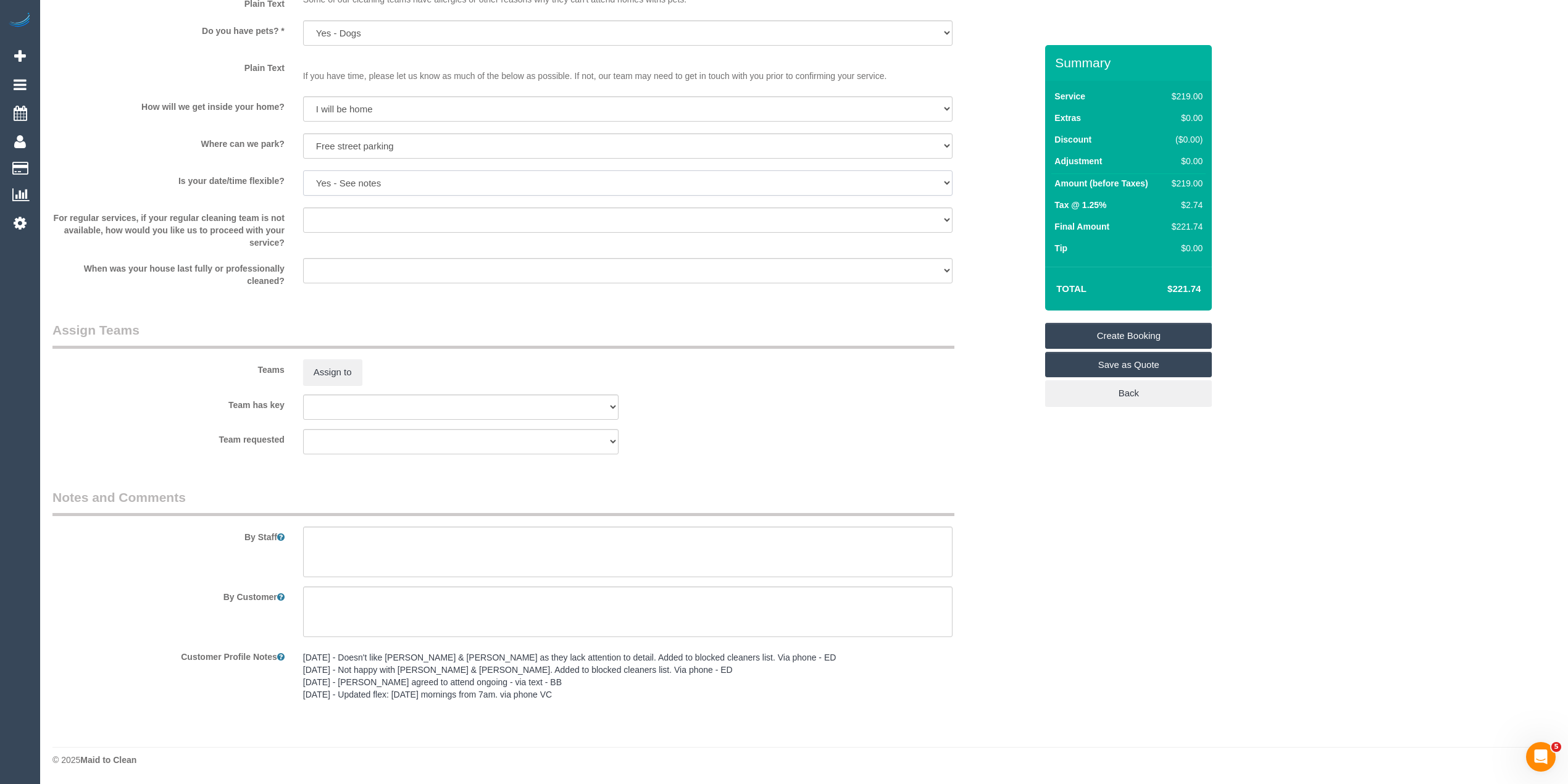
scroll to position [1017, 0]
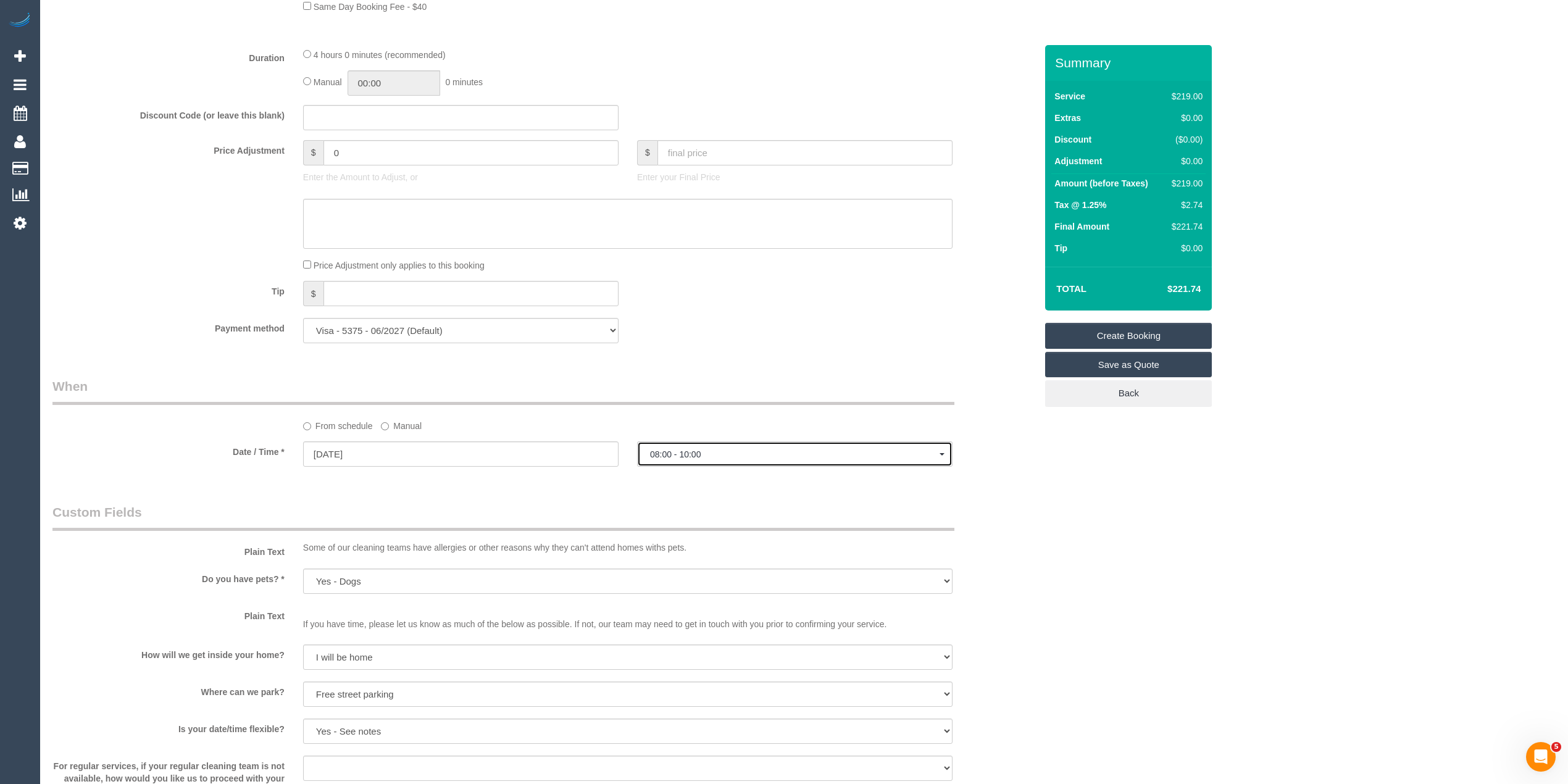
click at [703, 449] on button "08:00 - 10:00" at bounding box center [794, 454] width 316 height 25
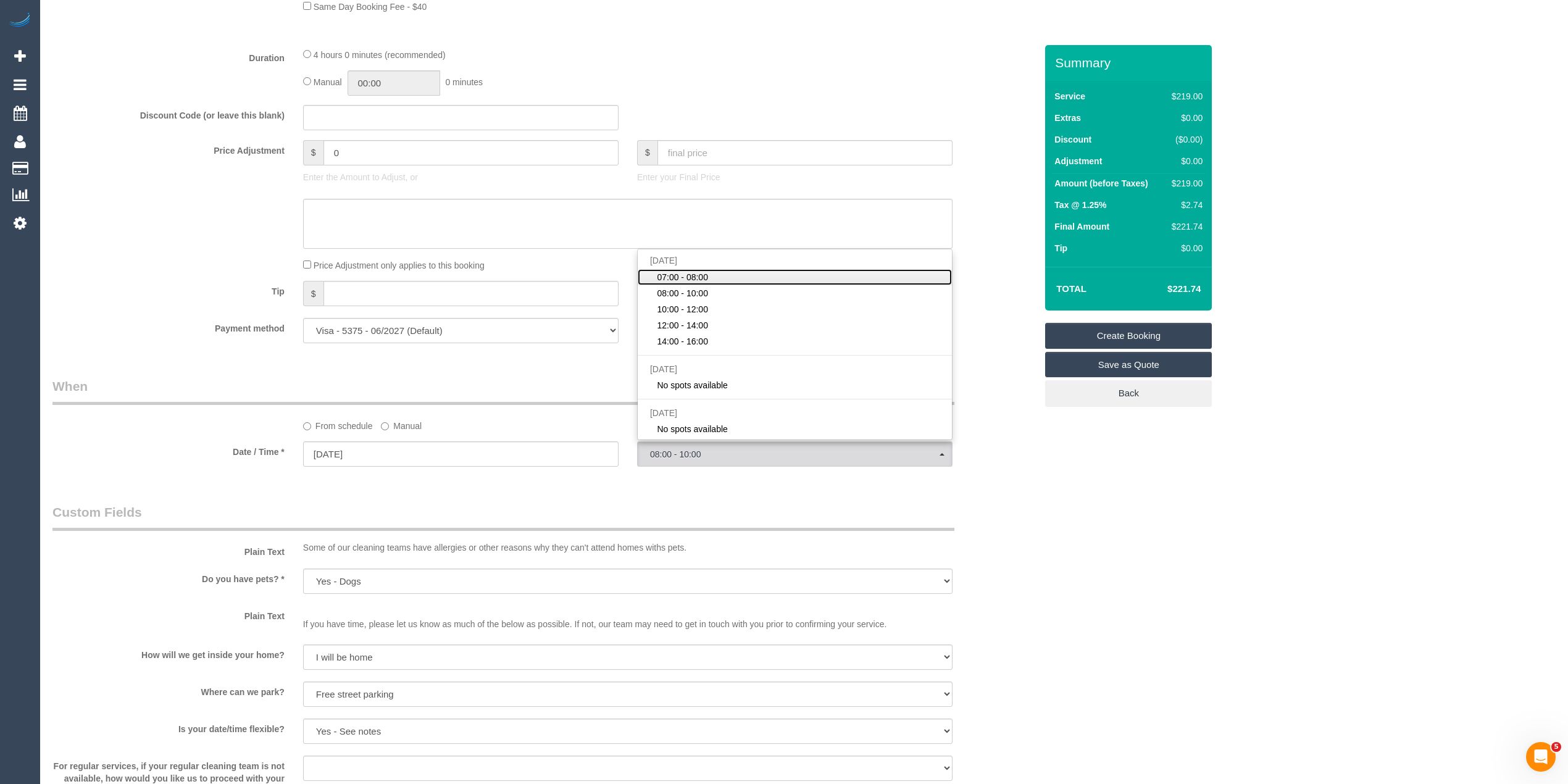
click at [690, 274] on span "07:00 - 08:00" at bounding box center [682, 277] width 51 height 12
select select "spot14"
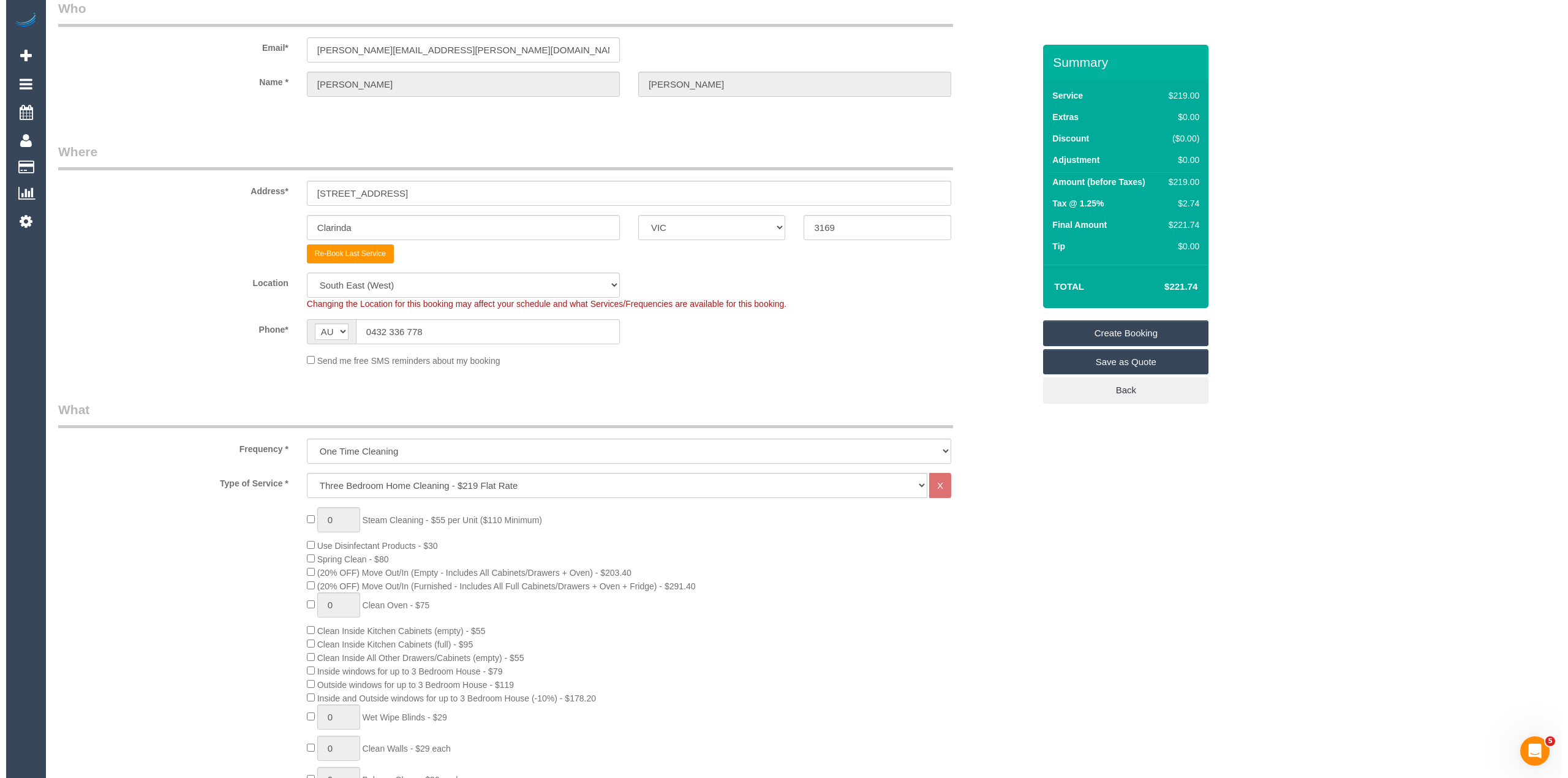
scroll to position [0, 0]
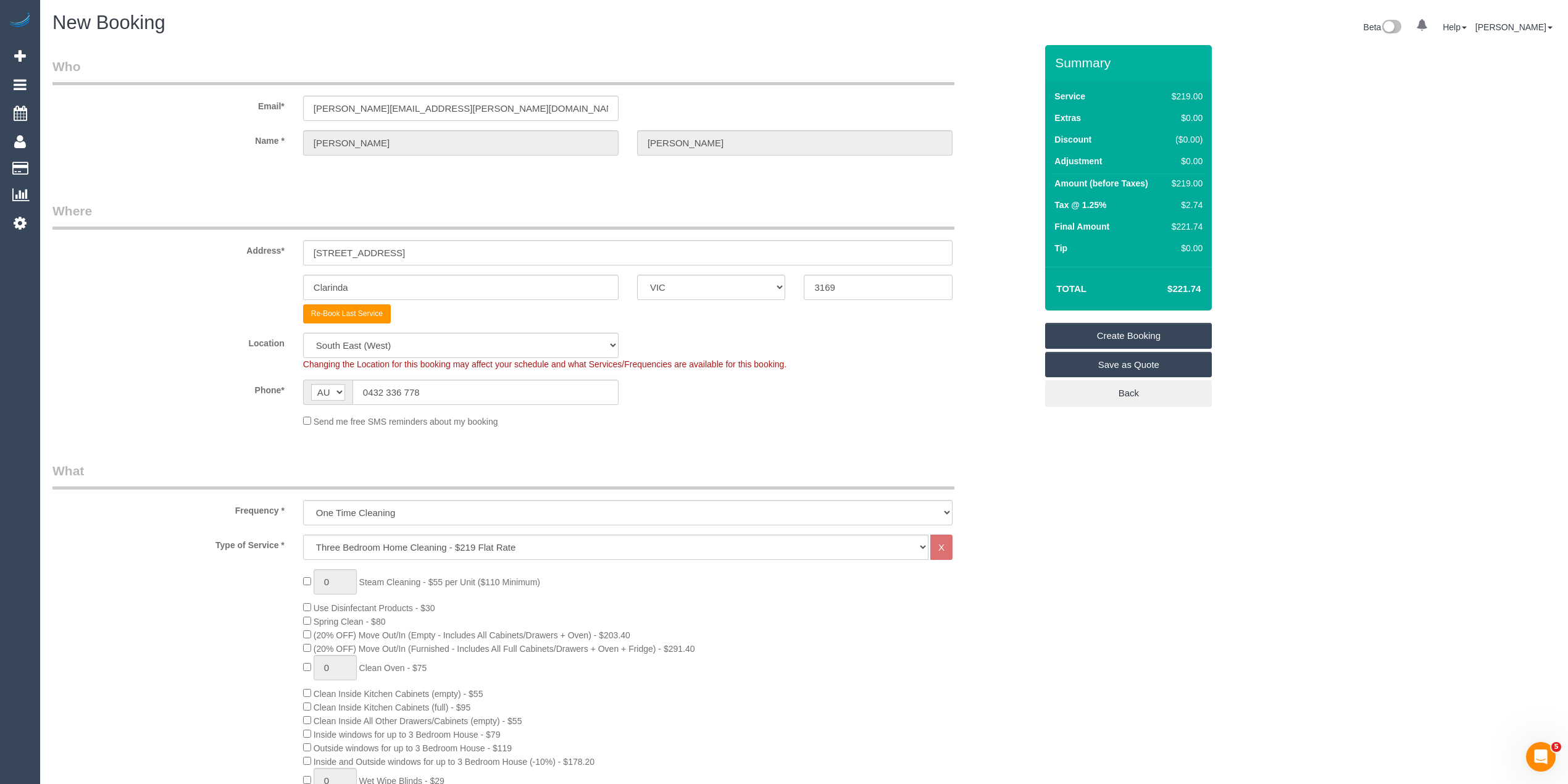
click at [1156, 331] on link "Create Booking" at bounding box center [1128, 336] width 167 height 26
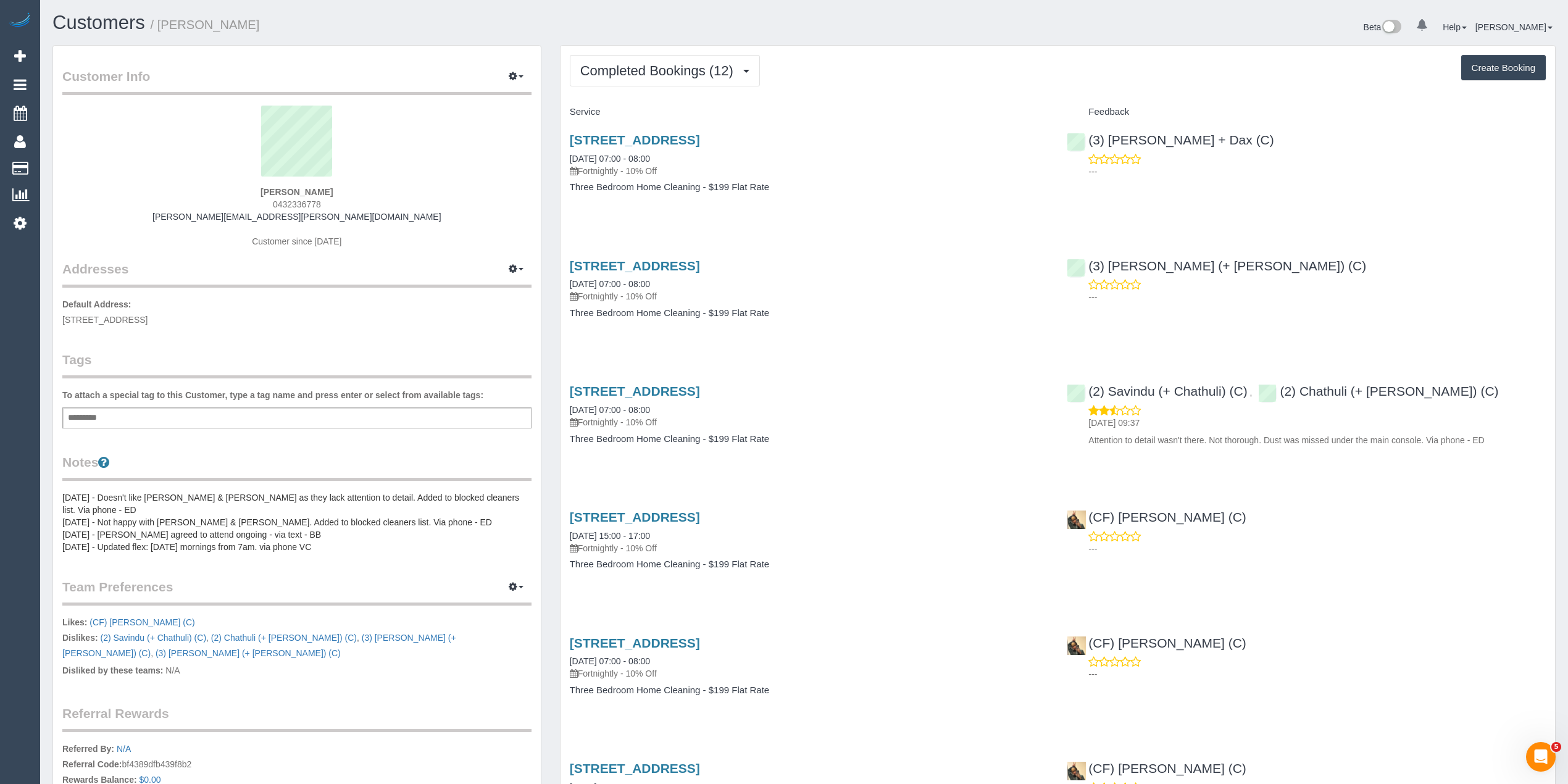
click at [904, 30] on div "Beta 0 Your Notifications You have 0 alerts Help Help Docs Take a Tour Contact …" at bounding box center [1184, 28] width 761 height 33
click at [662, 74] on span "Completed Bookings (12)" at bounding box center [659, 70] width 159 height 15
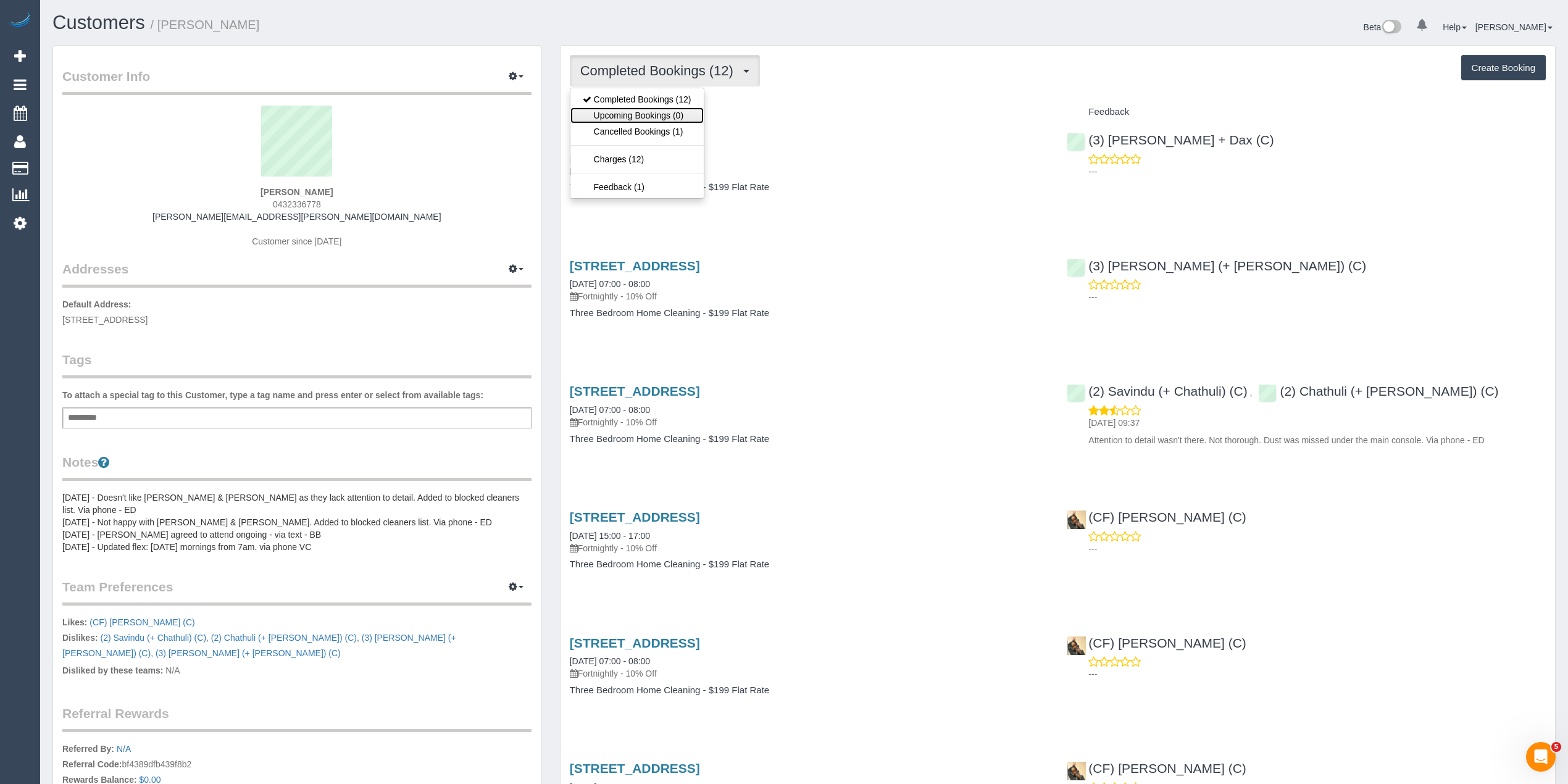
click at [683, 108] on link "Upcoming Bookings (0)" at bounding box center [637, 116] width 134 height 16
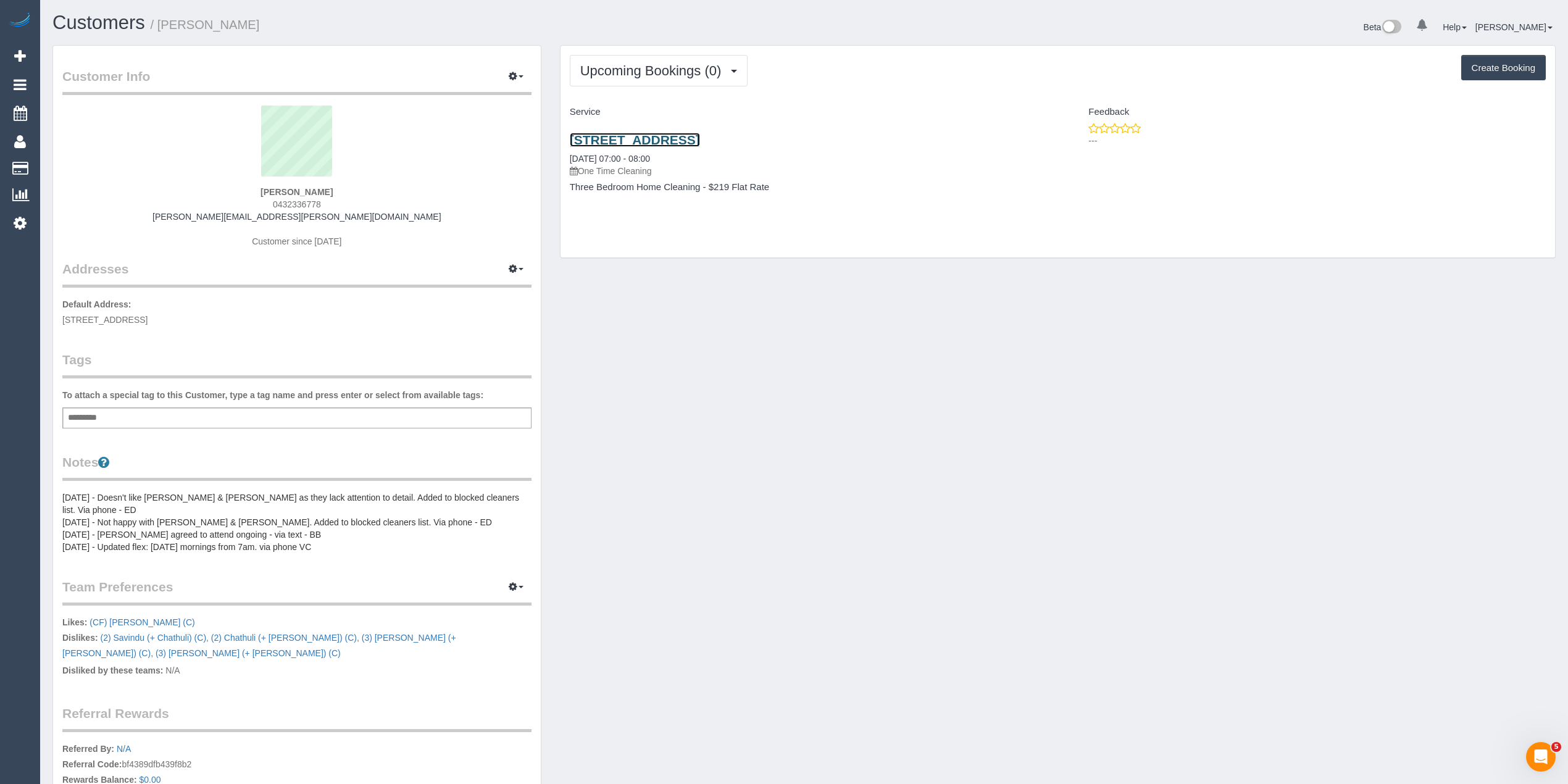
click at [700, 147] on link "3 Newlands Court, Clarinda, VIC 3169" at bounding box center [635, 140] width 130 height 14
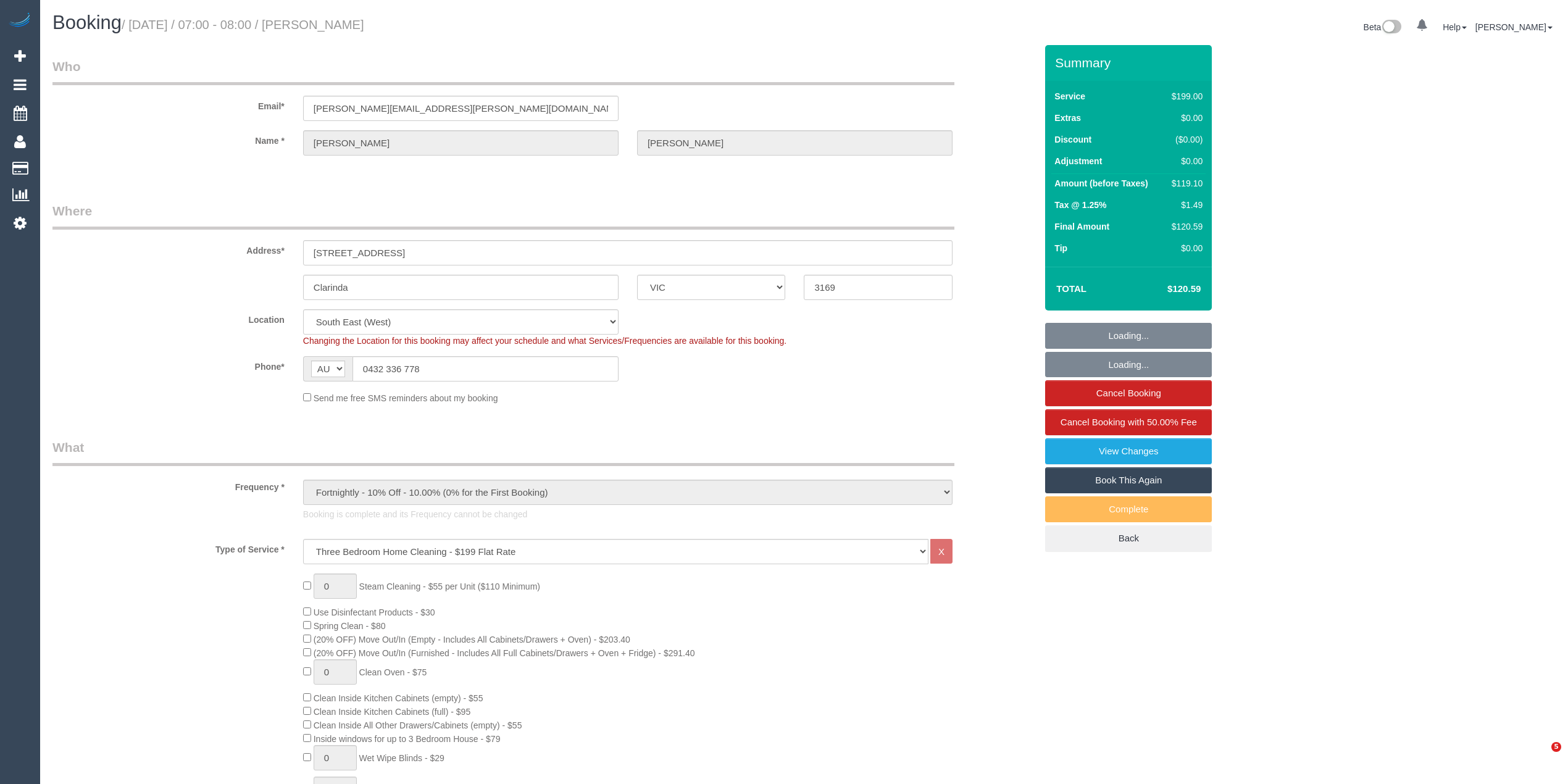
select select "VIC"
select select "number:27"
select select "number:14"
select select "number:19"
select select "number:36"
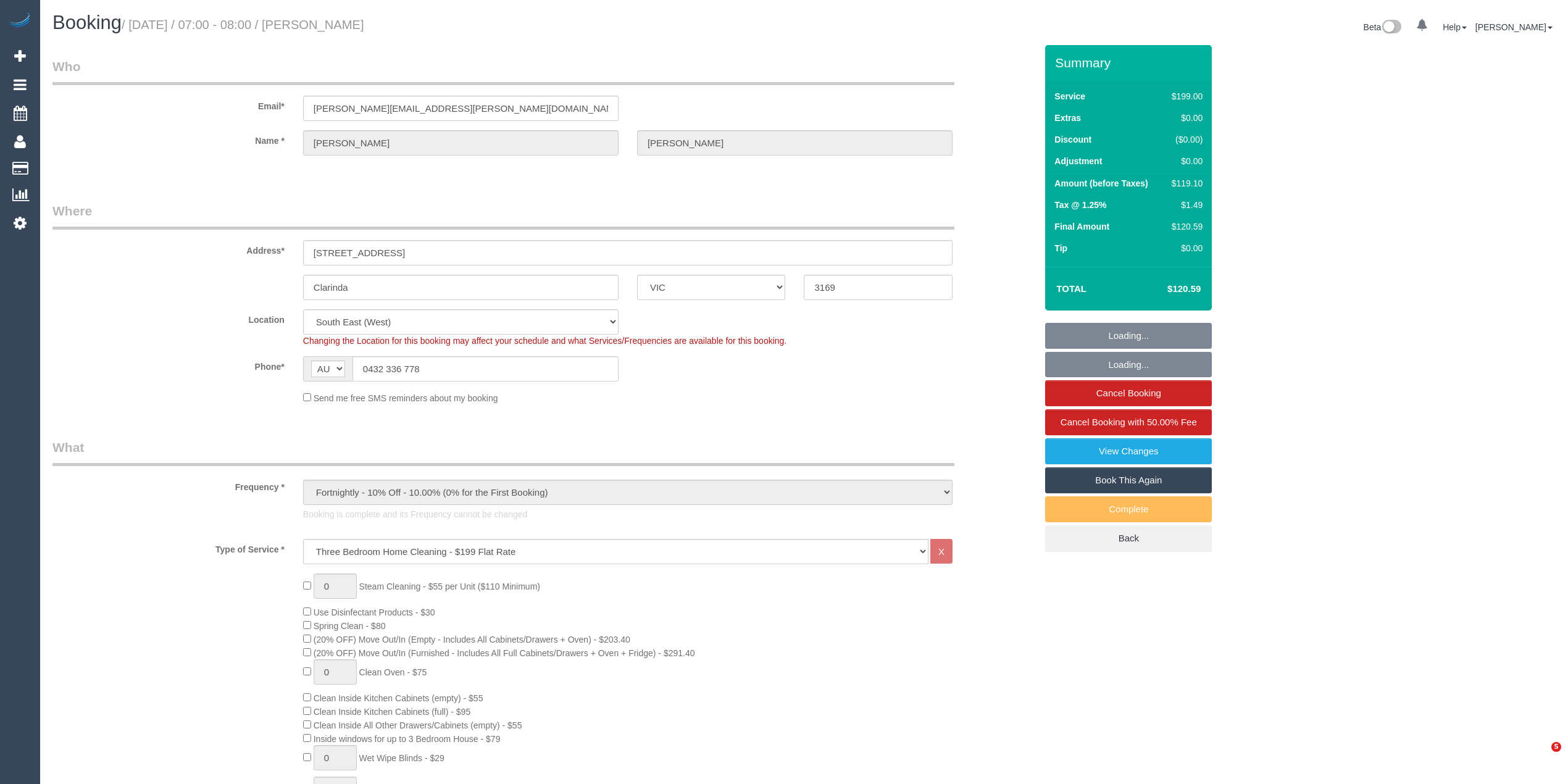
select select "number:35"
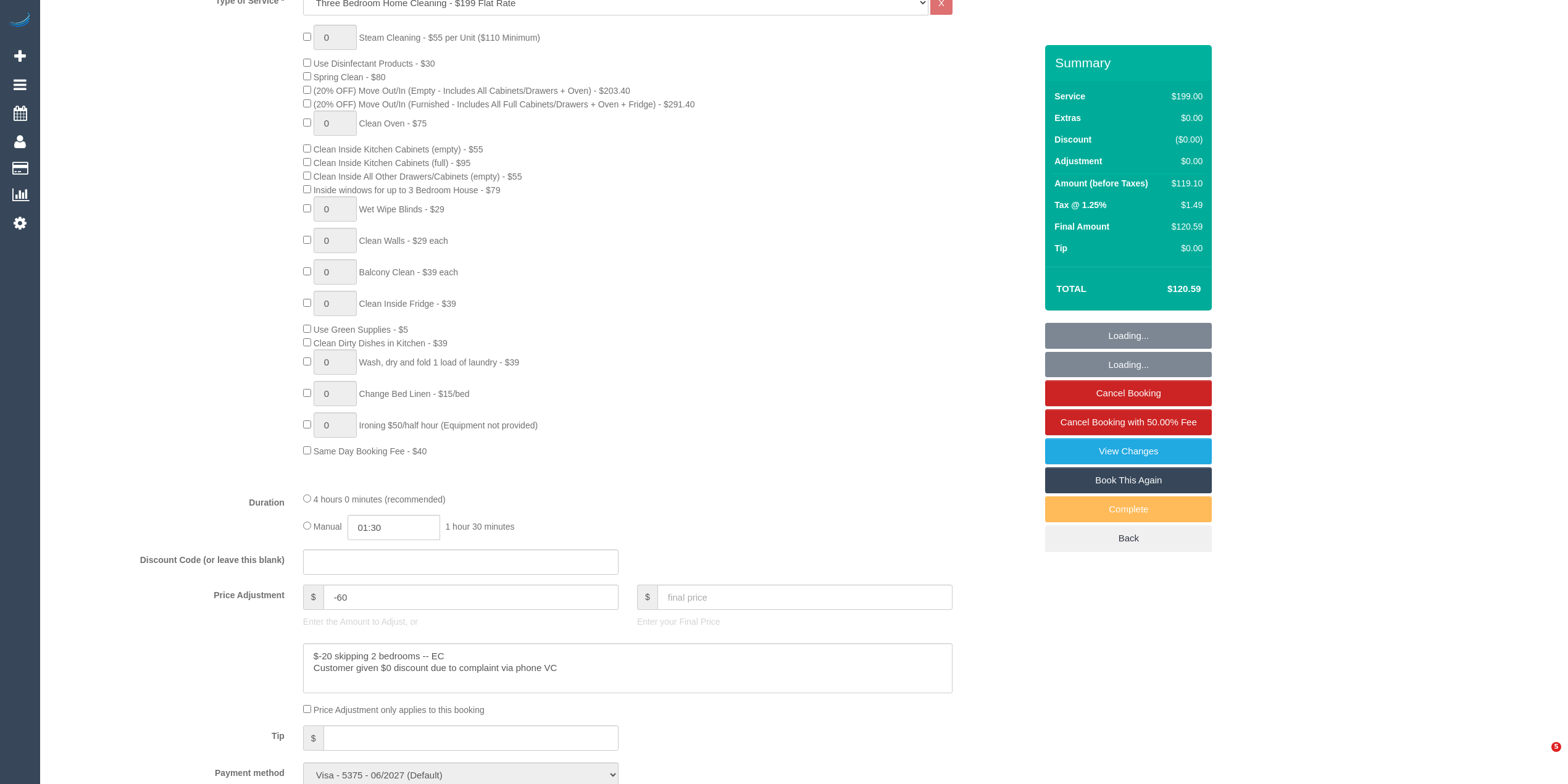
select select "spot1"
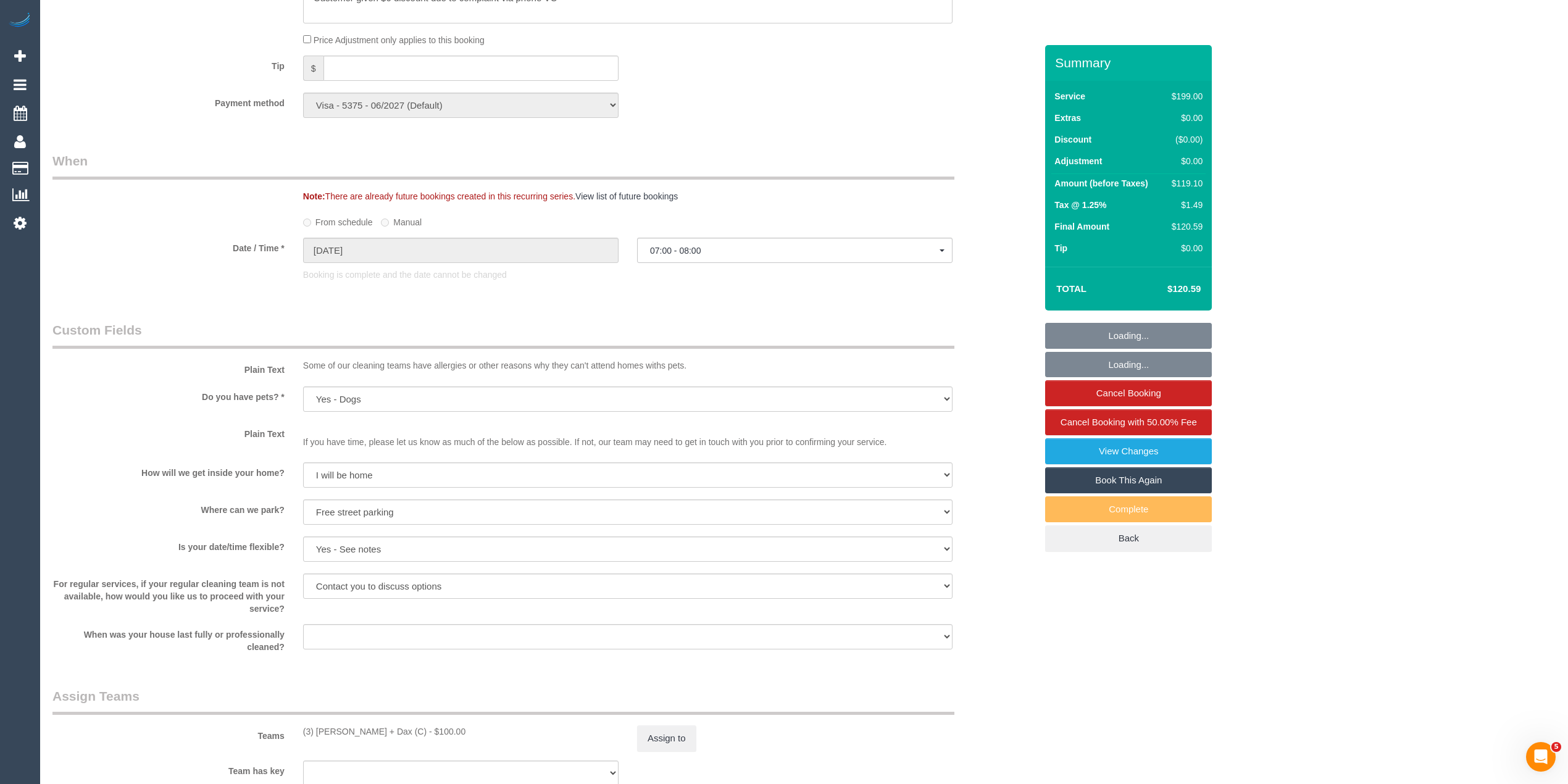
scroll to position [1235, 0]
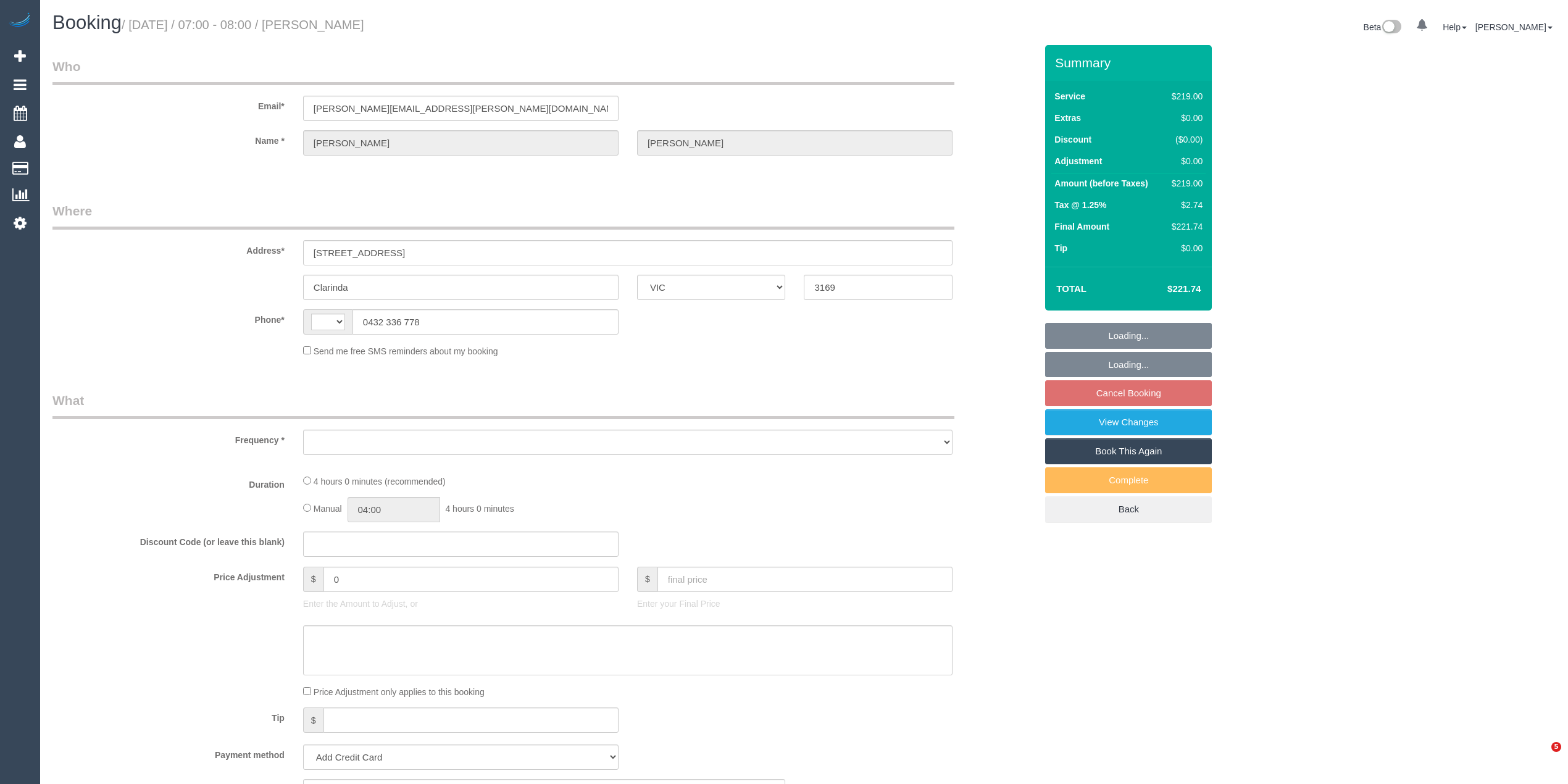
select select "VIC"
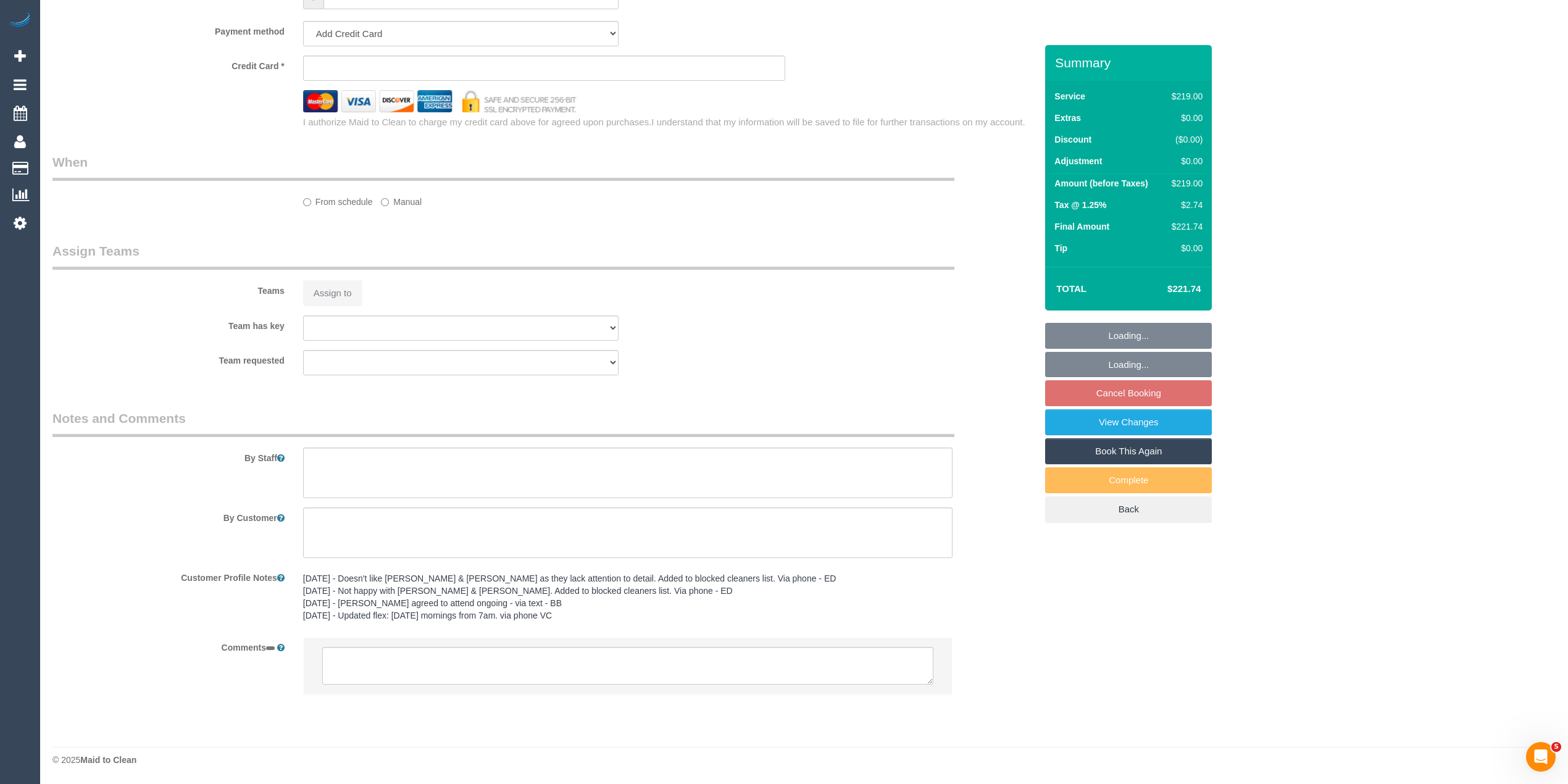
select select "string:AU"
select select "object:522"
select select "string:stripe-pm_1Ollec2GScqysDRV1IMt8sIS"
select select "number:27"
select select "number:14"
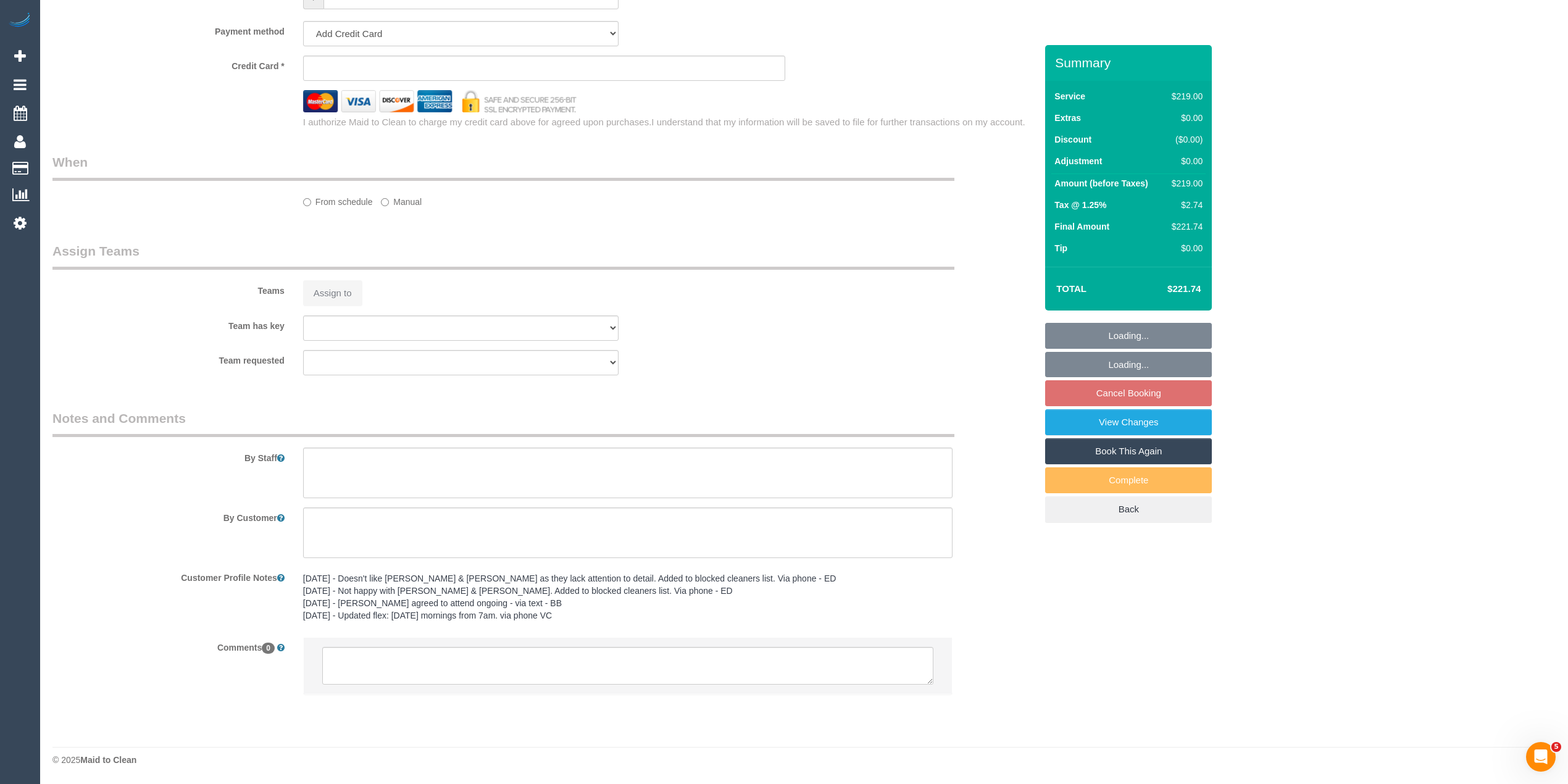
select select "number:19"
select select "number:36"
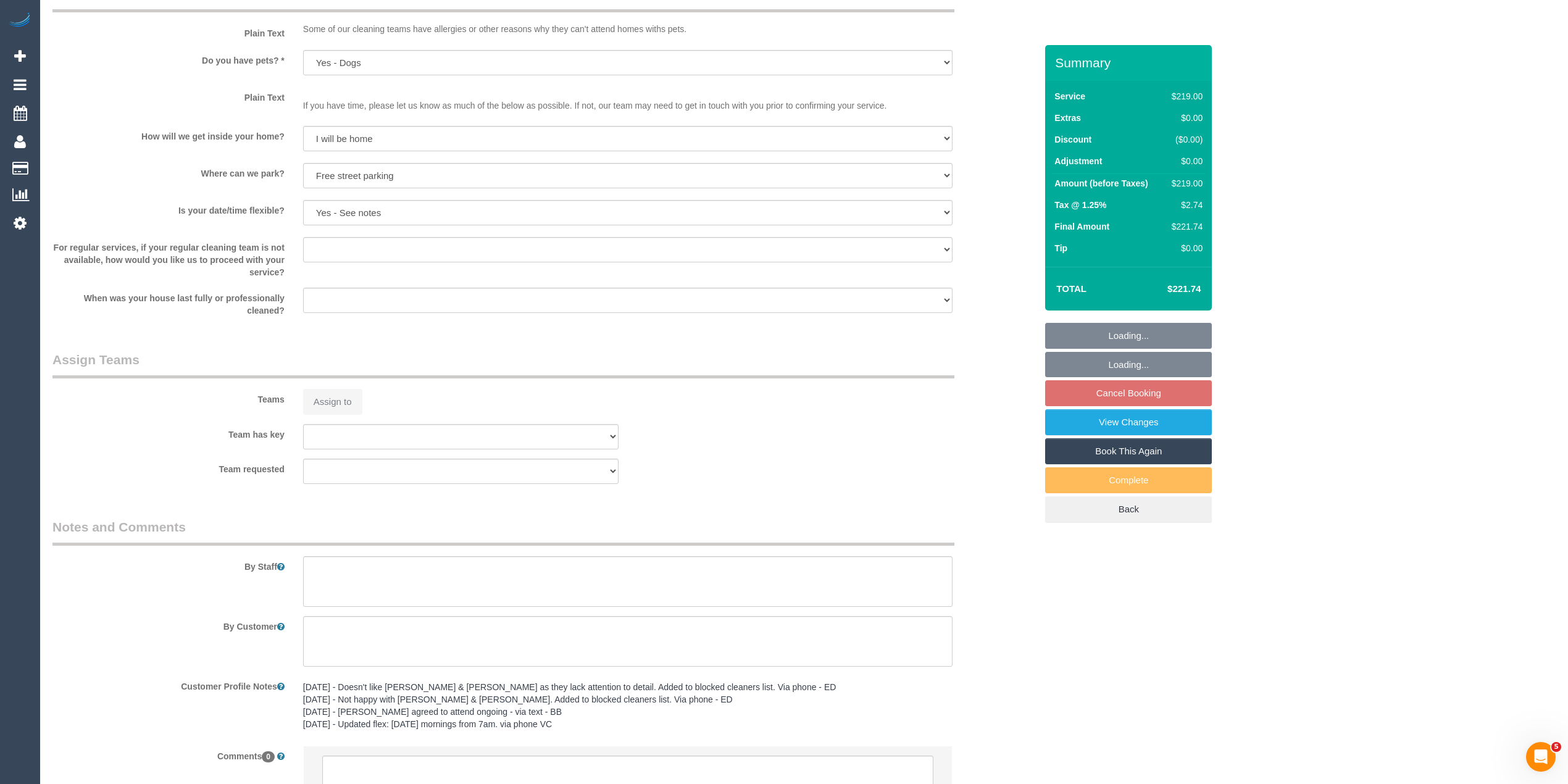
scroll to position [1623, 0]
select select "object:1313"
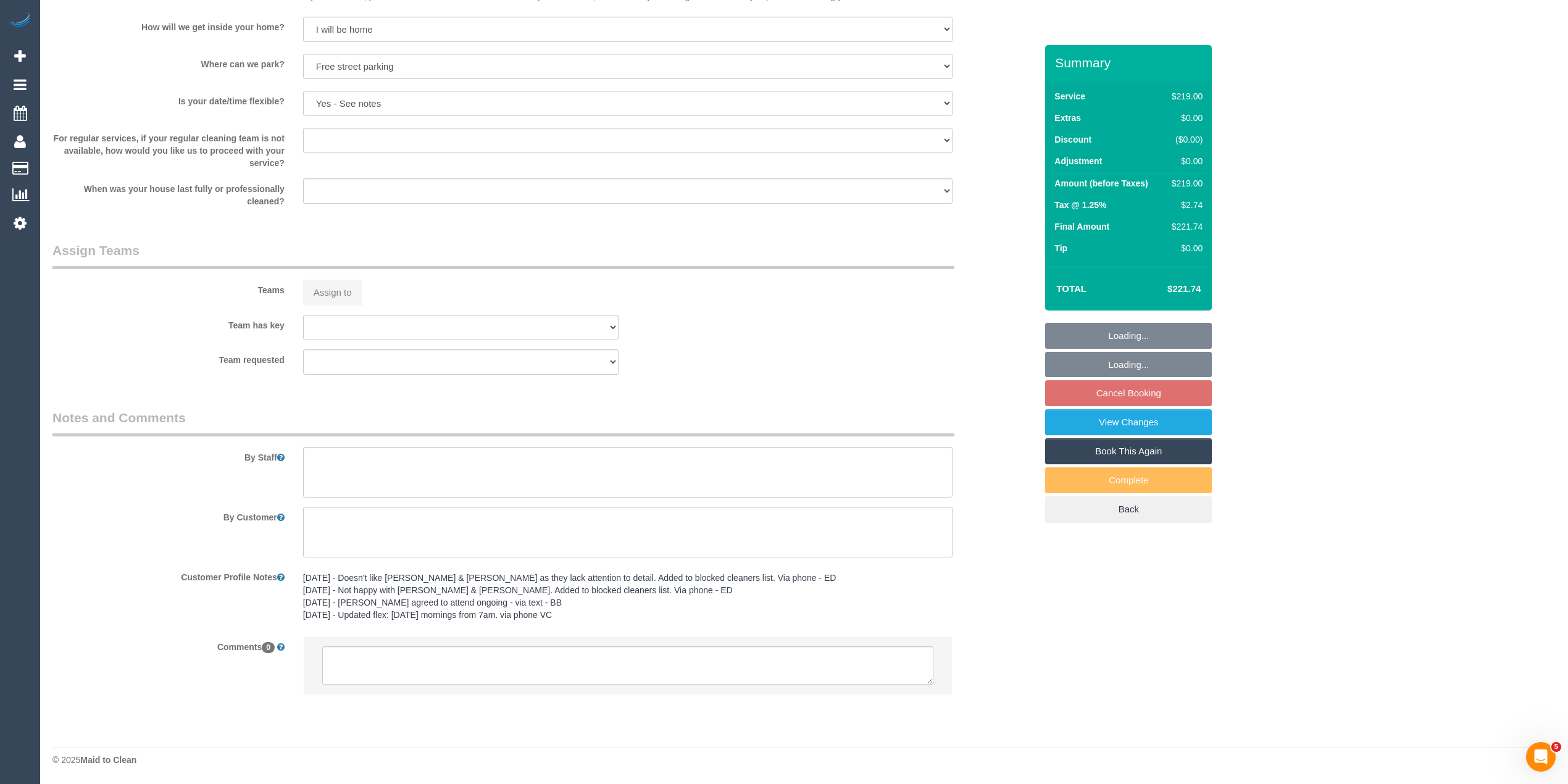
select select "spot1"
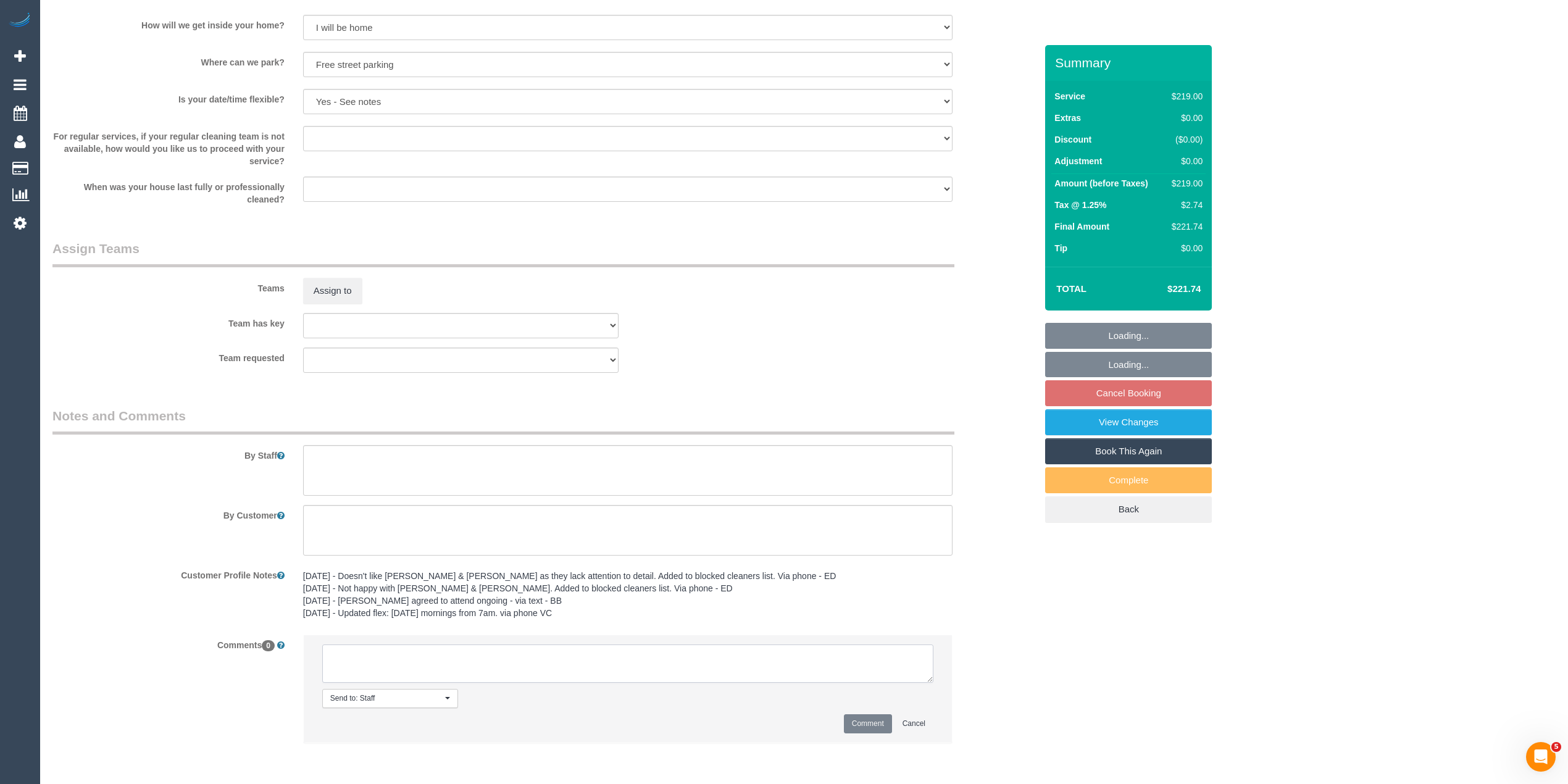
click at [410, 665] on textarea at bounding box center [628, 663] width 611 height 38
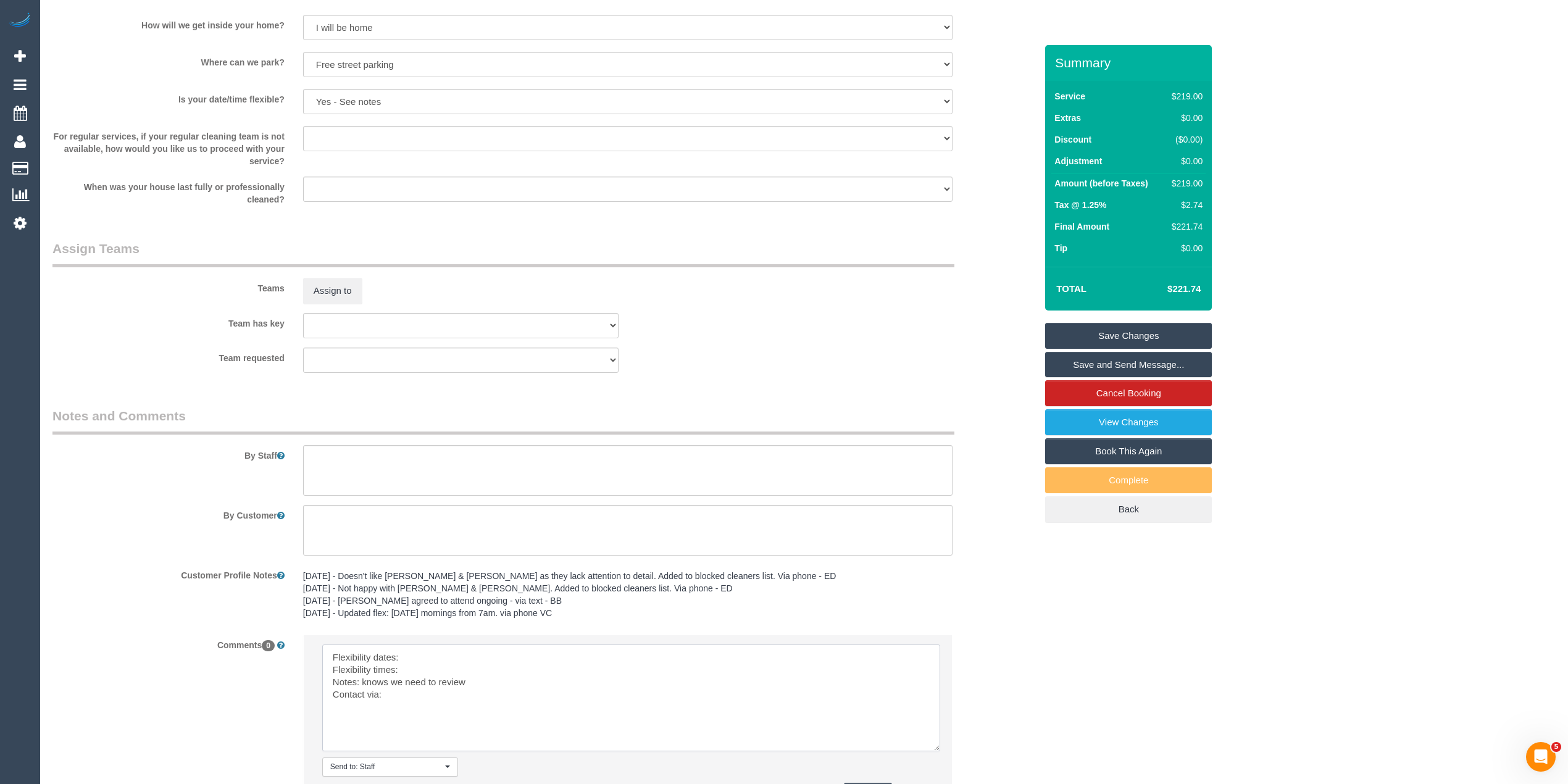
drag, startPoint x: 922, startPoint y: 678, endPoint x: 929, endPoint y: 746, distance: 68.4
click at [929, 746] on textarea at bounding box center [631, 698] width 618 height 107
click at [449, 650] on textarea at bounding box center [631, 698] width 618 height 107
click at [427, 675] on textarea at bounding box center [631, 698] width 618 height 107
click at [365, 681] on textarea at bounding box center [631, 698] width 618 height 107
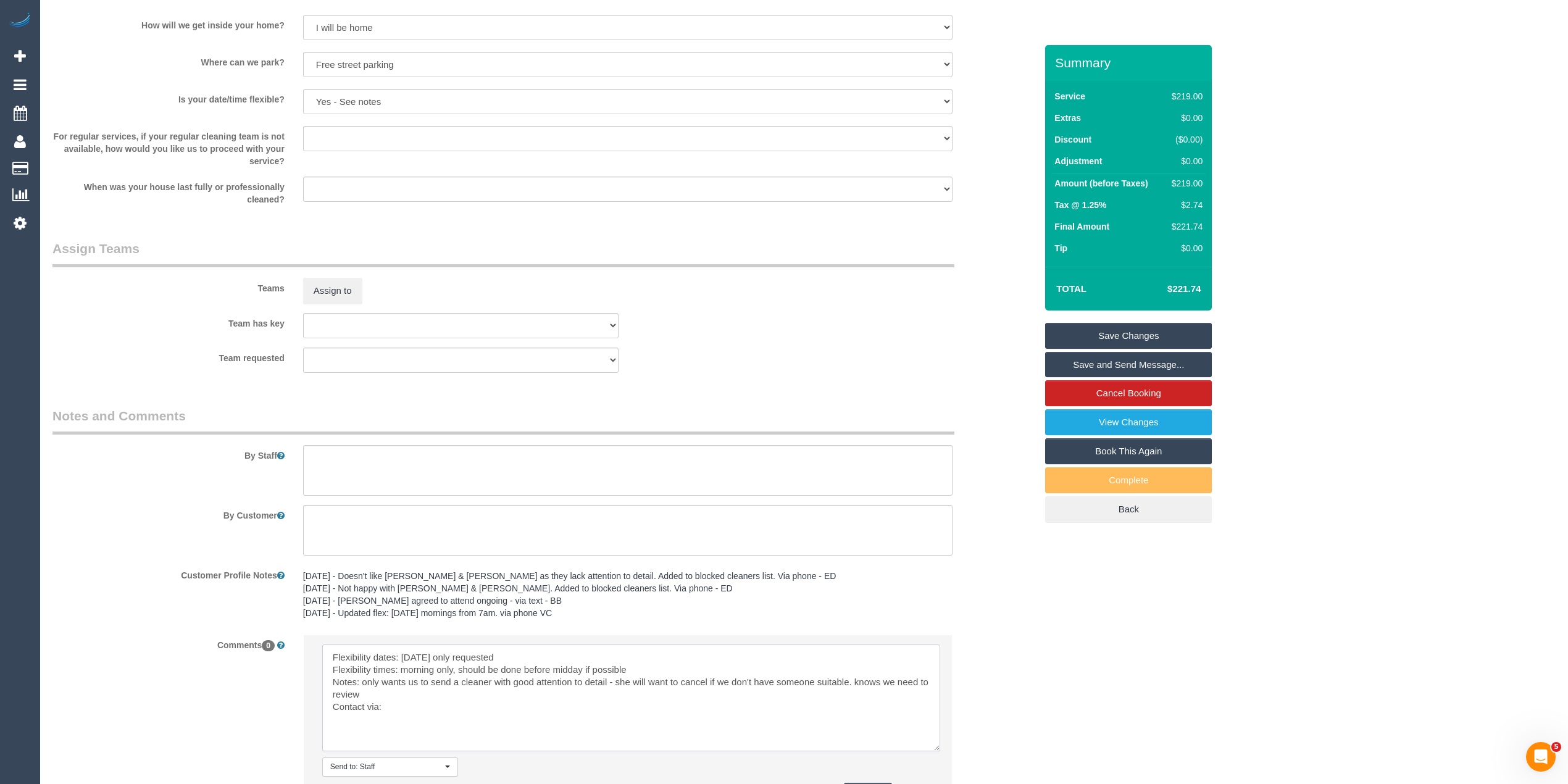
click at [400, 704] on textarea at bounding box center [631, 698] width 618 height 107
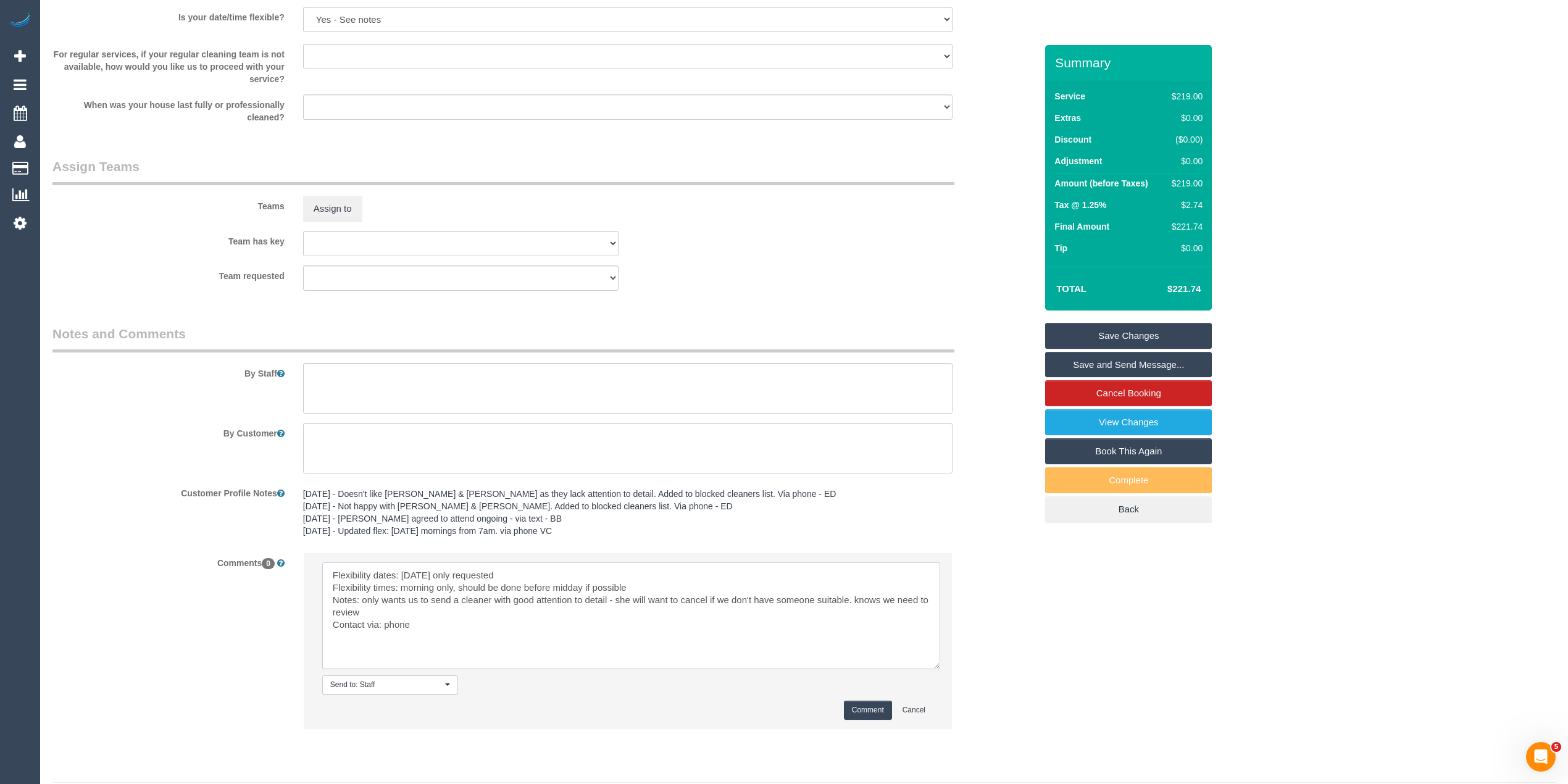
scroll to position [1742, 0]
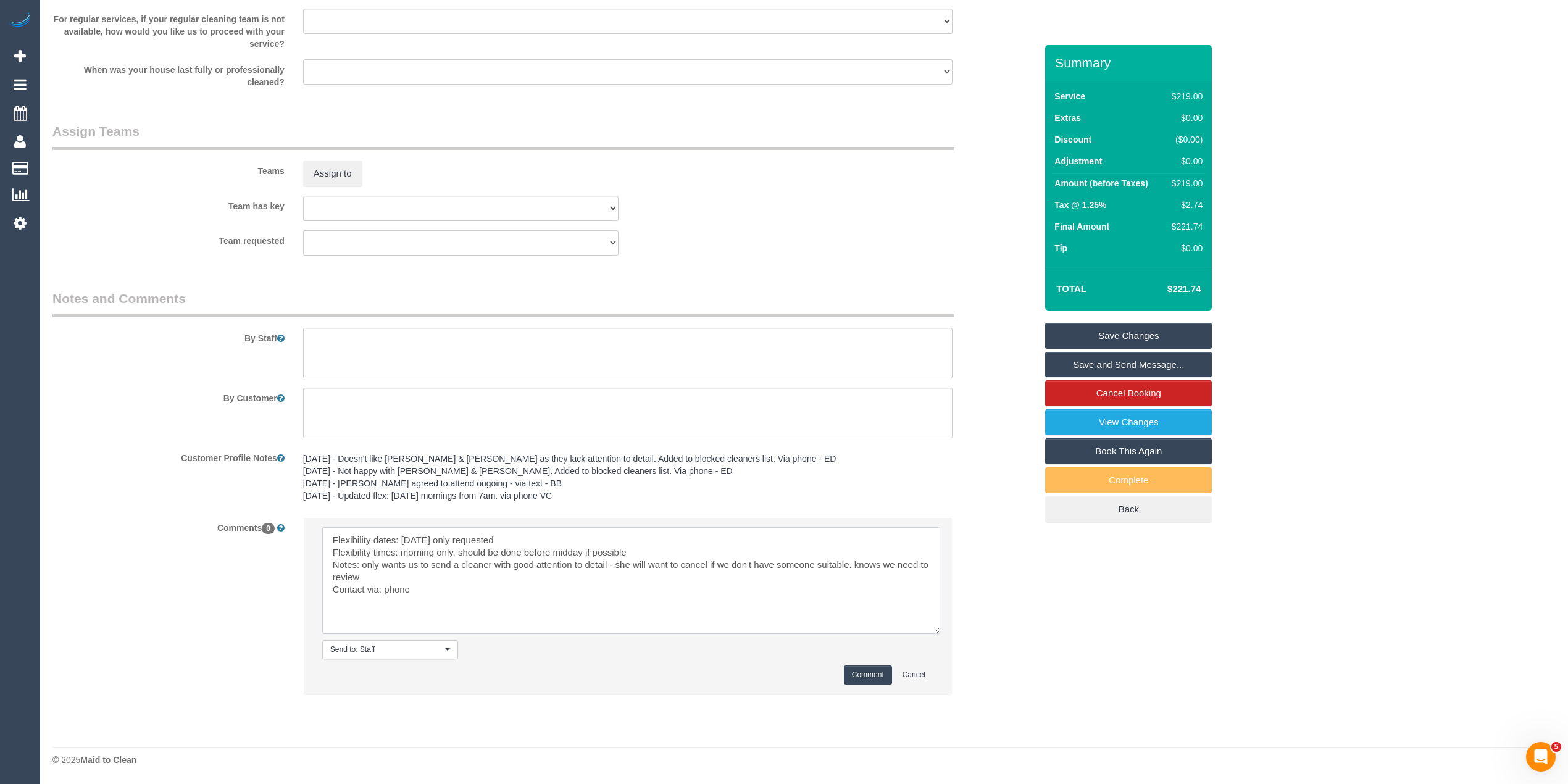
type textarea "Flexibility dates: Saturday only requested Flexibility times: morning only, sho…"
click at [880, 668] on button "Comment" at bounding box center [867, 675] width 48 height 19
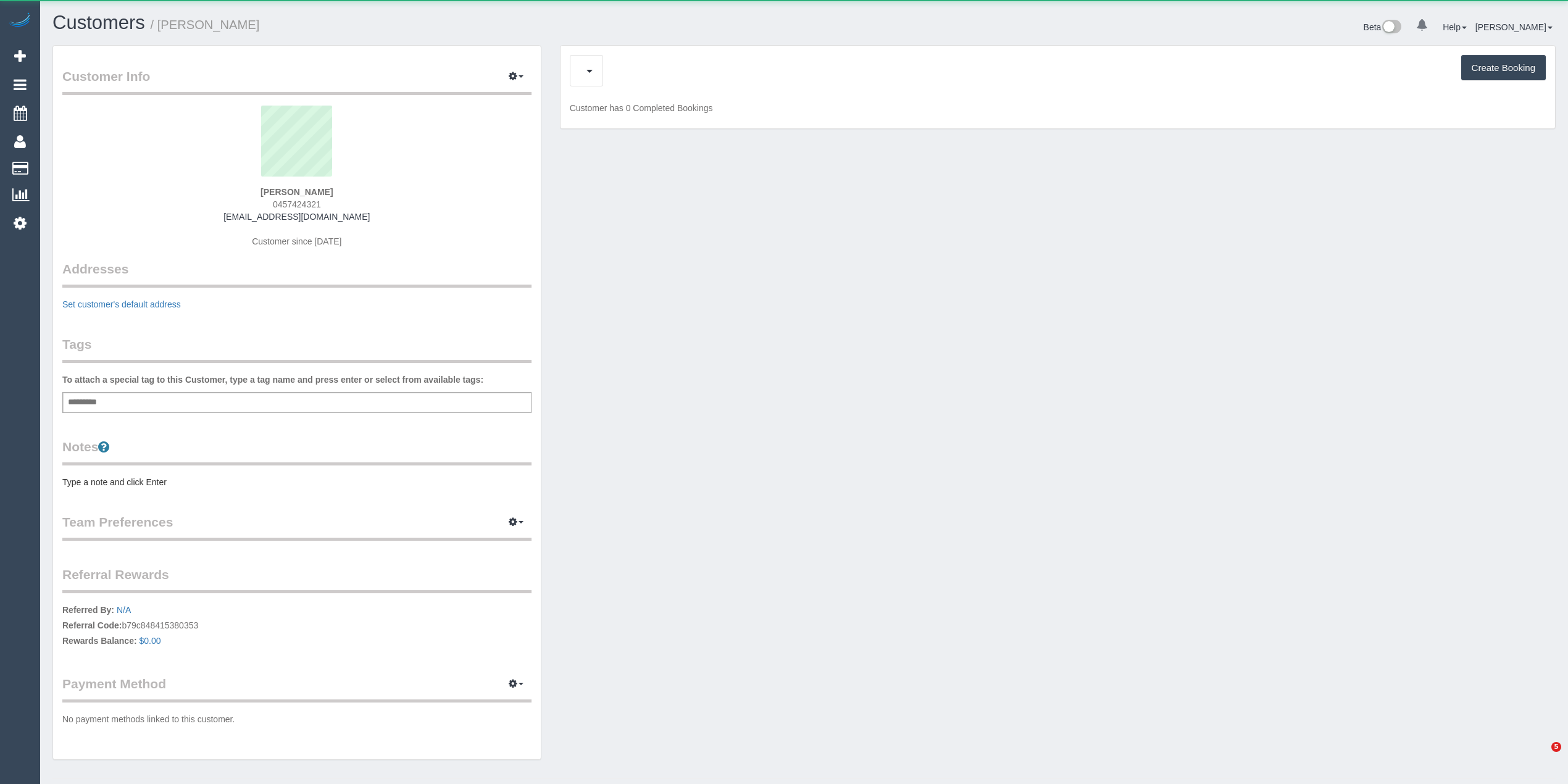
click at [597, 82] on button "button" at bounding box center [586, 71] width 33 height 32
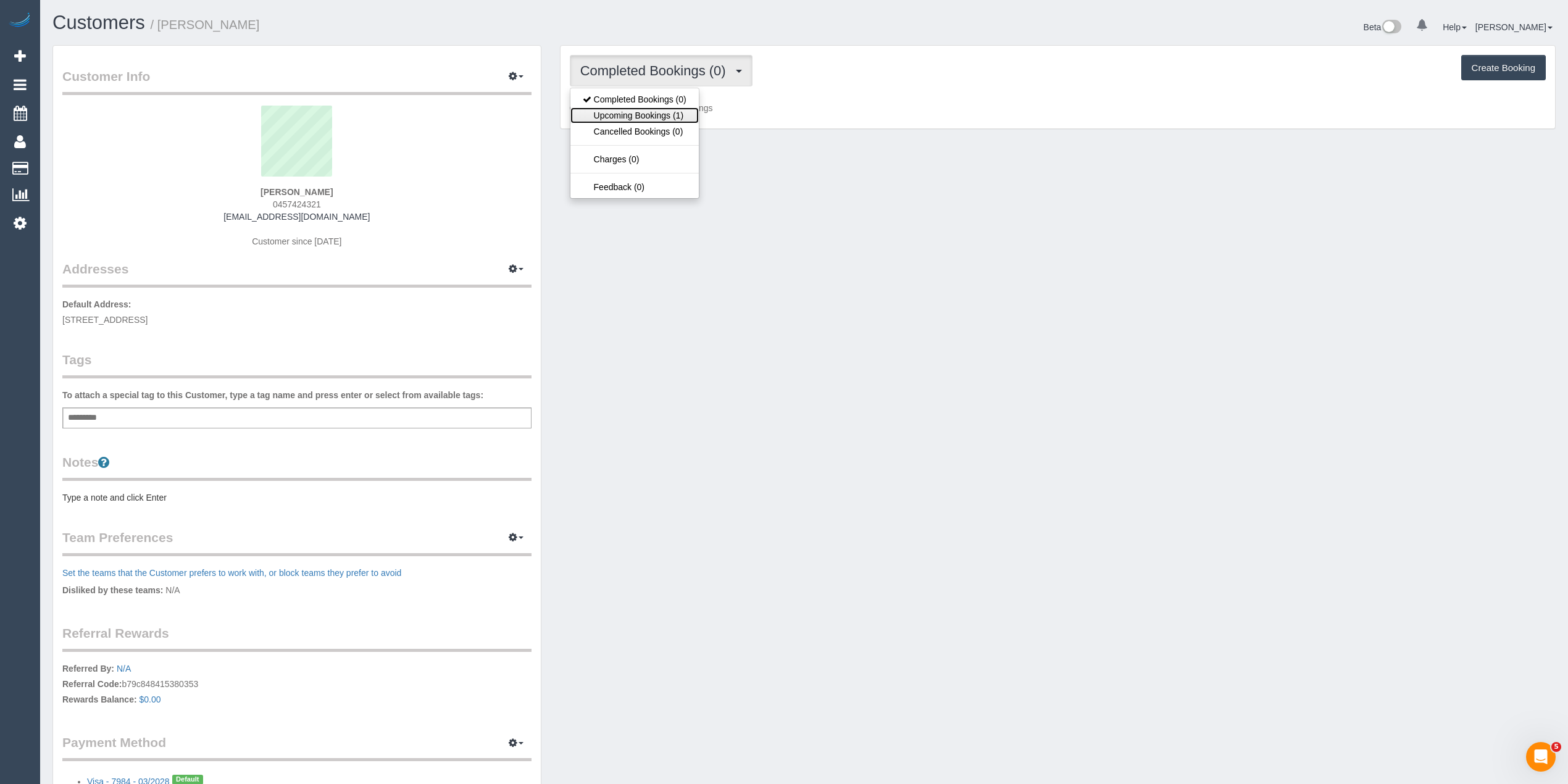
click at [622, 113] on link "Upcoming Bookings (1)" at bounding box center [635, 116] width 129 height 16
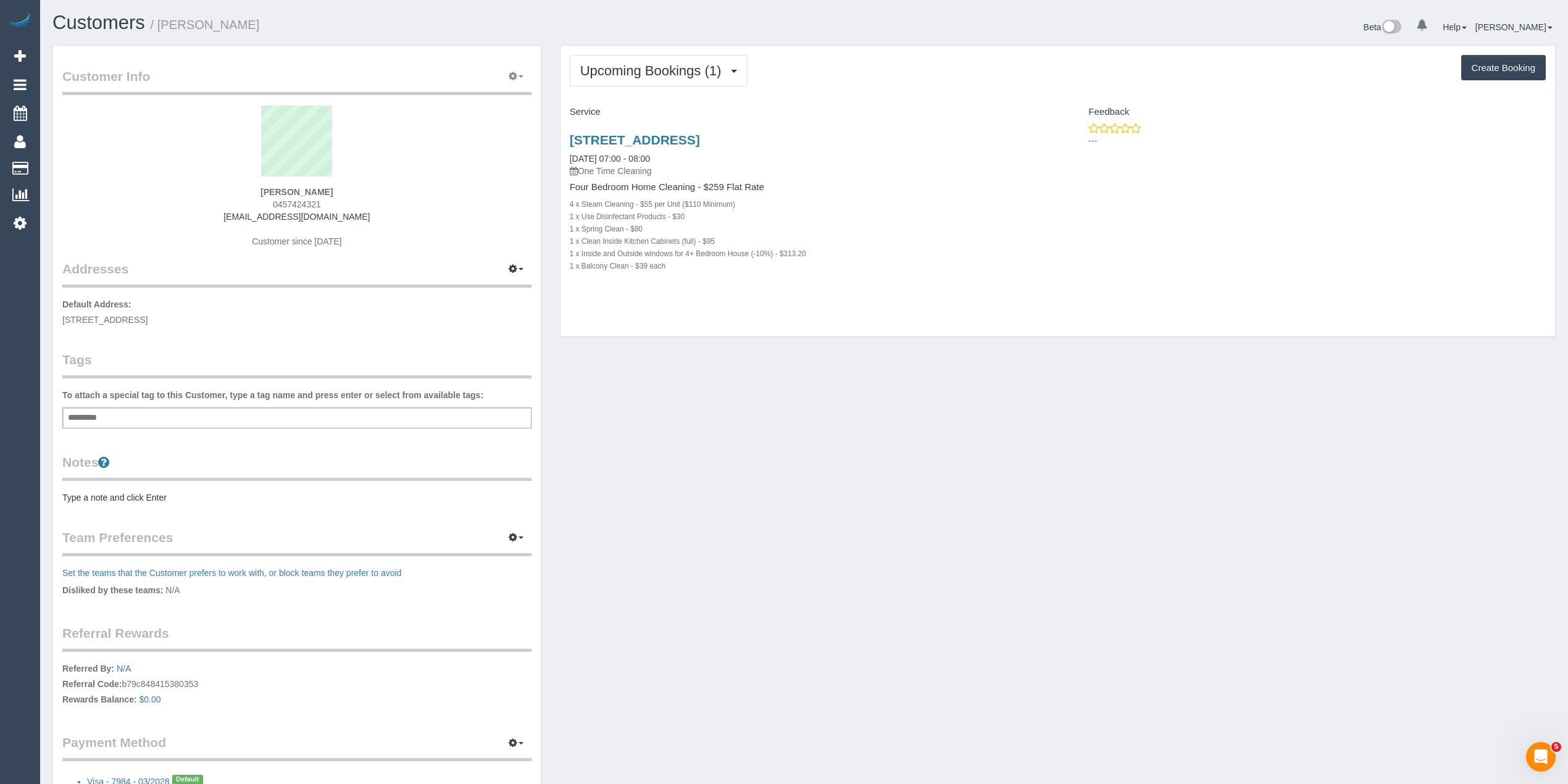
click at [515, 77] on icon "button" at bounding box center [513, 76] width 9 height 7
click at [486, 164] on link "View Changes" at bounding box center [477, 163] width 107 height 16
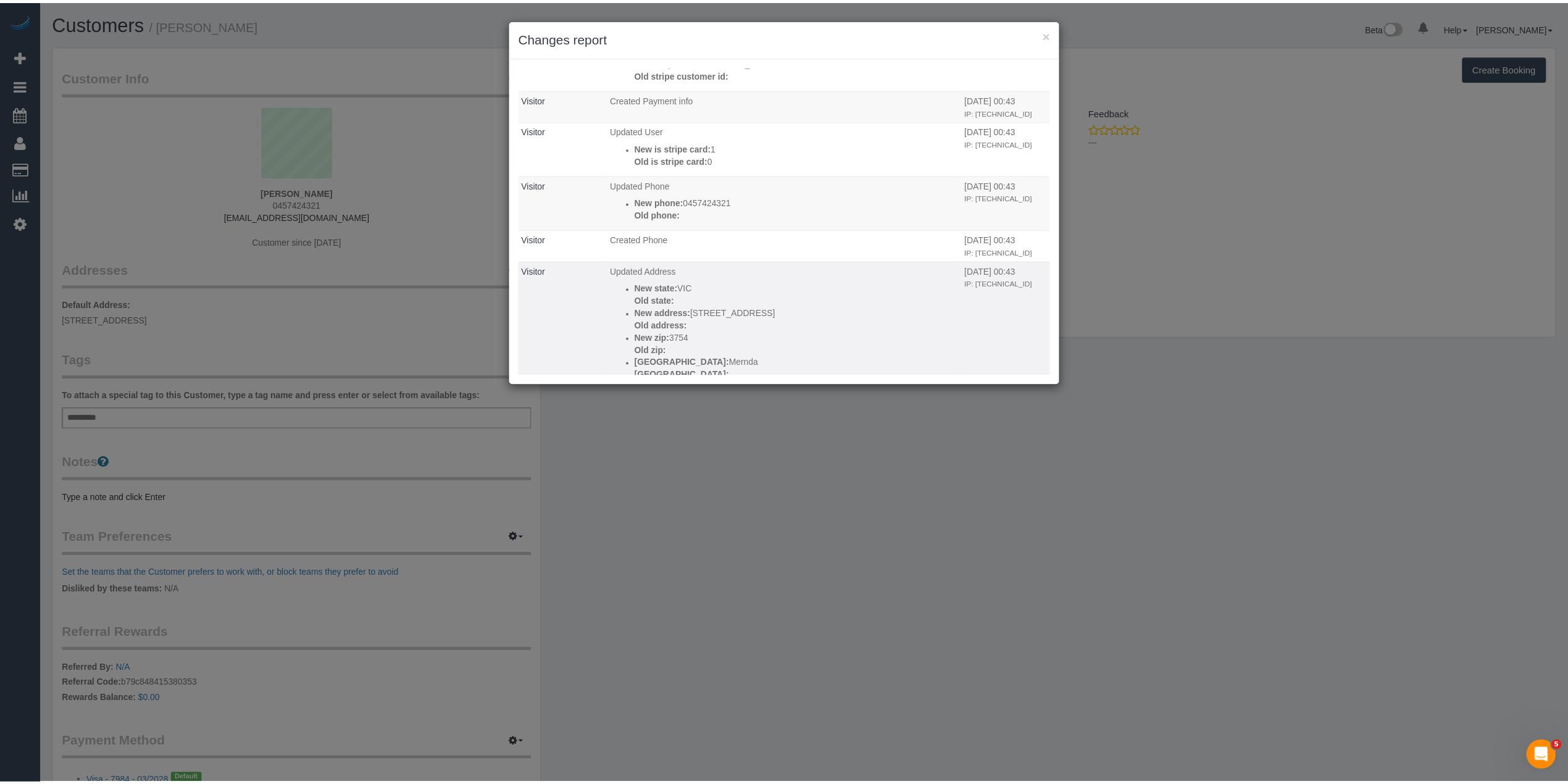
scroll to position [292, 0]
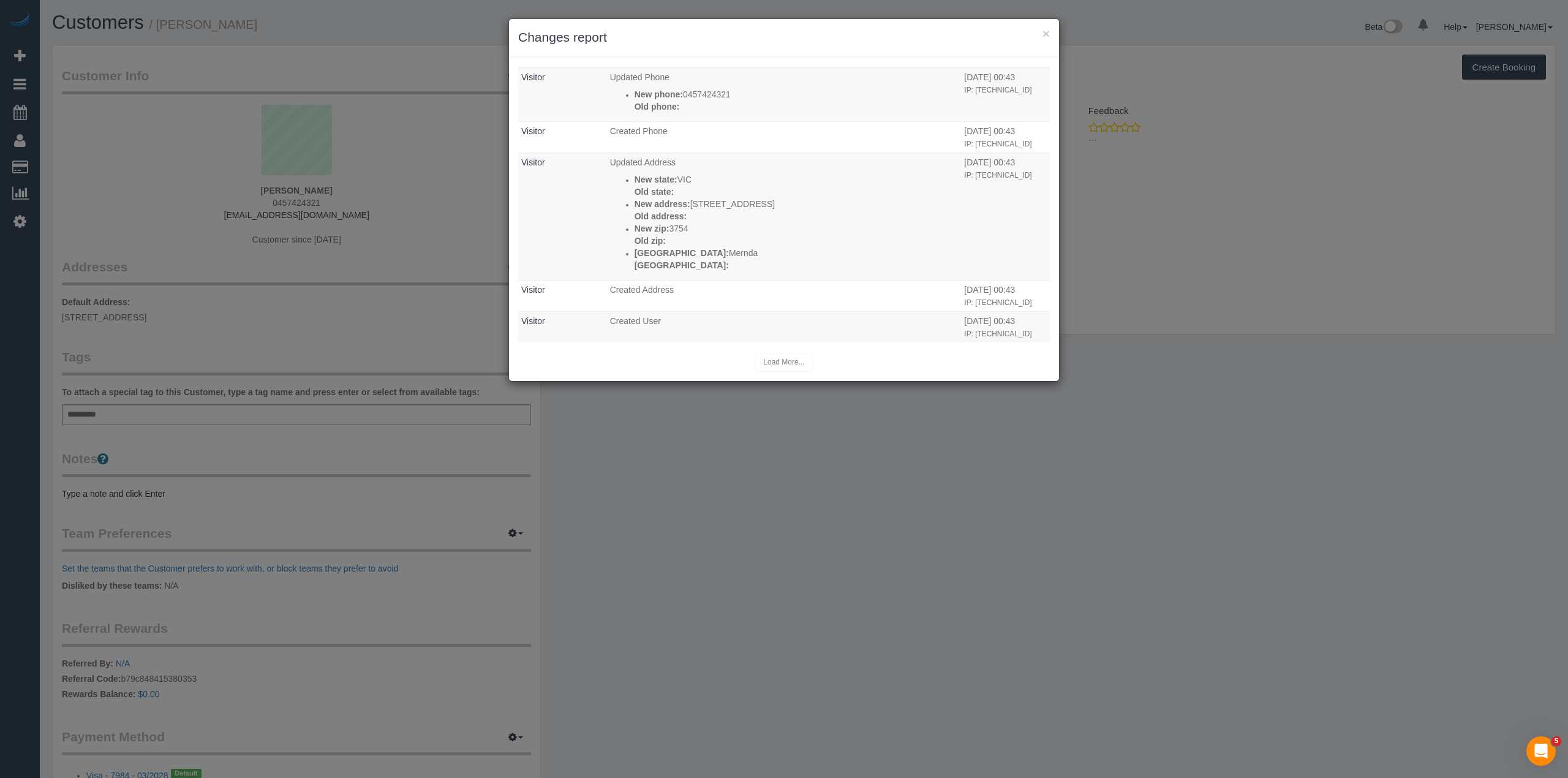
click at [1050, 30] on div "× Changes report" at bounding box center [783, 37] width 550 height 37
click at [1042, 31] on button "×" at bounding box center [1046, 34] width 7 height 13
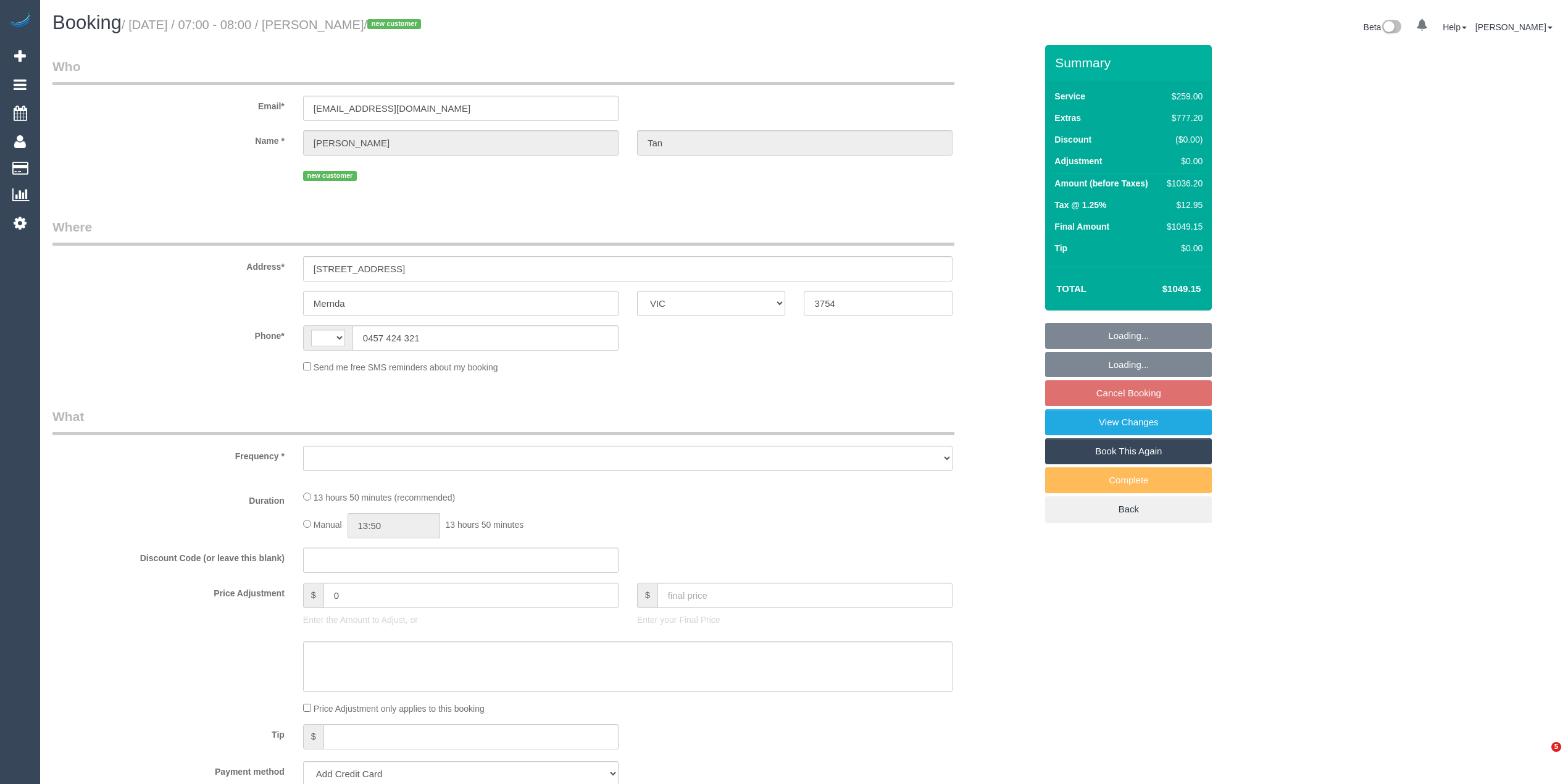
select select "VIC"
select select "string:AU"
select select "string:stripe-pm_1SFbAu2GScqysDRVYNTTjHIB"
select select "number:28"
select select "number:14"
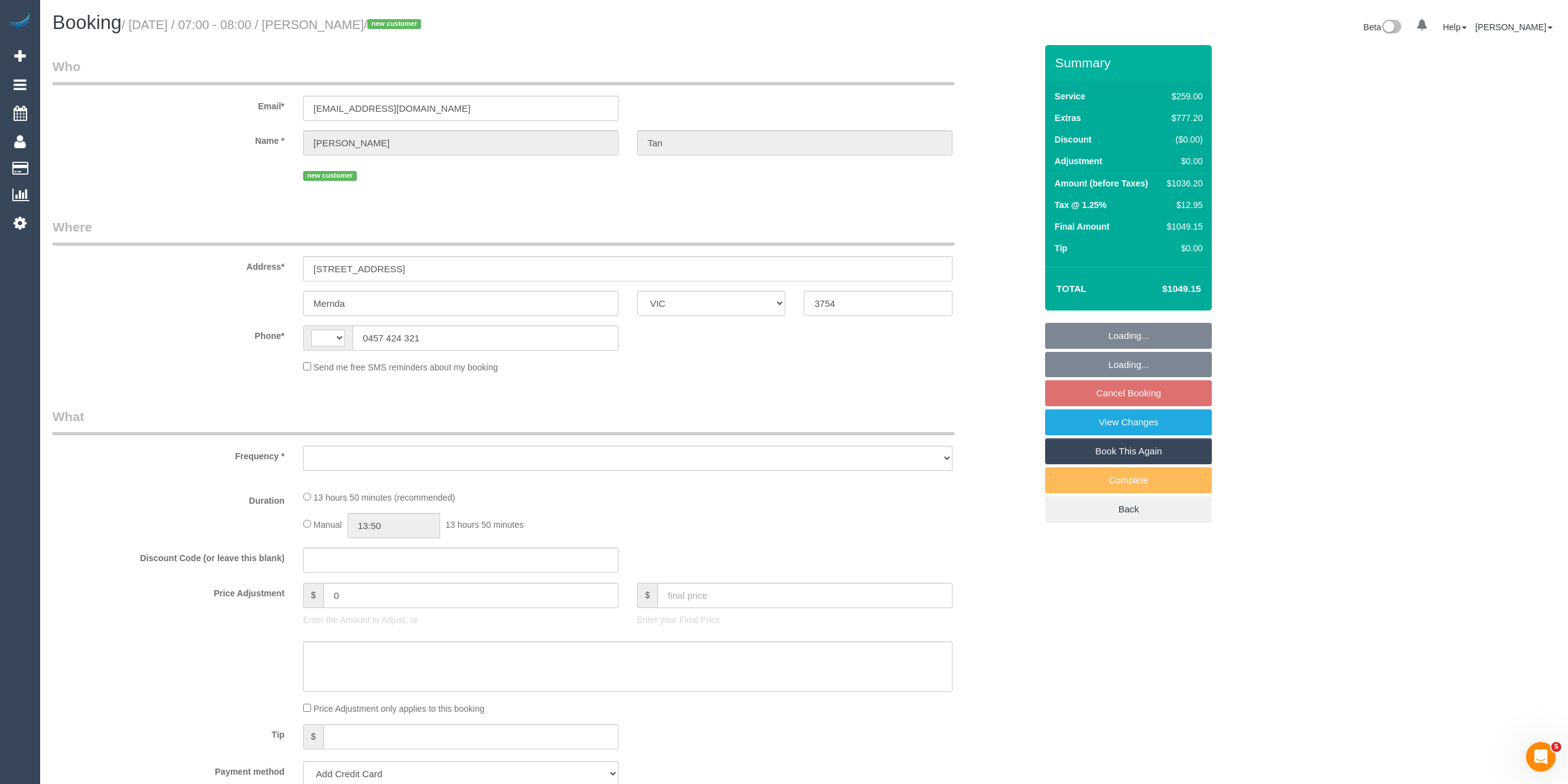
select select "number:19"
select select "number:25"
select select "number:26"
select select "object:677"
select select "spot1"
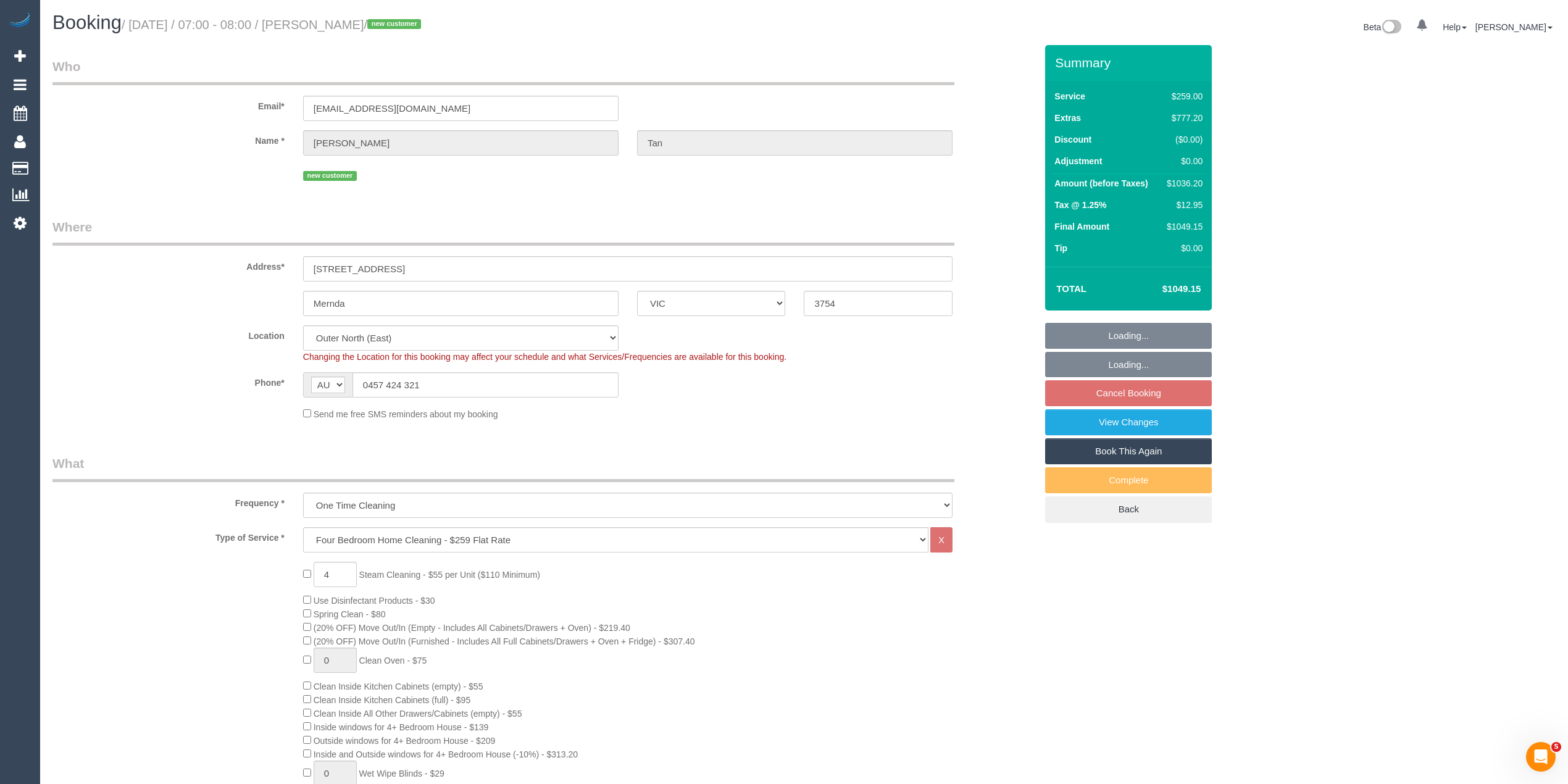
select select "object:1122"
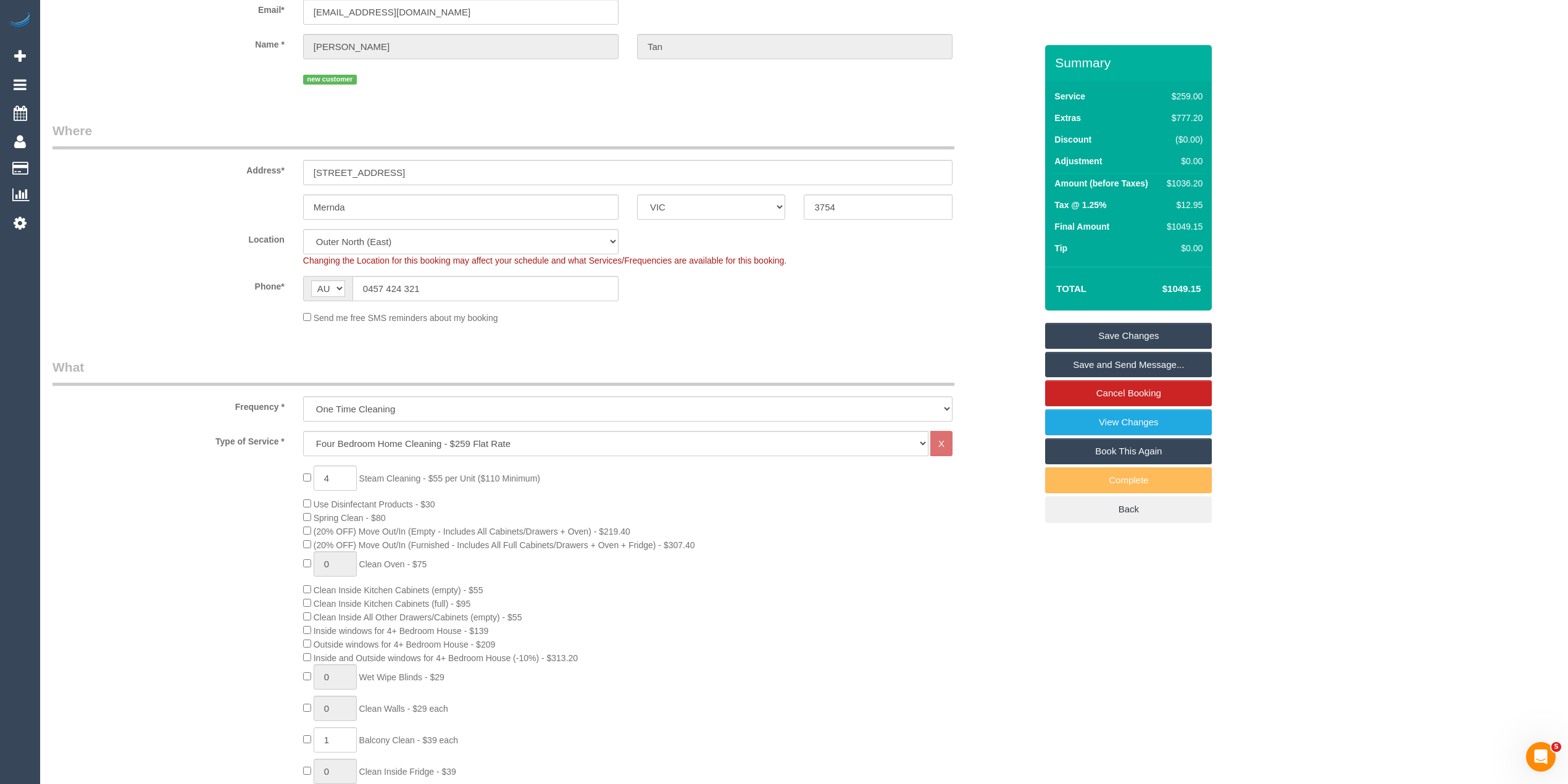
scroll to position [87, 0]
